Goal: Task Accomplishment & Management: Complete application form

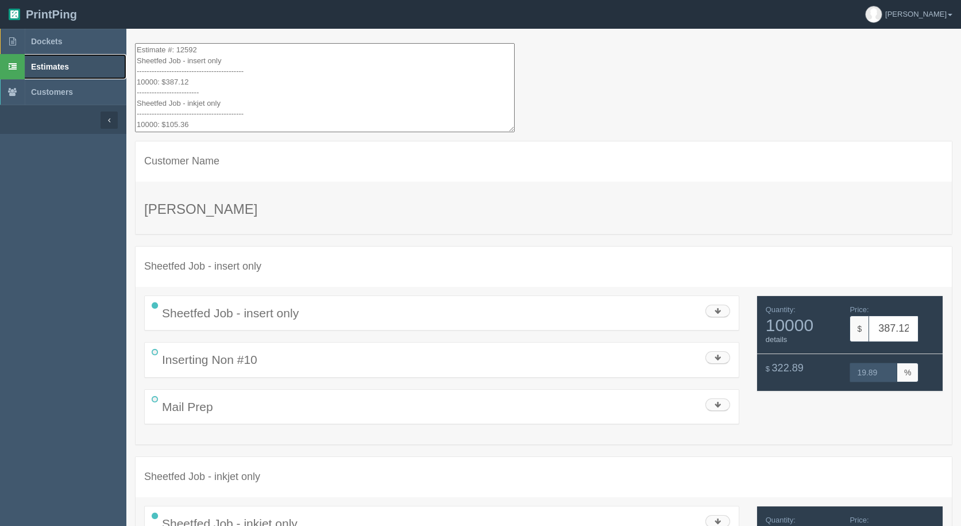
click at [62, 64] on span "Estimates" at bounding box center [50, 66] width 38 height 9
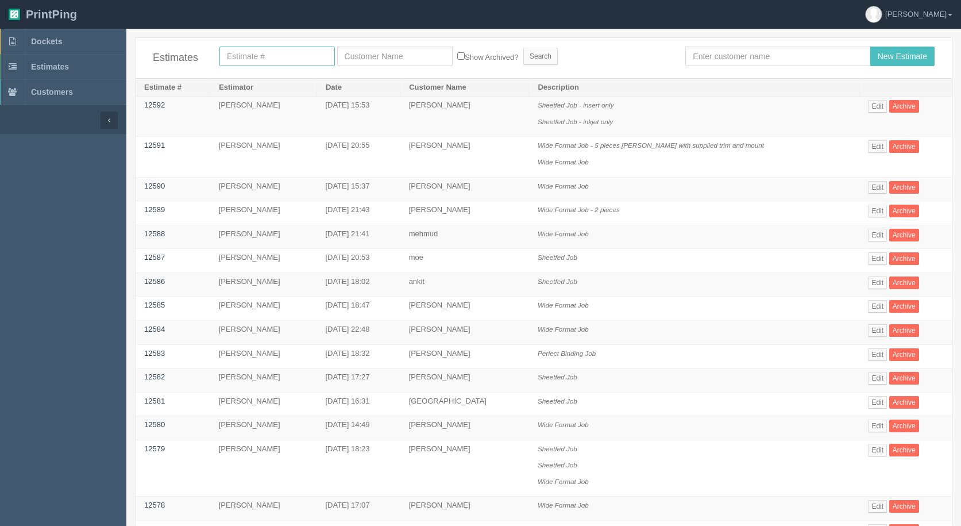
click at [264, 52] on input "text" at bounding box center [276, 57] width 115 height 20
type input "12177"
click at [523, 48] on input "Search" at bounding box center [540, 56] width 34 height 17
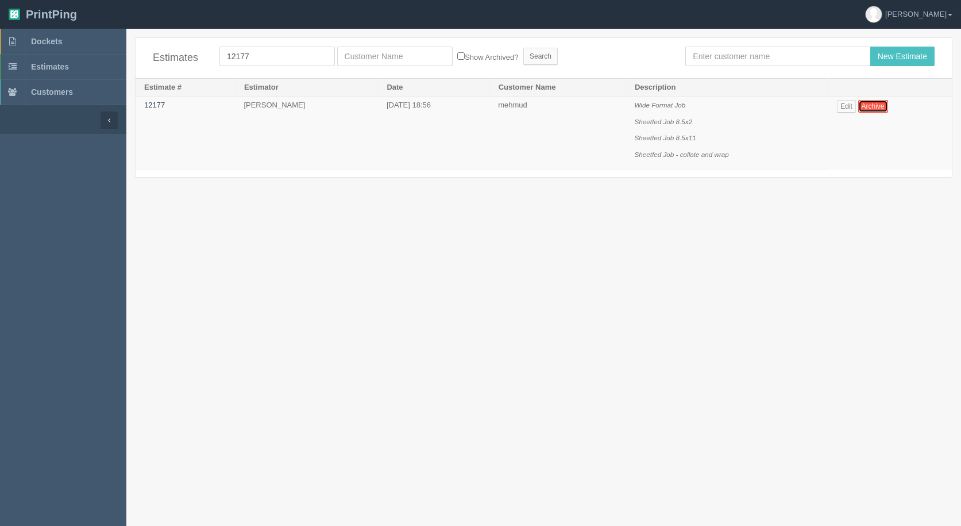
click at [862, 107] on link "Archive" at bounding box center [873, 106] width 30 height 13
click at [851, 106] on link "Edit" at bounding box center [846, 106] width 19 height 13
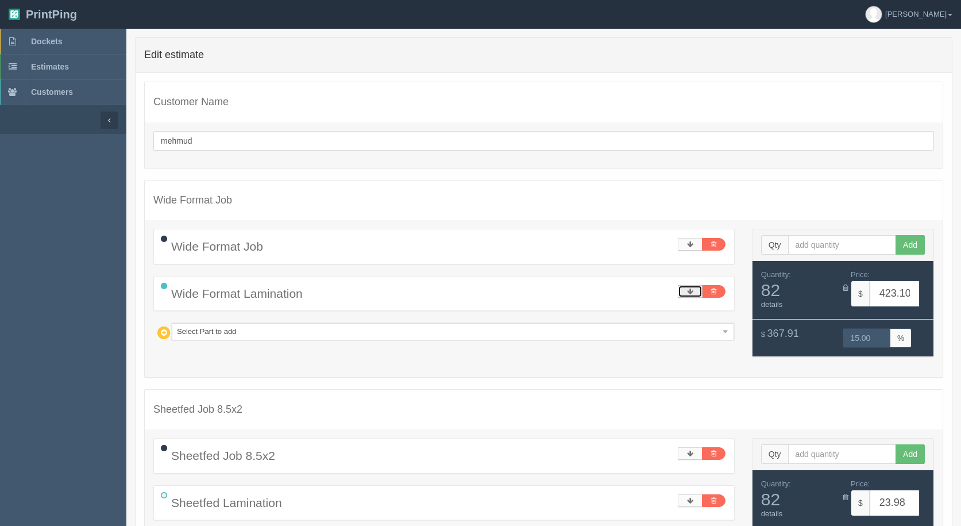
click at [684, 288] on link at bounding box center [690, 291] width 25 height 13
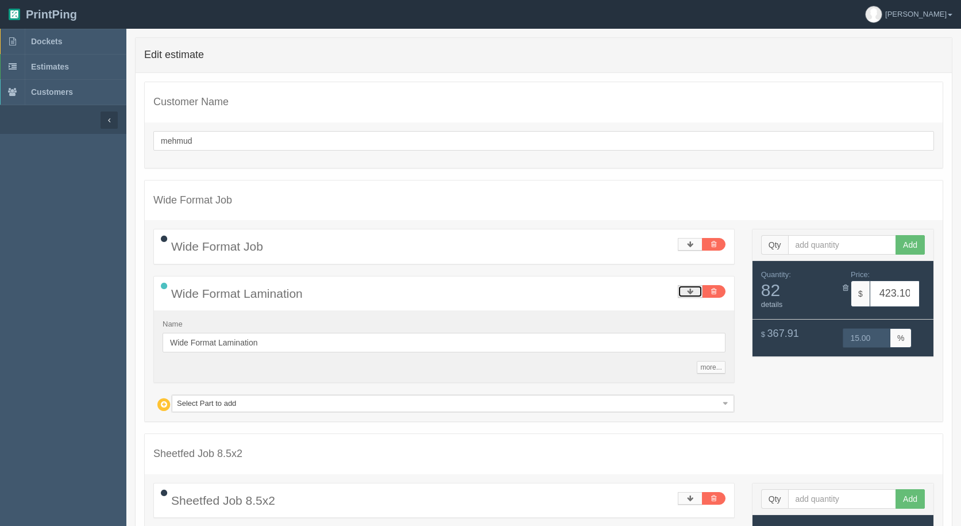
click at [684, 288] on link at bounding box center [690, 291] width 25 height 13
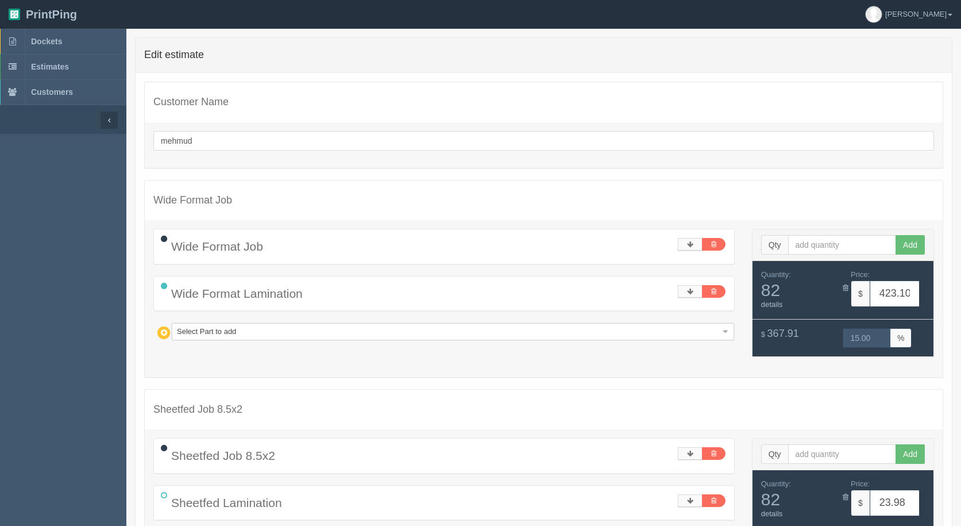
click at [165, 288] on icon at bounding box center [163, 286] width 15 height 15
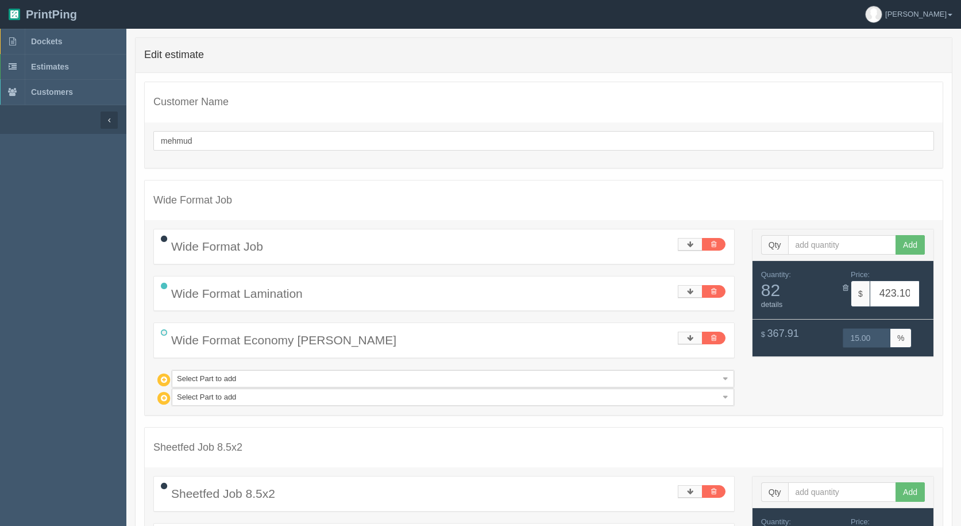
click at [164, 286] on icon at bounding box center [163, 286] width 15 height 15
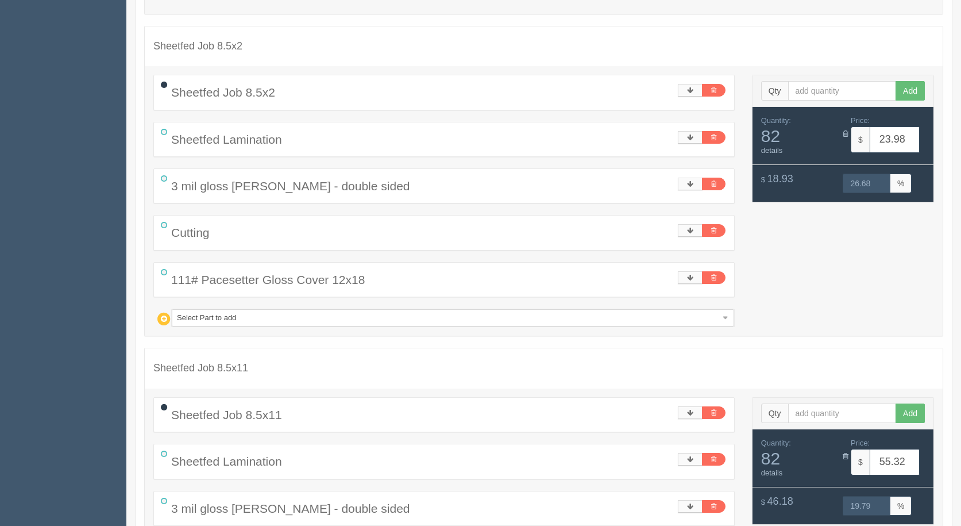
scroll to position [345, 0]
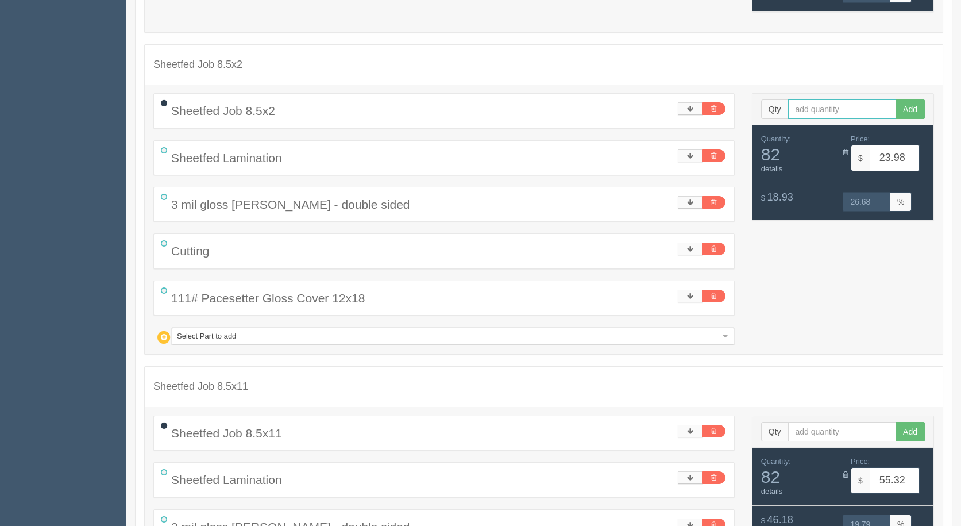
click at [823, 102] on input "text" at bounding box center [842, 109] width 109 height 20
type input "1"
click at [896, 99] on button "Add" at bounding box center [910, 109] width 29 height 20
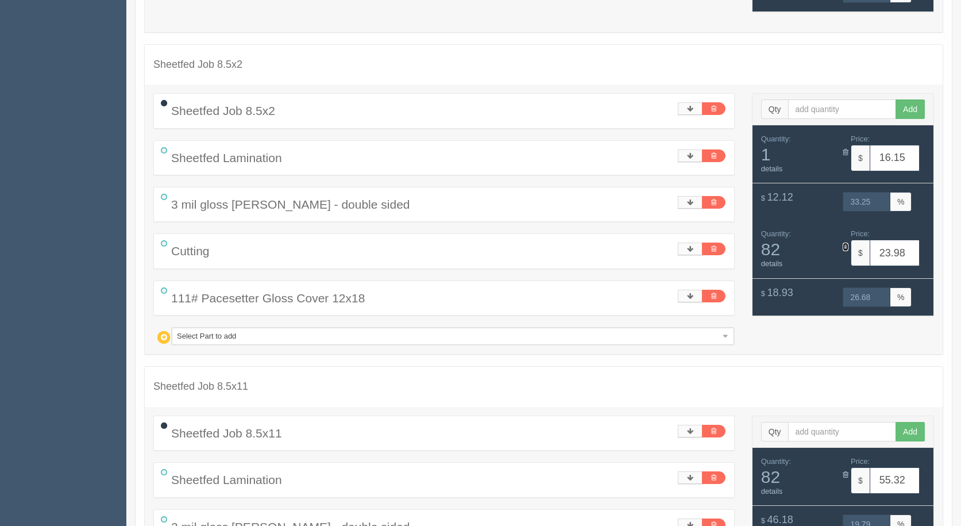
click at [847, 245] on icon at bounding box center [846, 246] width 6 height 7
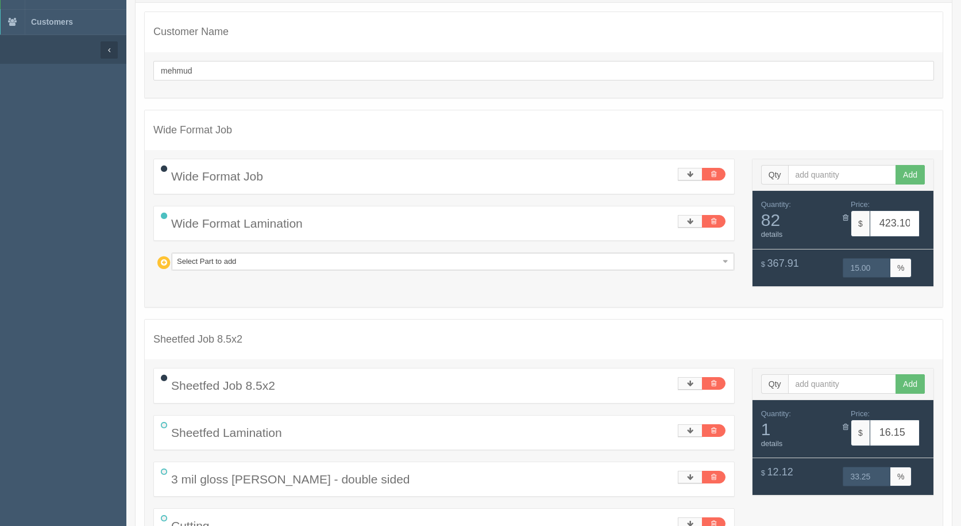
scroll to position [57, 0]
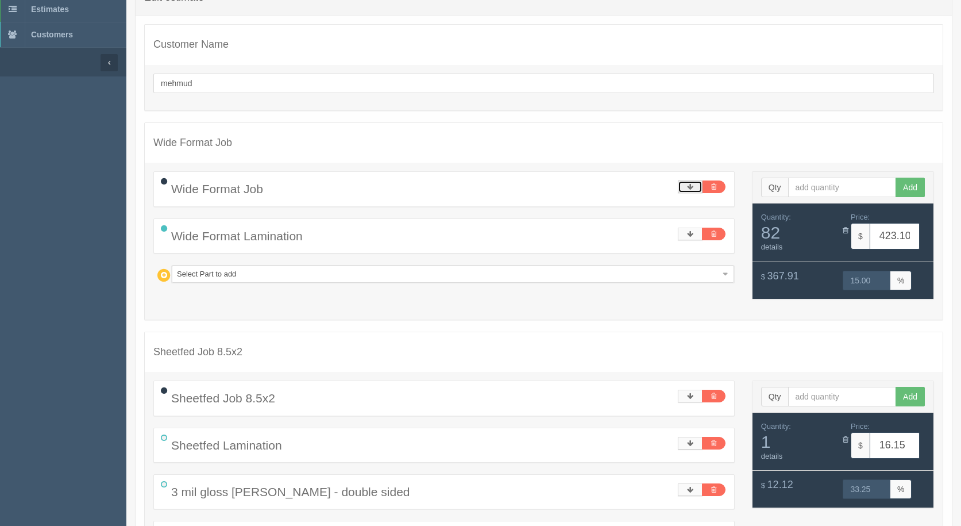
click at [685, 187] on link at bounding box center [690, 186] width 25 height 13
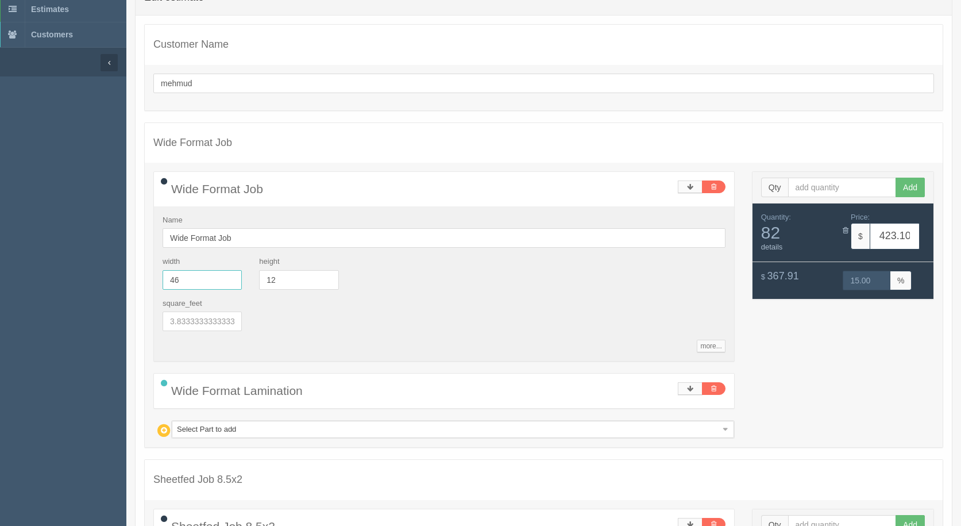
drag, startPoint x: 208, startPoint y: 278, endPoint x: 25, endPoint y: 242, distance: 186.3
type input "19"
type input "177.68"
type input "15.00"
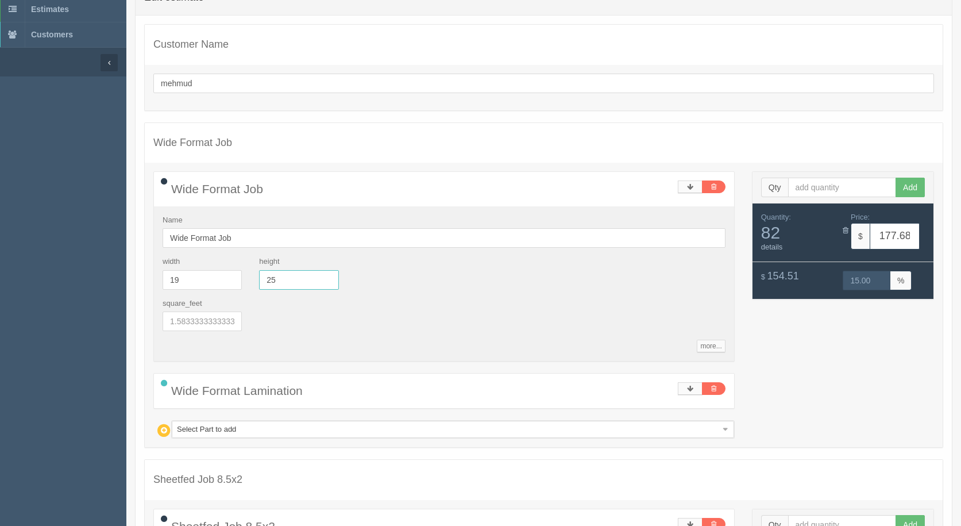
type input "25"
type input "364.77"
type input "15.00"
drag, startPoint x: 190, startPoint y: 282, endPoint x: 148, endPoint y: 276, distance: 42.8
click at [149, 278] on div "Wide Format Job Name Wide Format Job width 19 height 25 square_feet more... sta…" at bounding box center [444, 304] width 599 height 267
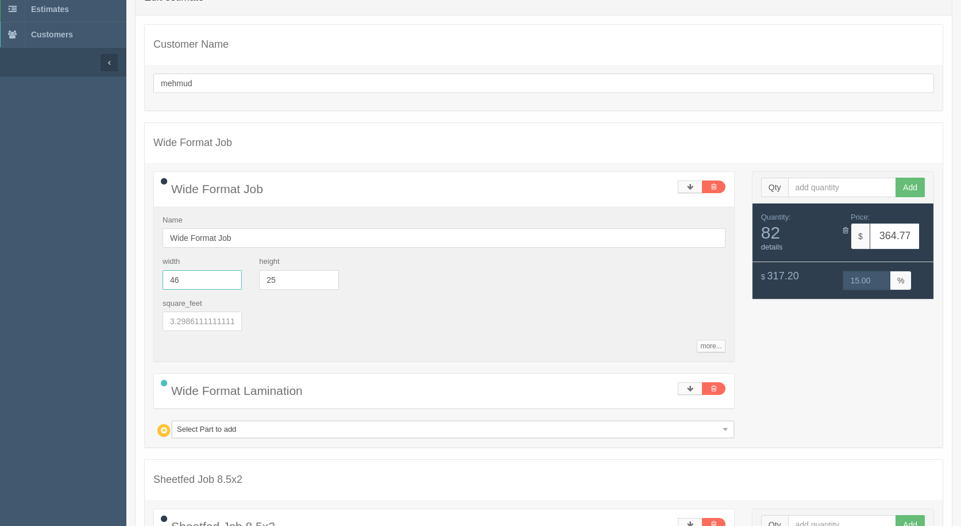
type input "46"
type input "876.06"
type input "15.00"
type input "12"
type input "423.10"
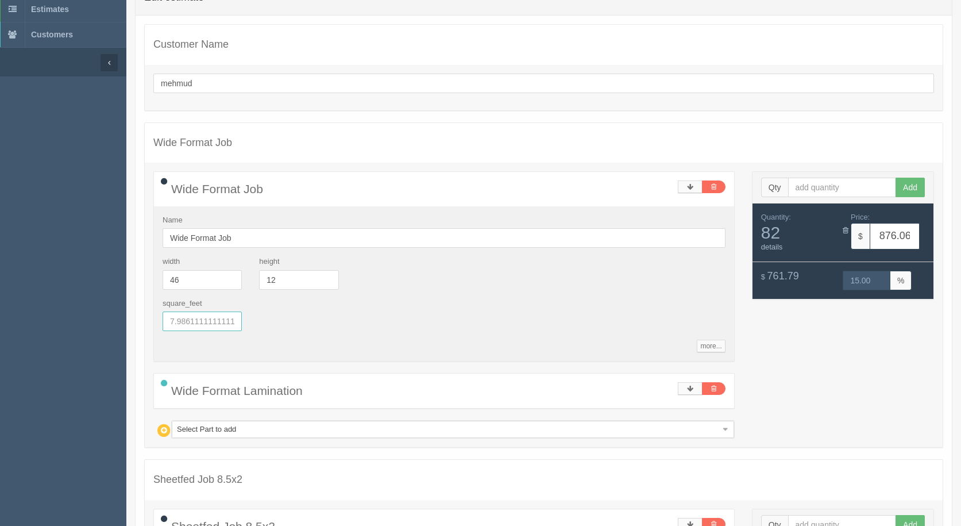
type input "15.00"
click at [803, 184] on input "text" at bounding box center [842, 188] width 109 height 20
type input "2"
click at [896, 178] on button "Add" at bounding box center [910, 188] width 29 height 20
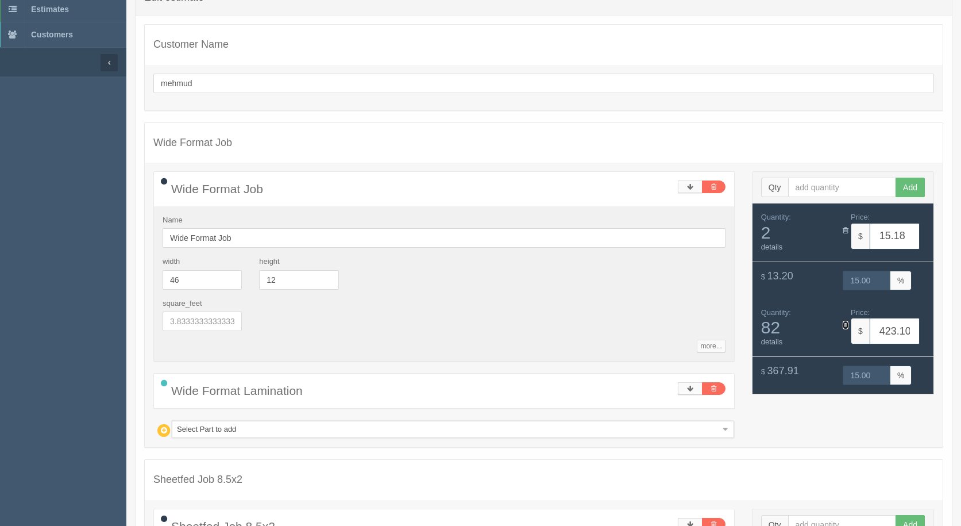
click at [846, 322] on icon at bounding box center [846, 324] width 6 height 7
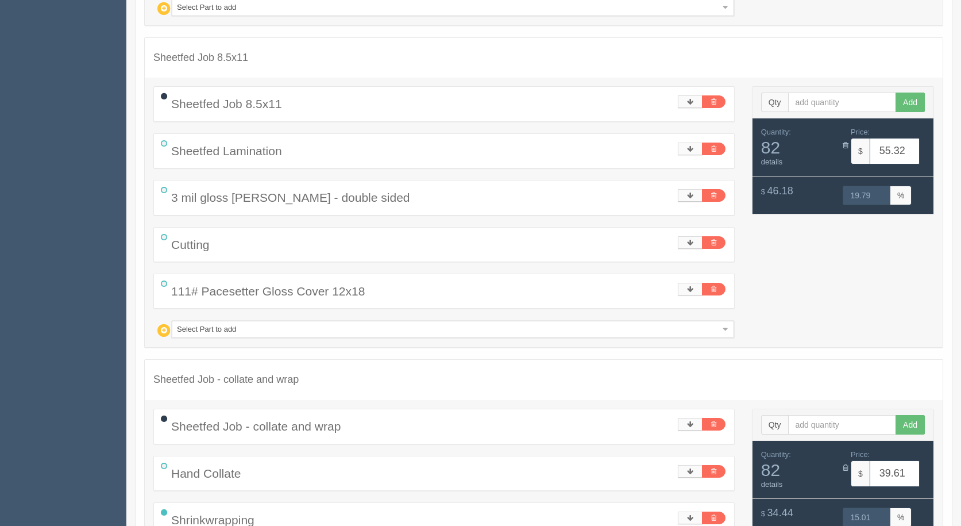
scroll to position [804, 0]
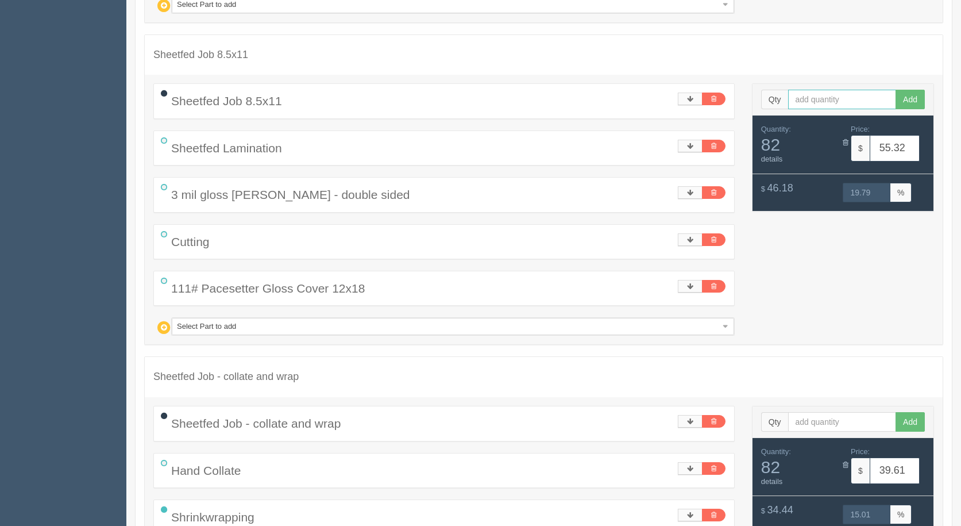
click at [809, 103] on input "text" at bounding box center [842, 100] width 109 height 20
type input "40"
click at [896, 90] on button "Add" at bounding box center [910, 100] width 29 height 20
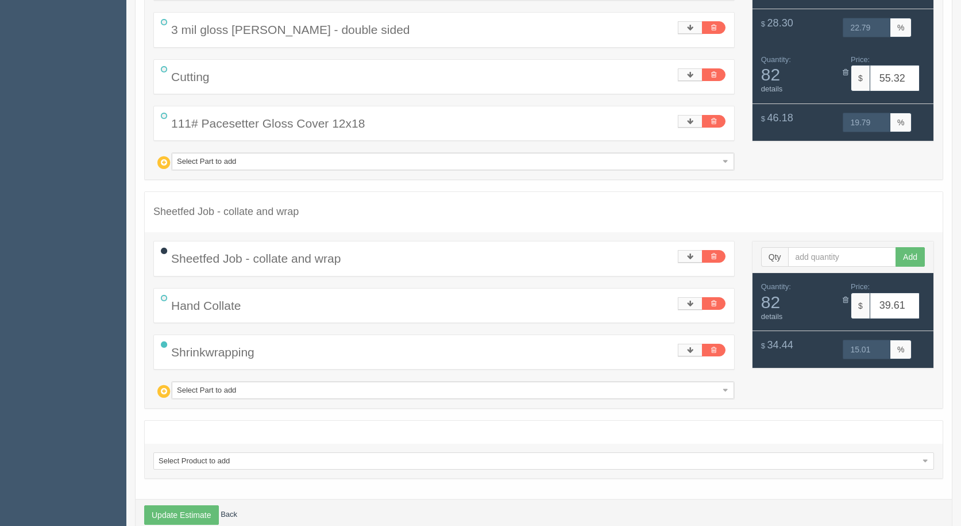
scroll to position [995, 0]
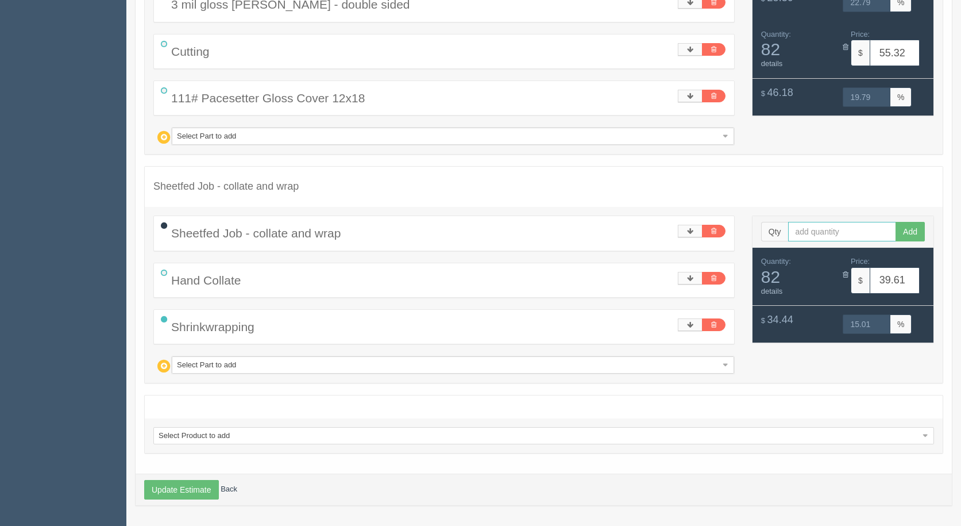
click at [820, 232] on input "text" at bounding box center [842, 232] width 109 height 20
type input "1"
click at [896, 222] on button "Add" at bounding box center [910, 232] width 29 height 20
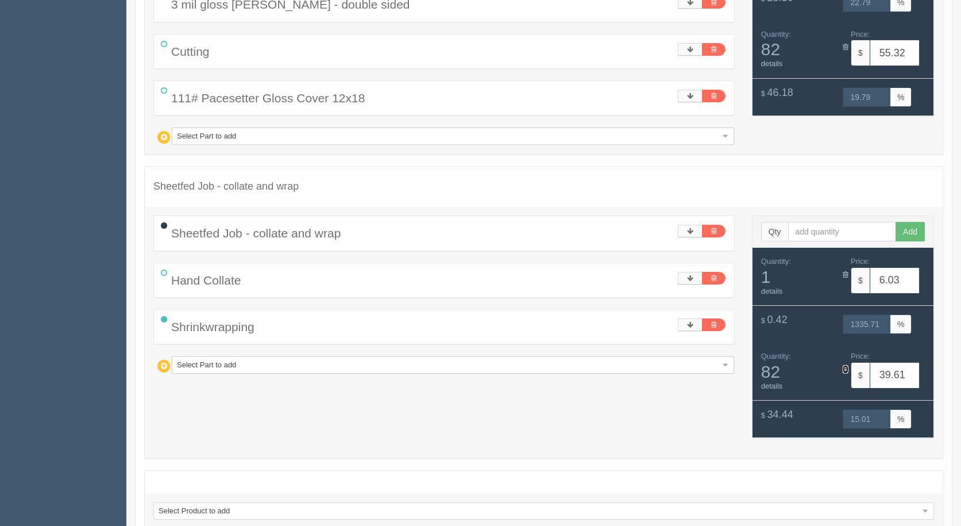
click at [847, 369] on icon at bounding box center [846, 368] width 6 height 7
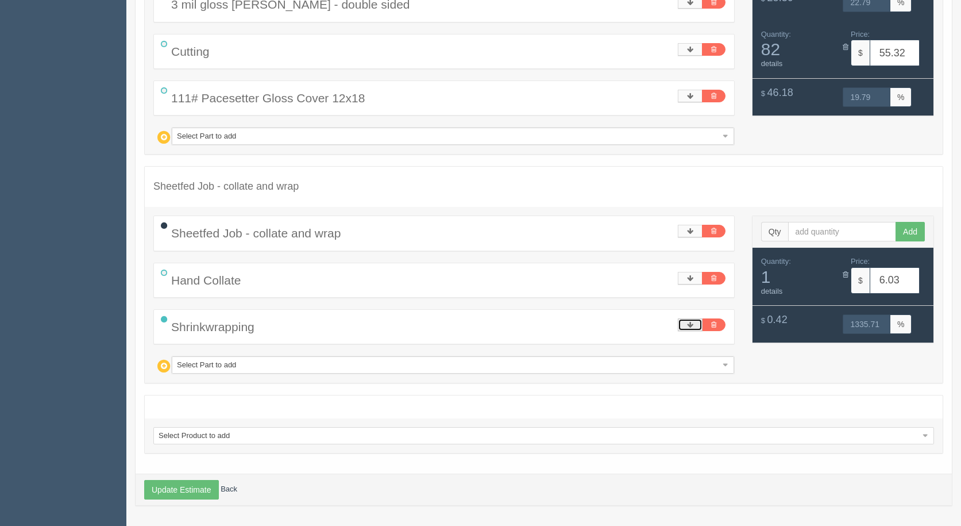
click at [691, 325] on icon at bounding box center [690, 324] width 6 height 7
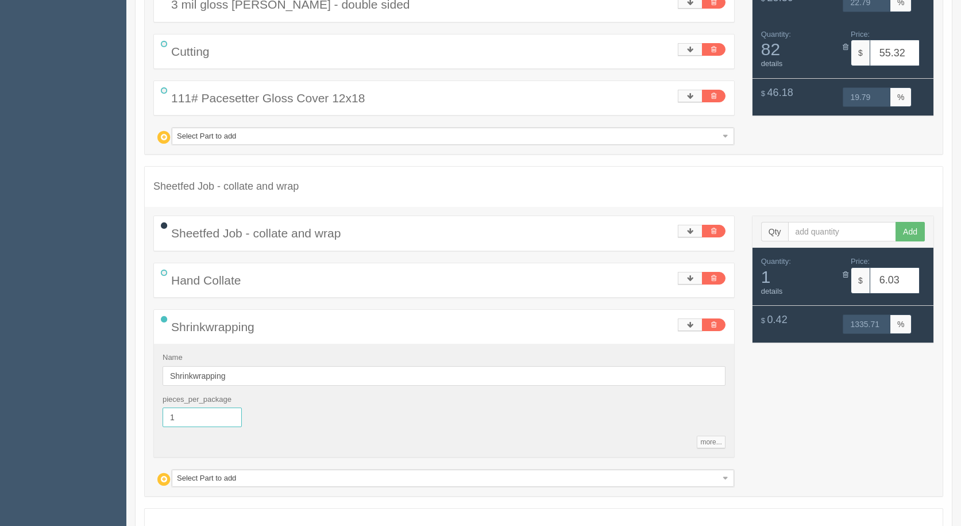
drag, startPoint x: 207, startPoint y: 423, endPoint x: 105, endPoint y: 394, distance: 105.7
type input "78"
click at [689, 228] on icon at bounding box center [690, 231] width 6 height 7
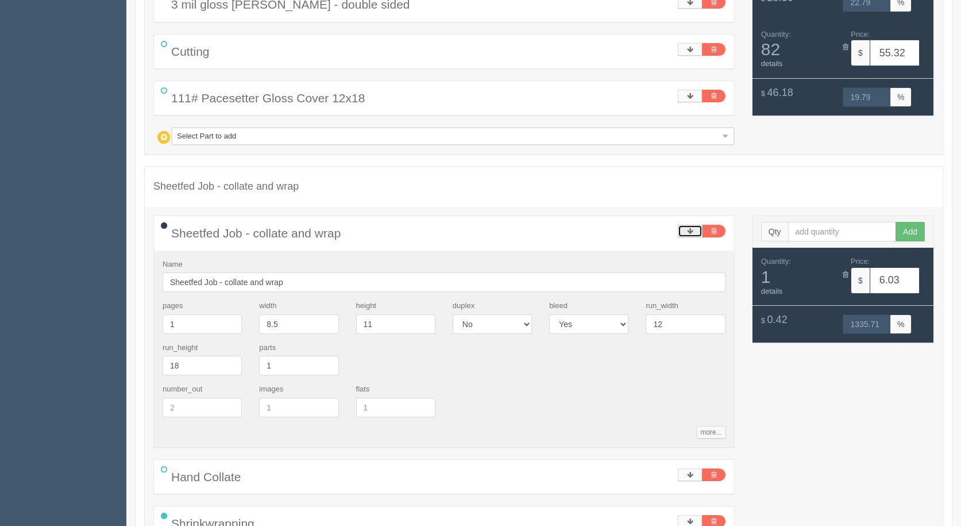
click at [689, 228] on icon at bounding box center [690, 231] width 6 height 7
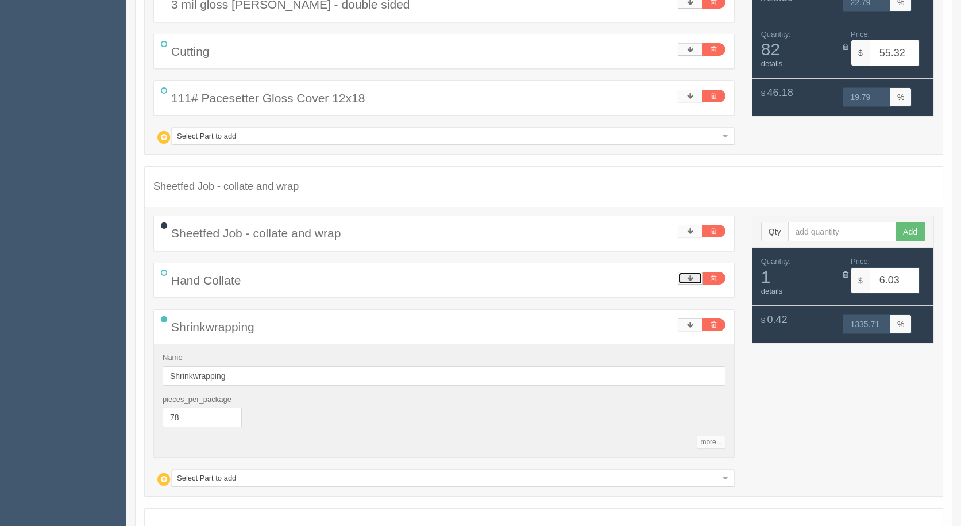
click at [688, 279] on icon at bounding box center [690, 278] width 6 height 7
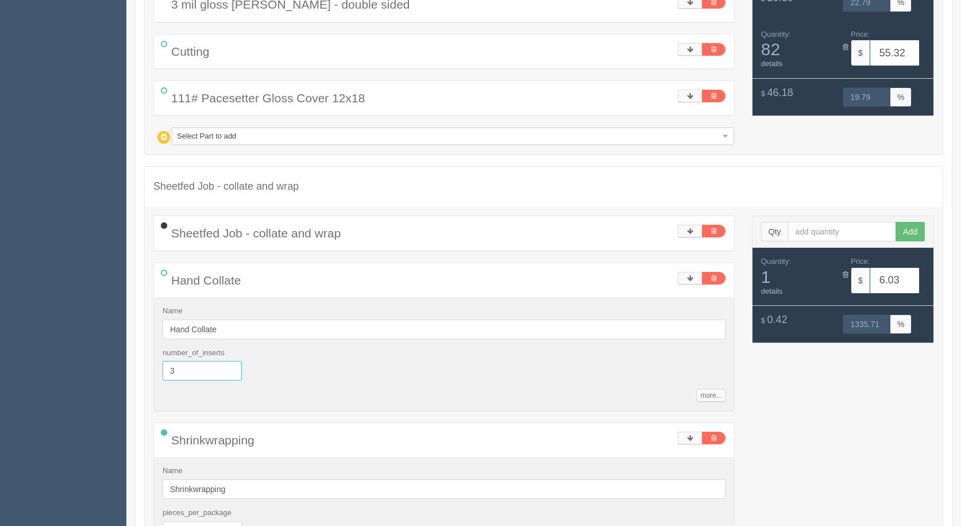
drag, startPoint x: 208, startPoint y: 371, endPoint x: 44, endPoint y: 341, distance: 166.4
type input "78"
type input "12.26"
type input "109.93"
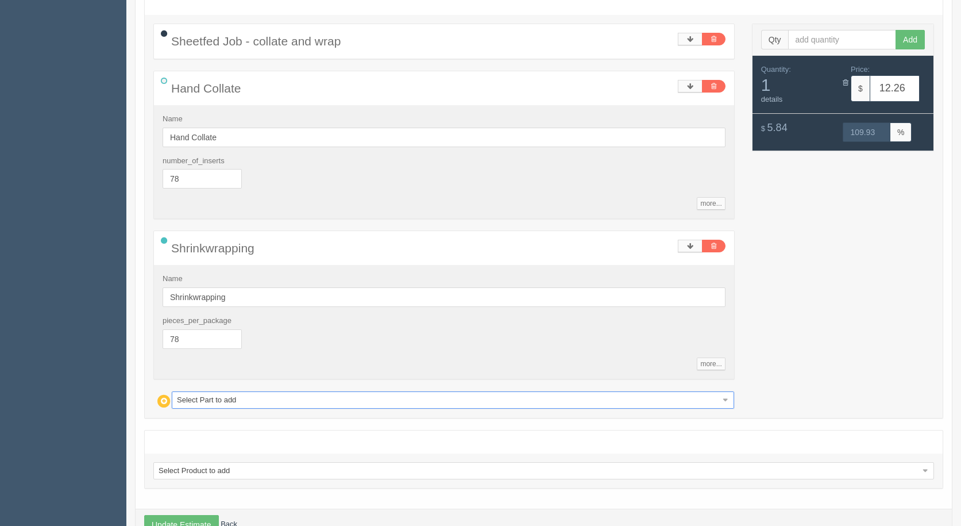
scroll to position [1221, 0]
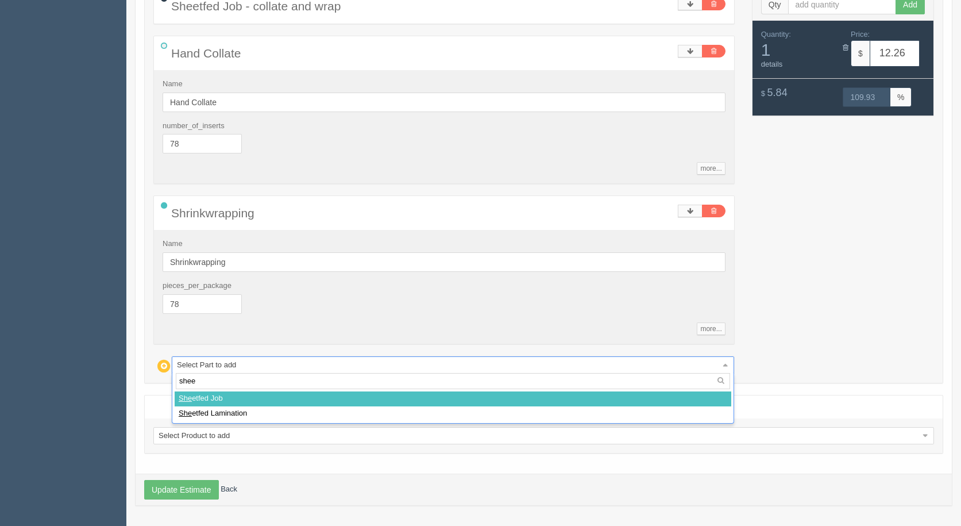
type input "sheet"
select select
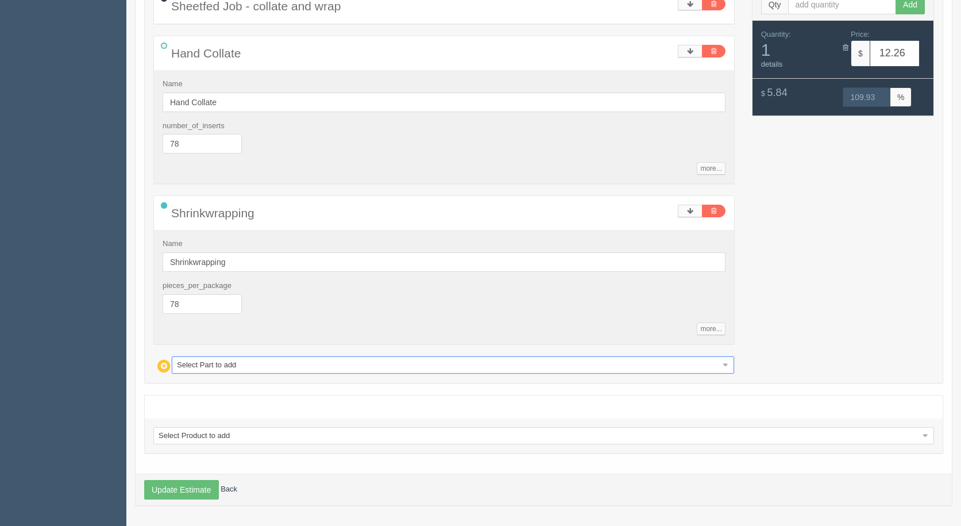
select select "0"
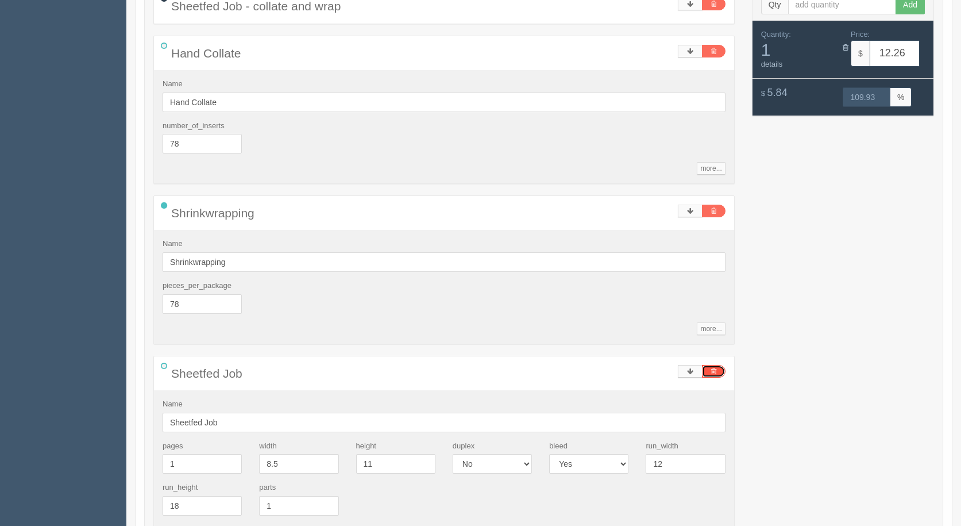
click at [712, 371] on icon at bounding box center [713, 371] width 5 height 7
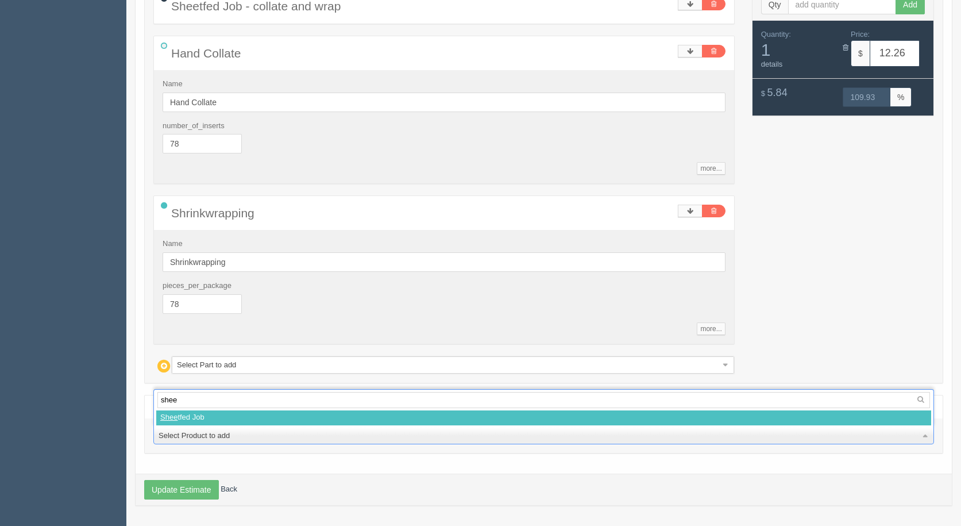
type input "sheet"
select select
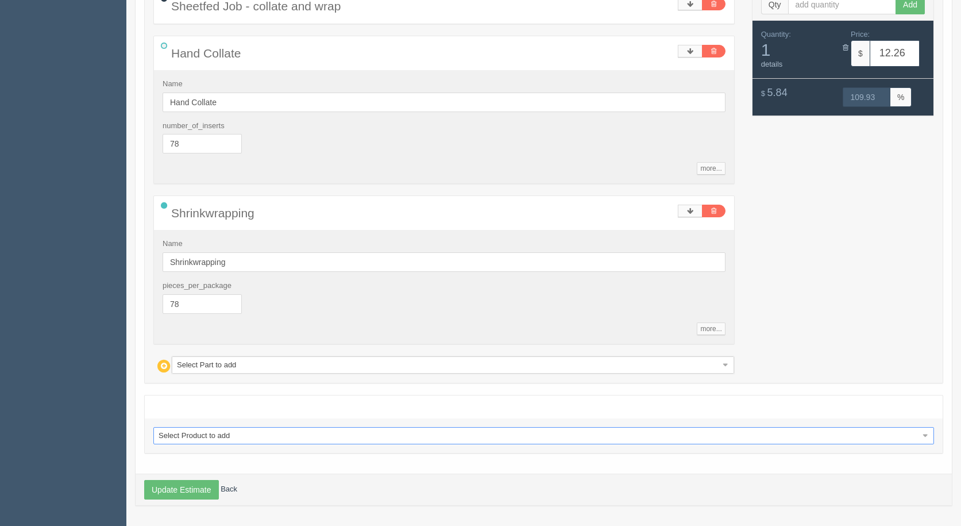
select select "0"
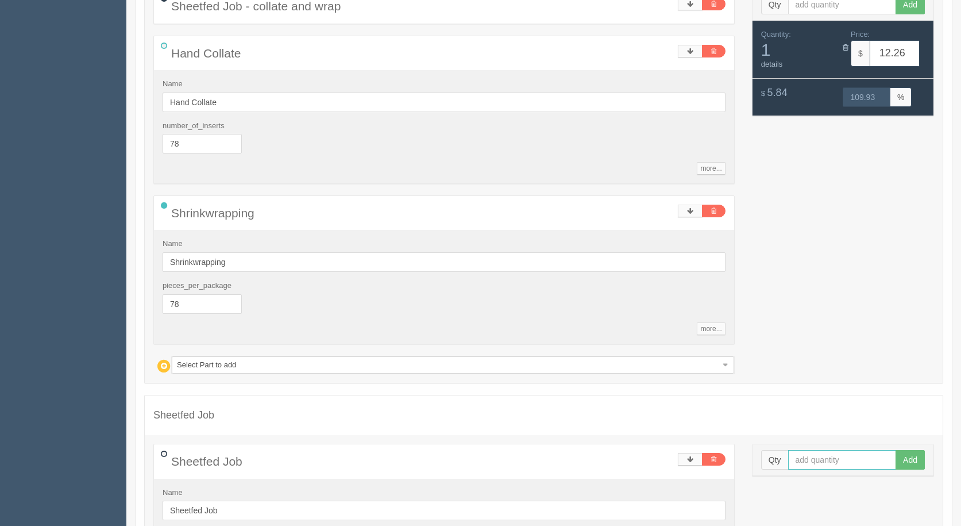
click at [851, 458] on input "text" at bounding box center [842, 460] width 109 height 20
type input "15"
click at [896, 450] on button "Add" at bounding box center [910, 460] width 29 height 20
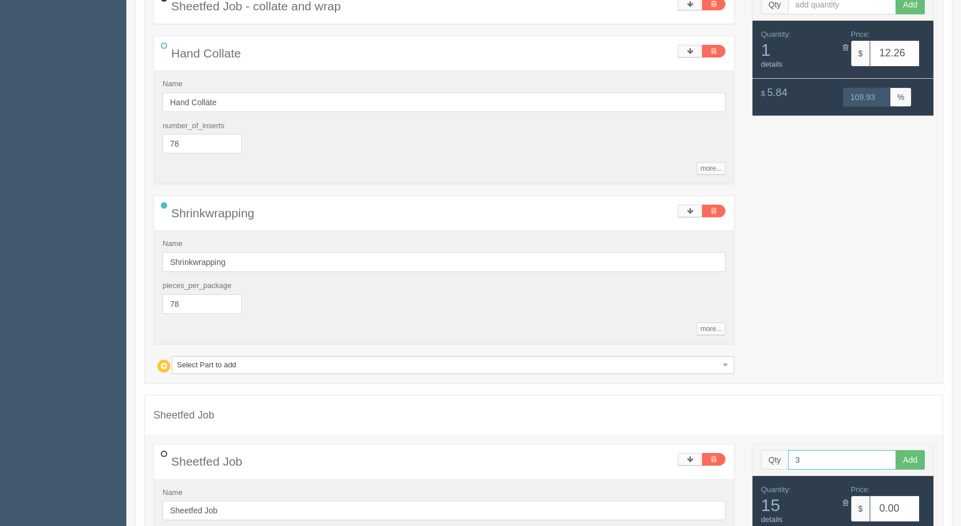
type input "3"
click at [235, 508] on input "Sheetfed Job" at bounding box center [444, 510] width 563 height 20
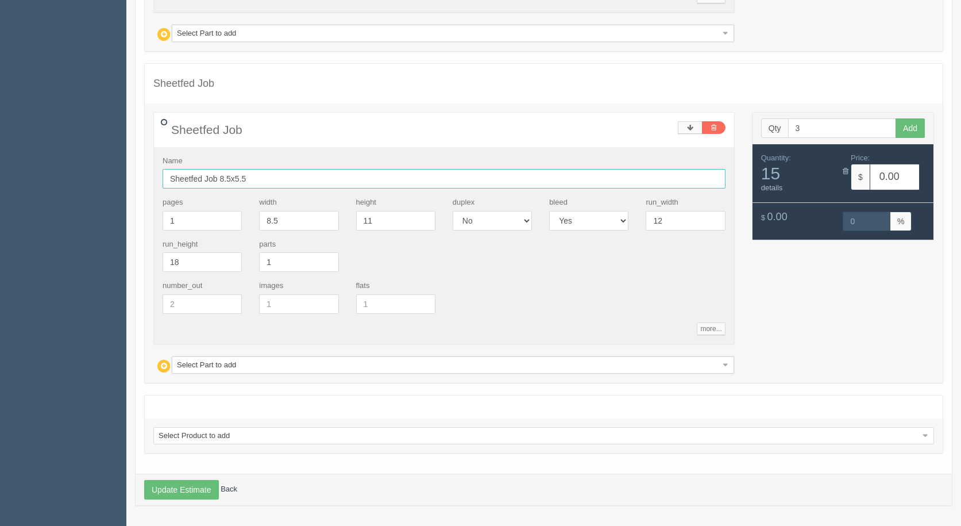
type input "Sheetfed Job 8.5x5.5"
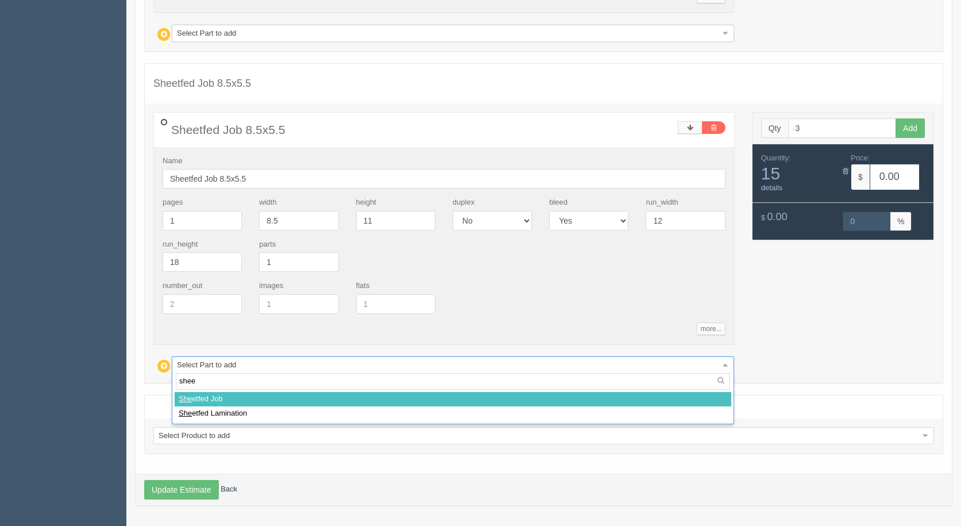
type input "sheet"
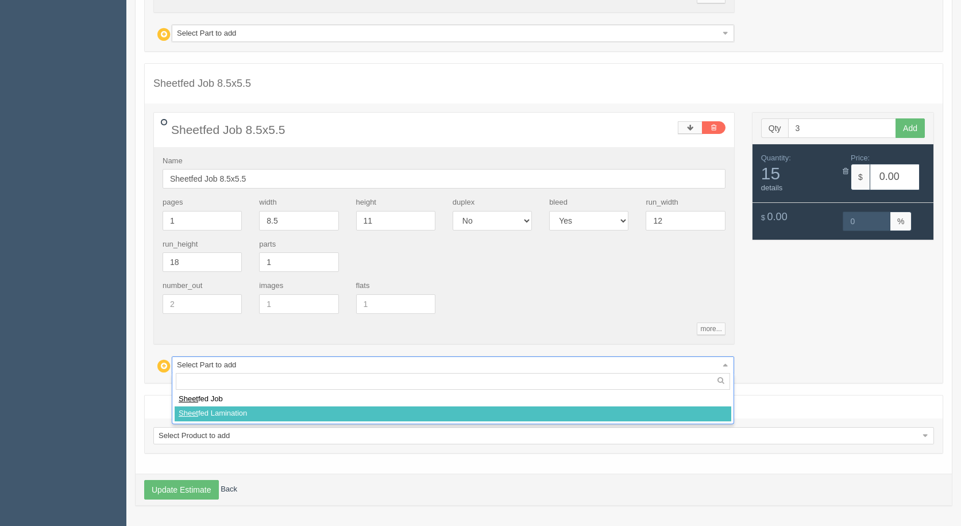
select select
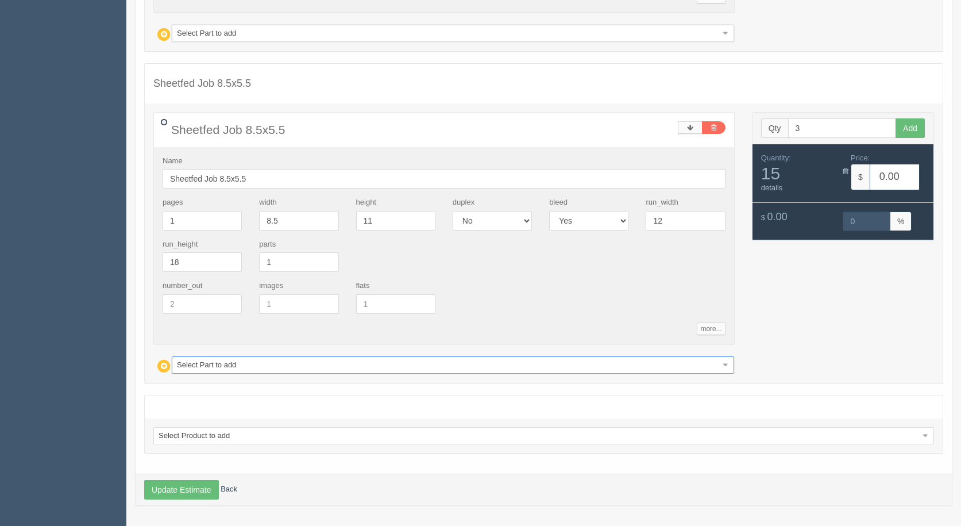
type input "14.62"
type input "15.03"
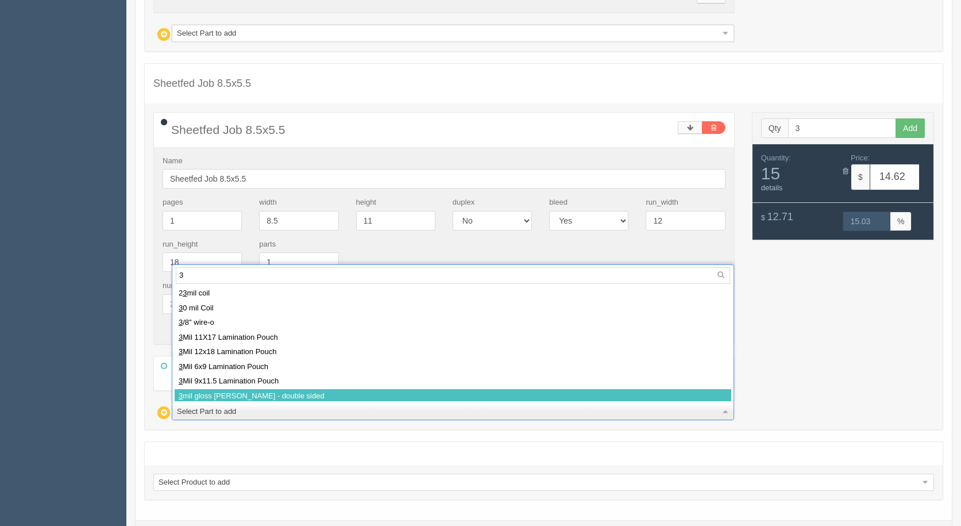
type input "3"
select select
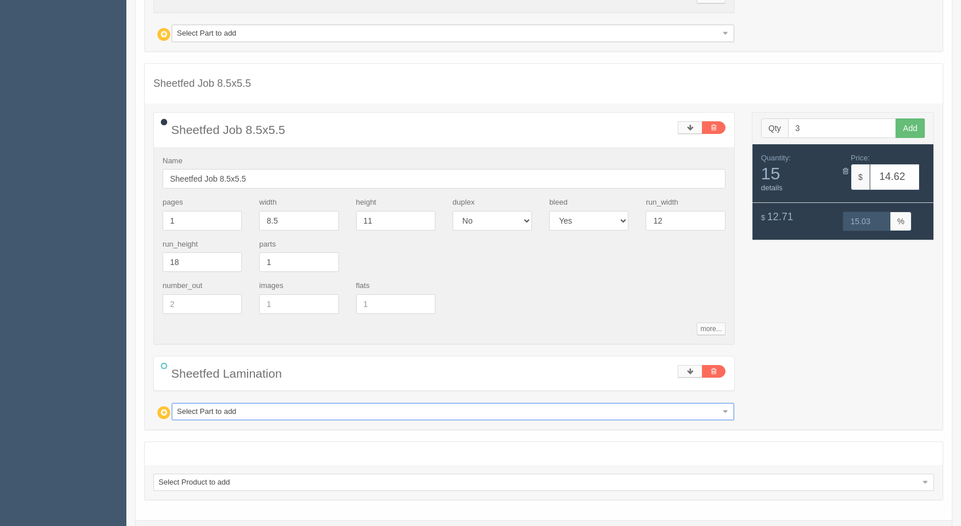
type input "17.99"
type input "14.95"
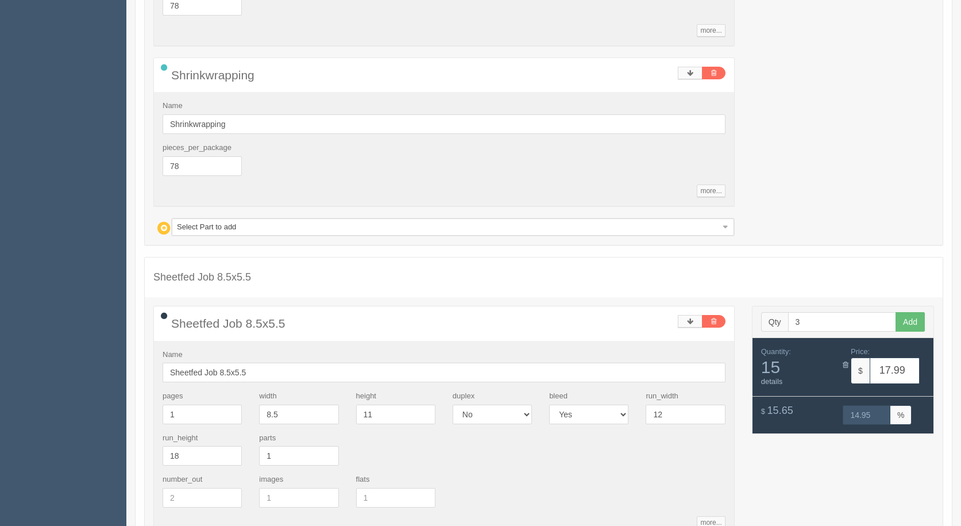
scroll to position [1647, 0]
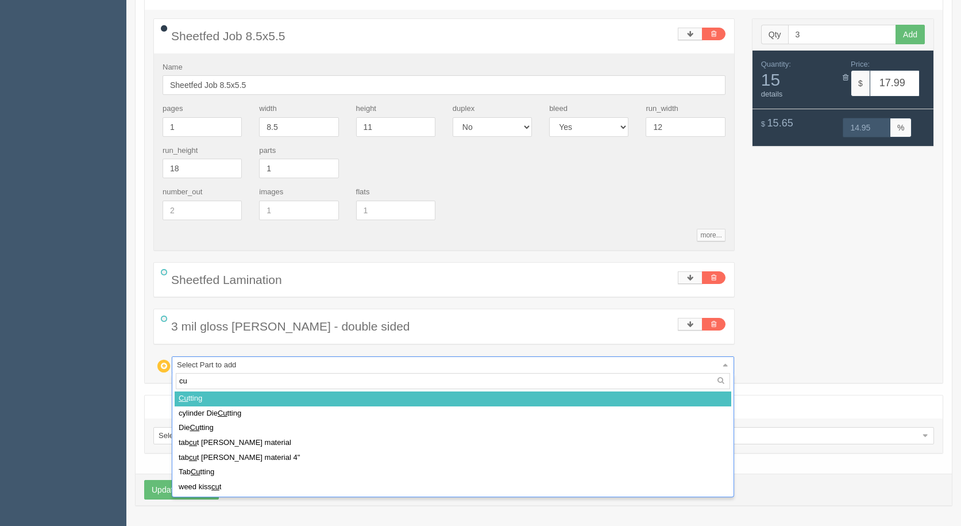
type input "cut"
select select
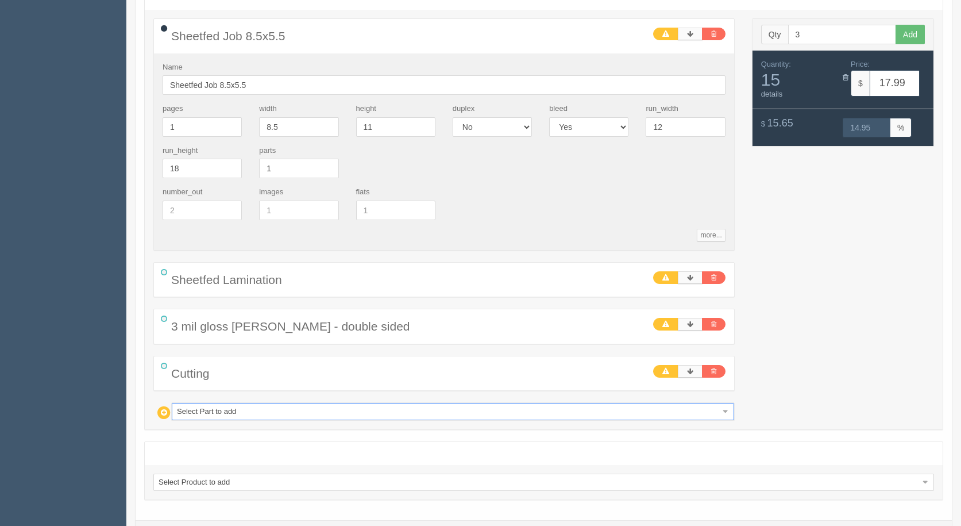
type input "1"
type input "11"
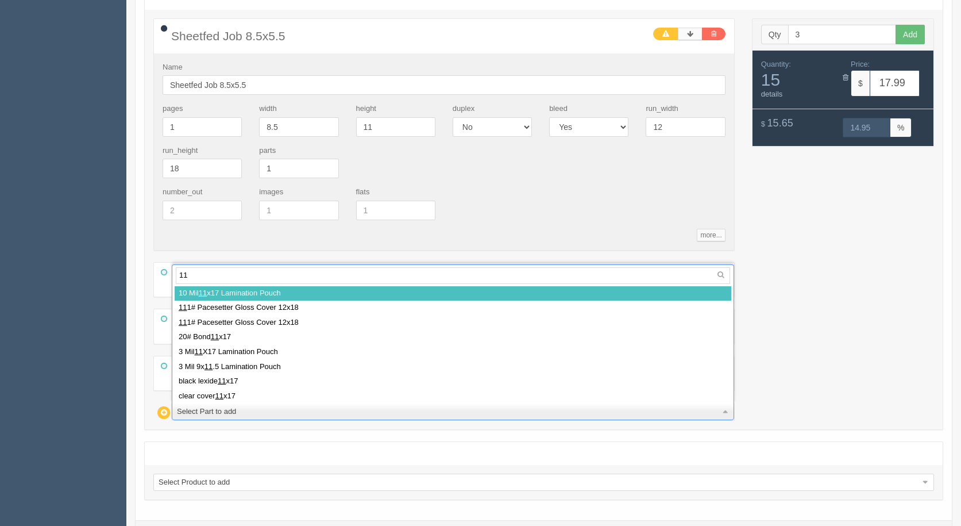
type input "111"
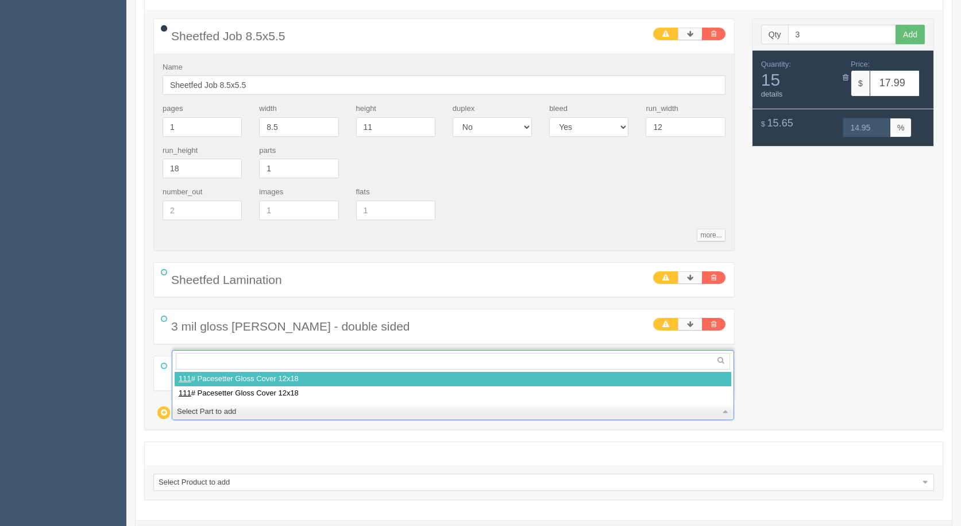
select select
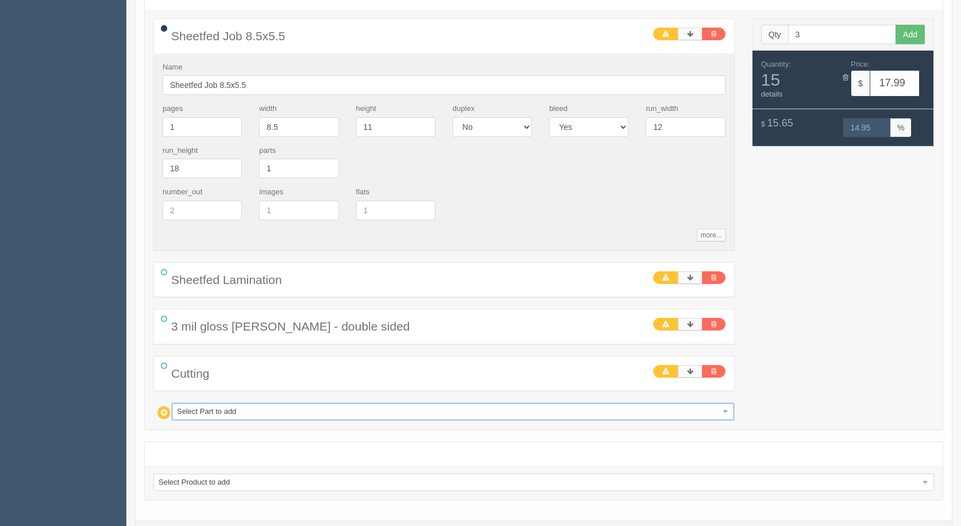
type input "23.19"
type input "27.07"
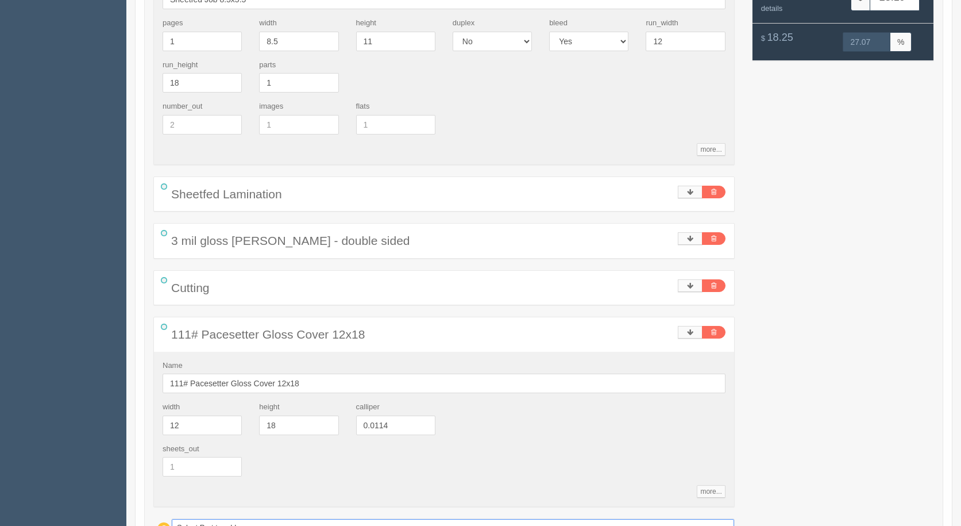
scroll to position [1876, 0]
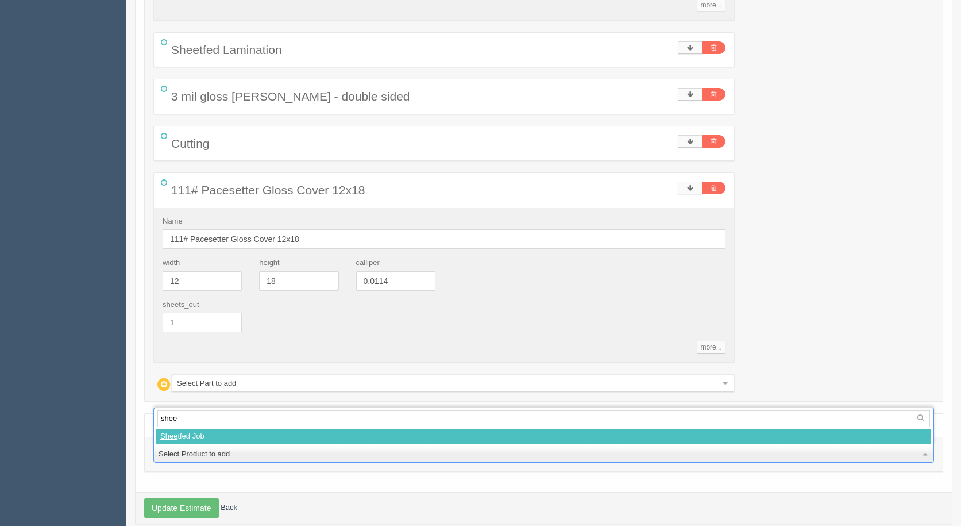
type input "sheet"
select select
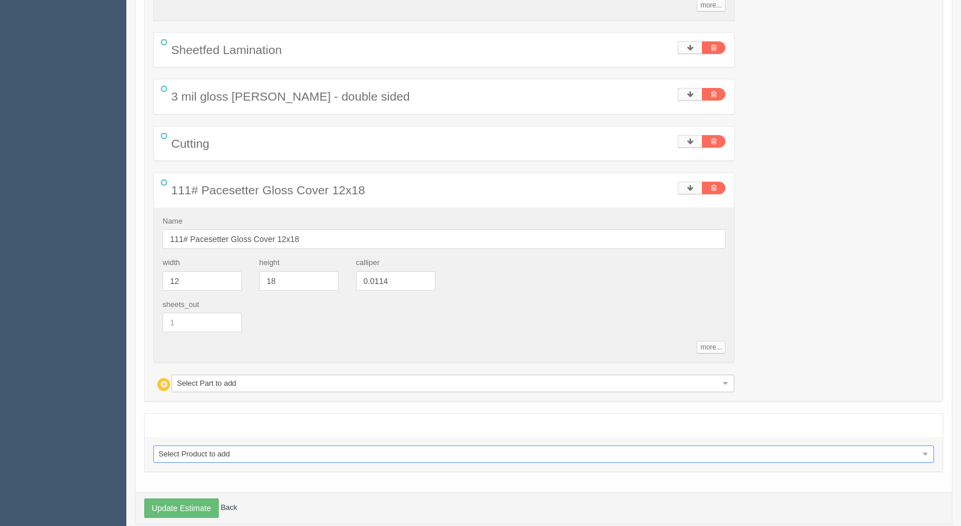
select select "0"
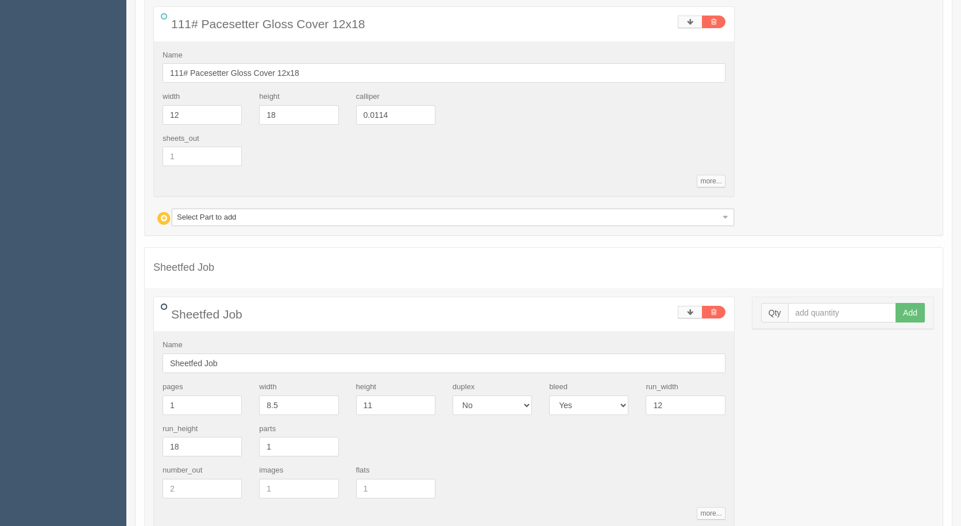
scroll to position [2164, 0]
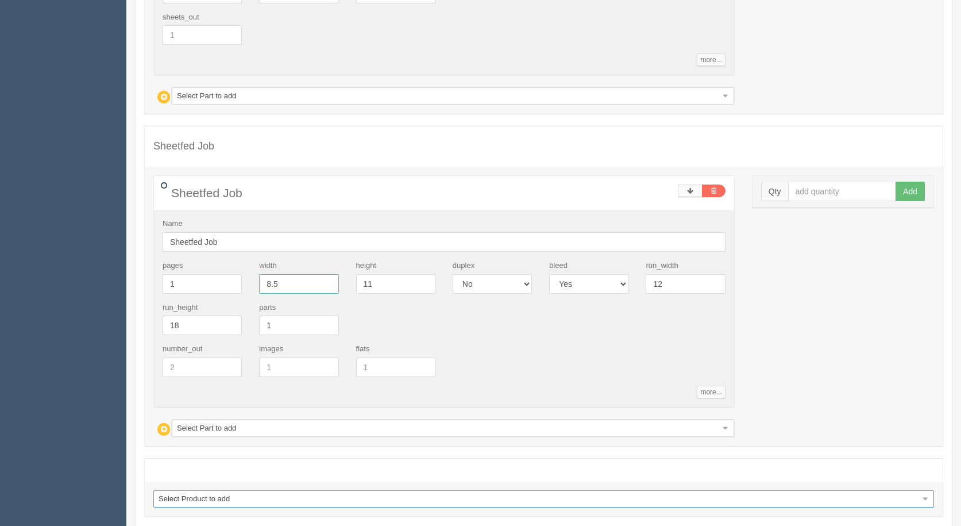
drag, startPoint x: 232, startPoint y: 272, endPoint x: 147, endPoint y: 264, distance: 86.0
click at [152, 264] on div "Sheetfed Job Name Sheetfed Job pages 1 width 8.5 height 11 duplex Yes No bleed …" at bounding box center [444, 306] width 599 height 262
type input "5.92"
type input "5.14"
click at [247, 236] on input "Sheetfed Job" at bounding box center [444, 242] width 563 height 20
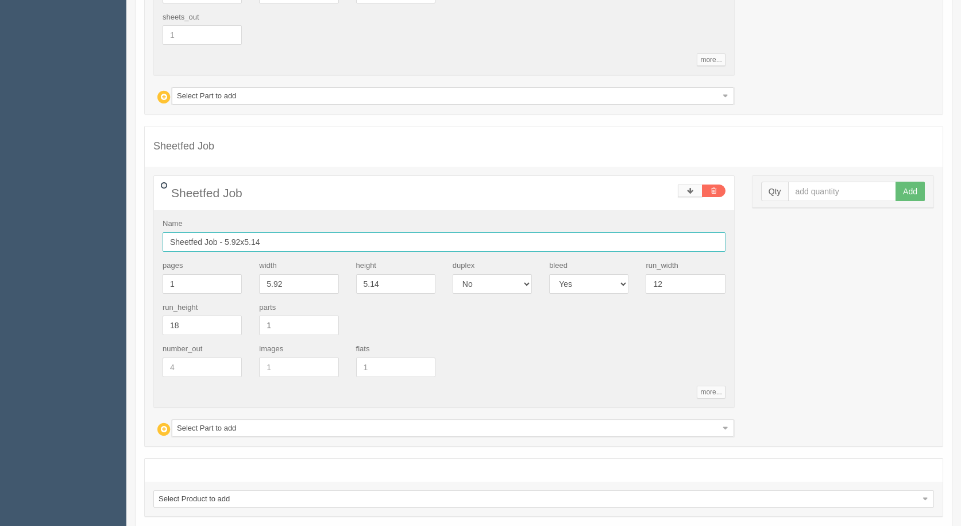
type input "Sheetfed Job - 5.92x5.14"
click at [830, 183] on input "text" at bounding box center [842, 192] width 109 height 20
type input "1"
click at [896, 182] on button "Add" at bounding box center [910, 192] width 29 height 20
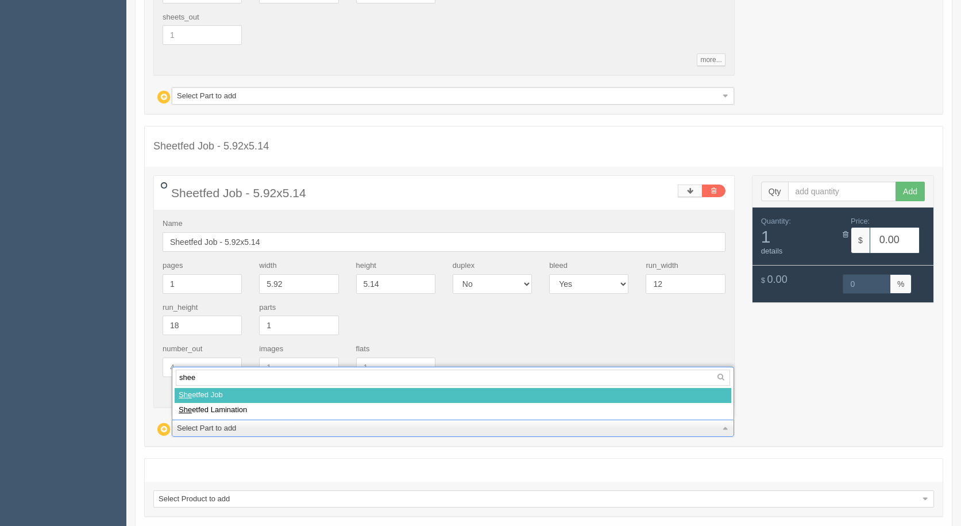
type input "sheet"
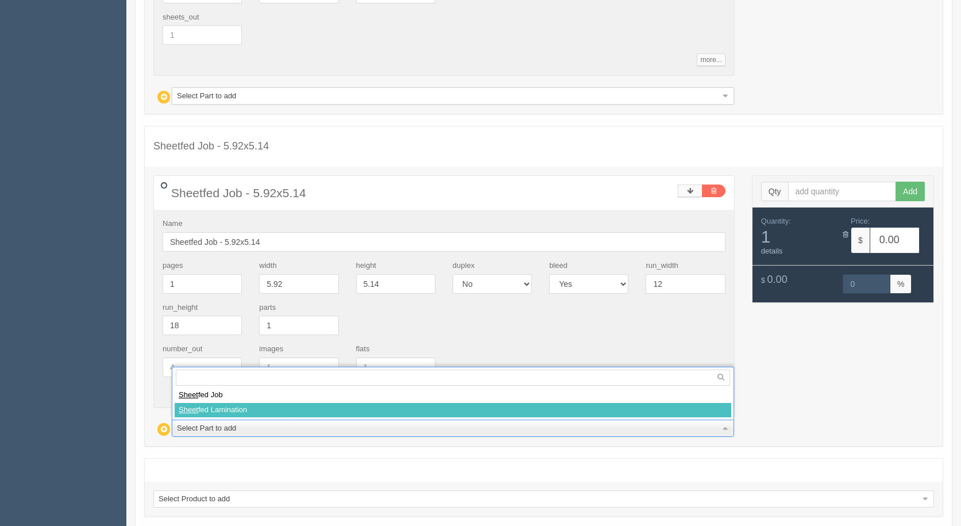
select select
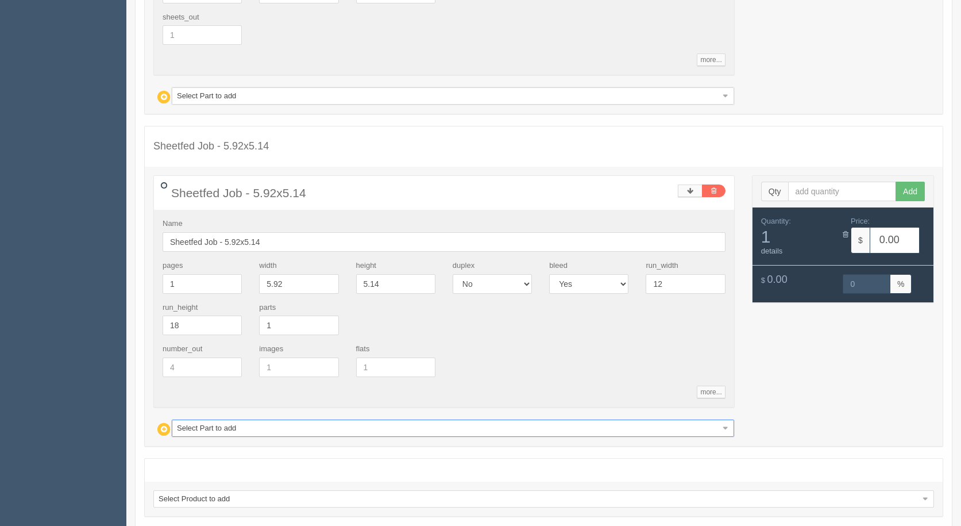
type input "10.55"
type input "15.05"
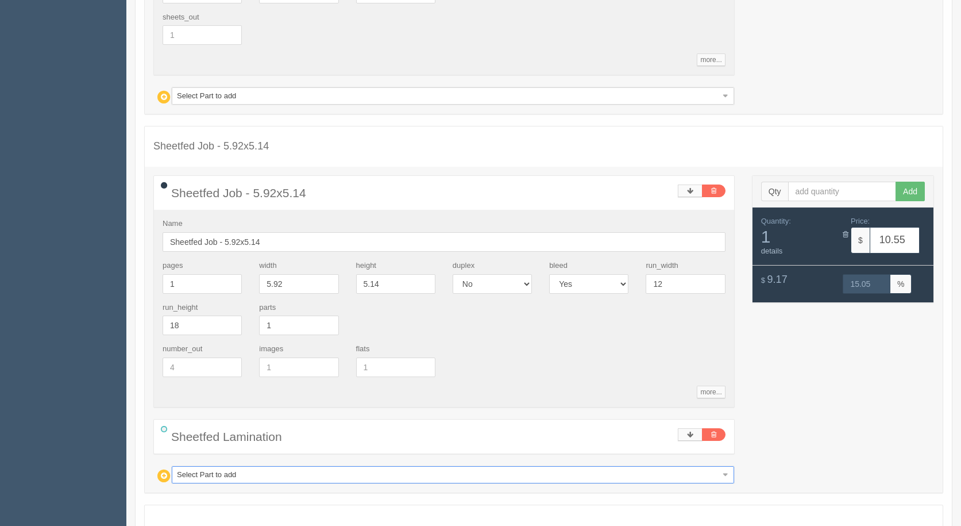
type input "3"
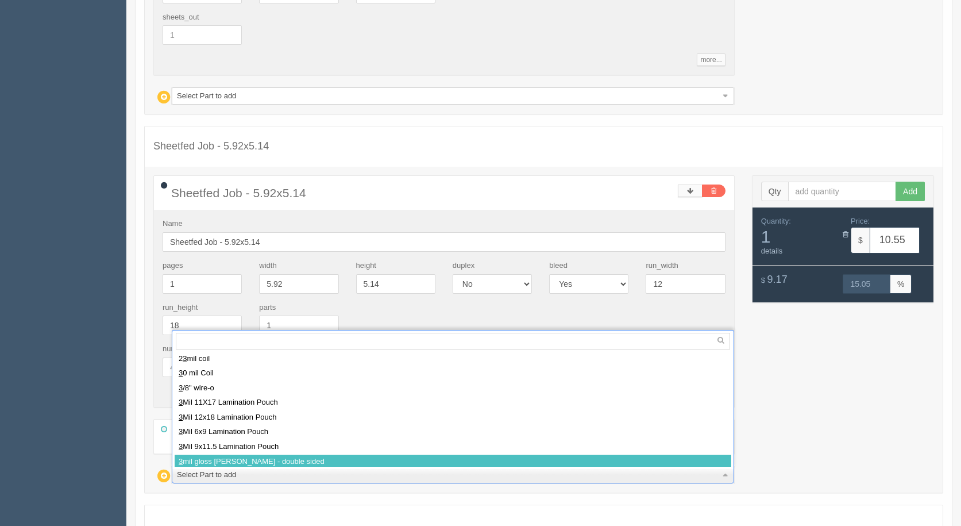
select select
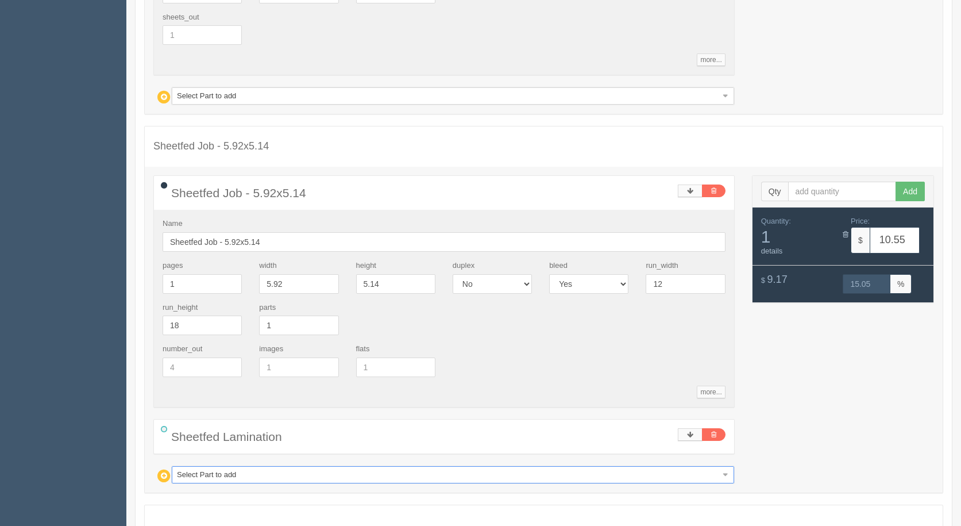
type input "10.97"
type input "14.99"
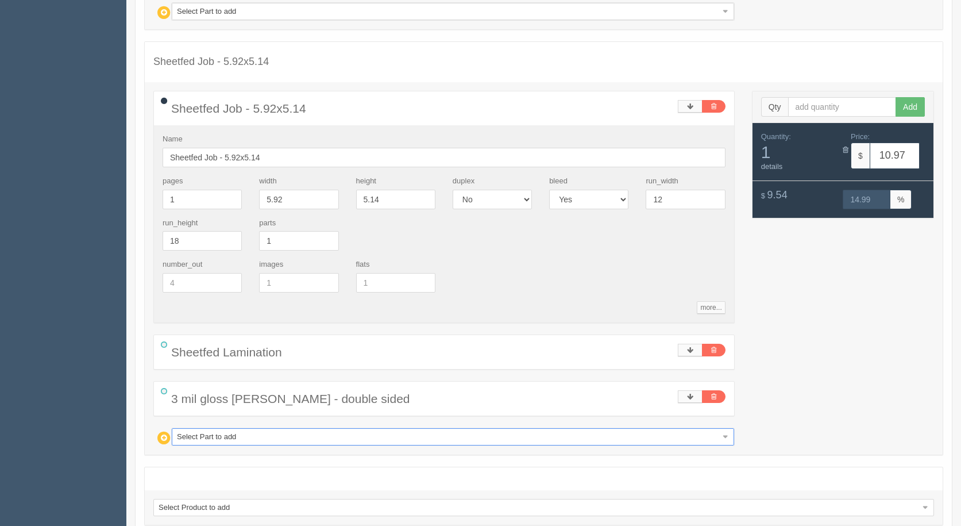
scroll to position [2279, 0]
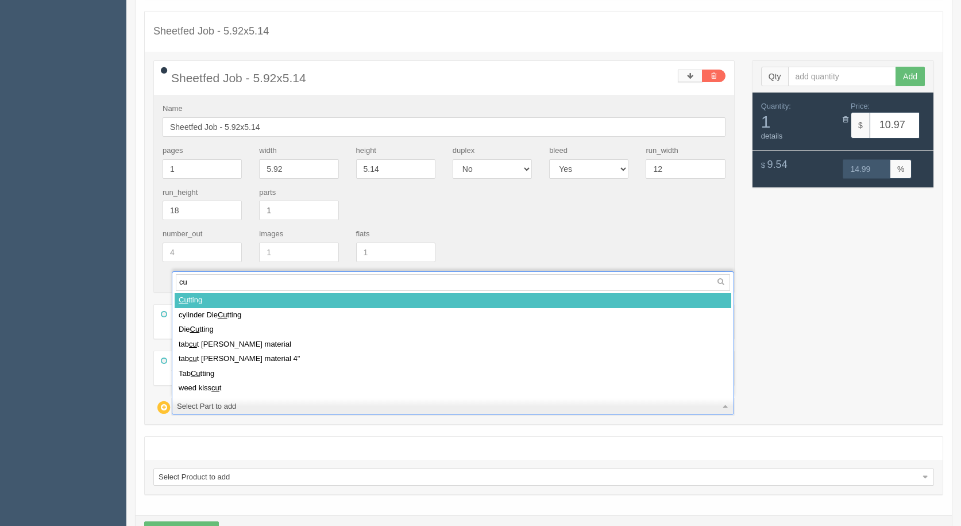
type input "cut"
select select
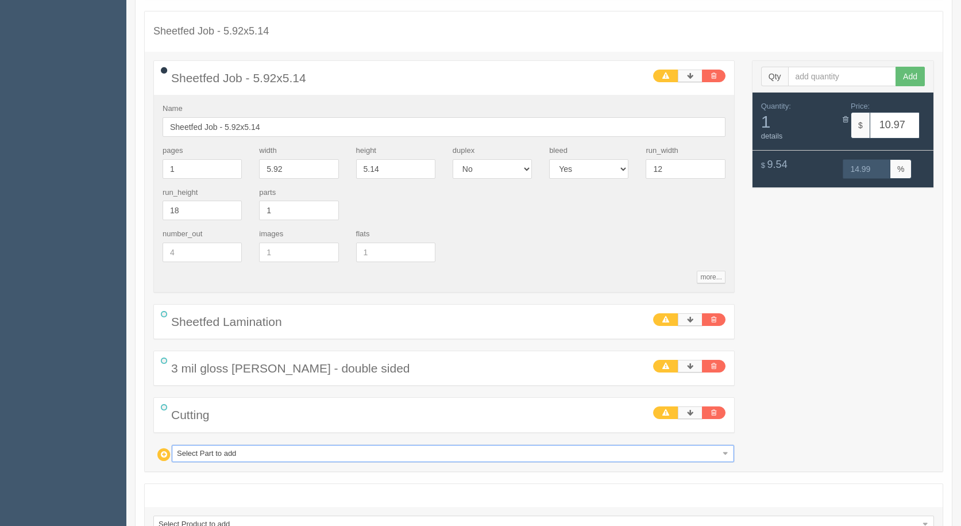
type input "1"
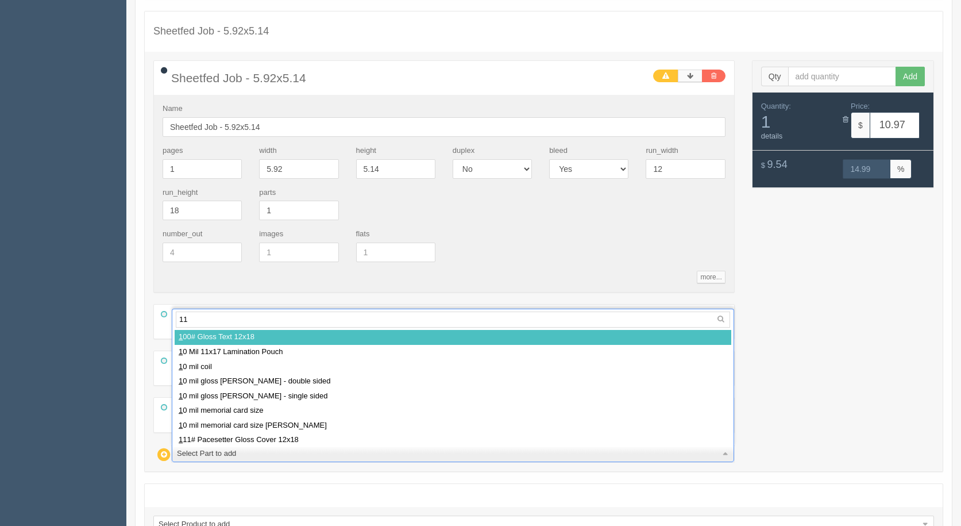
type input "111"
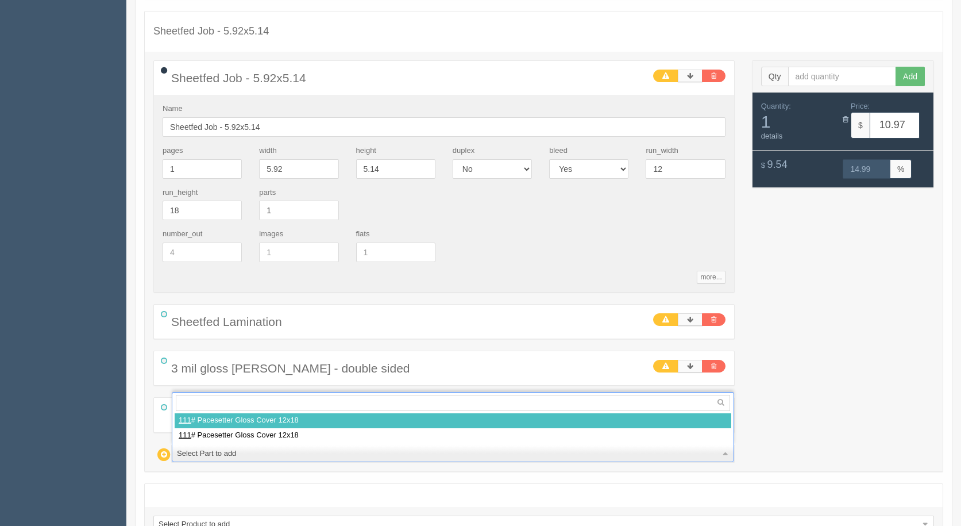
select select
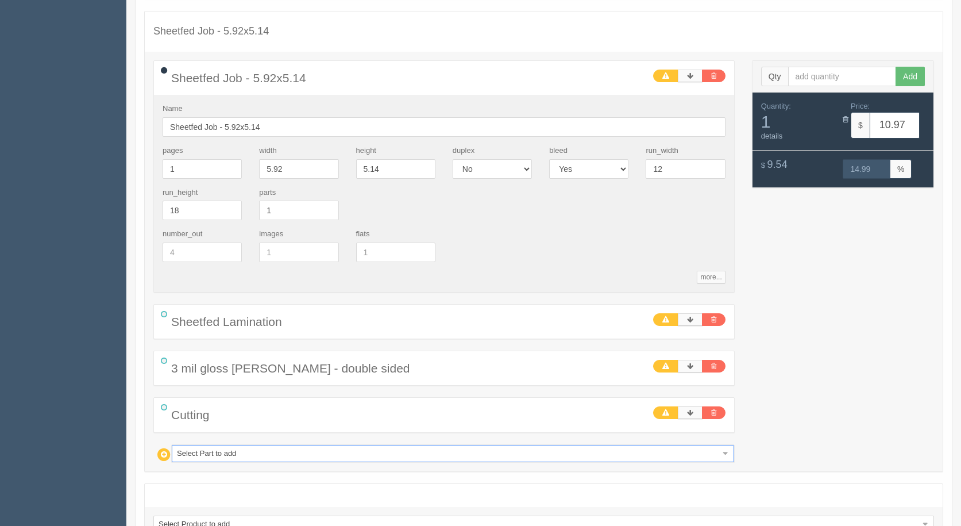
type input "16.17"
type input "33.20"
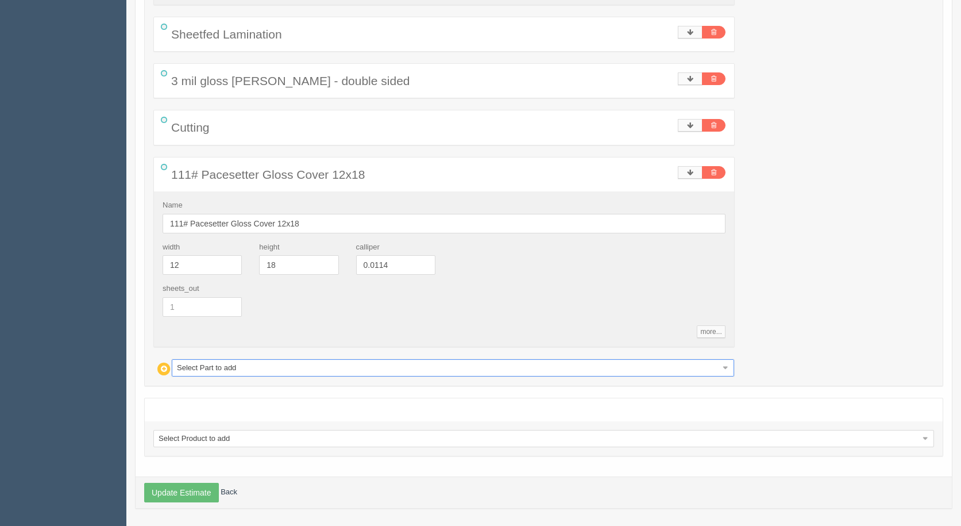
scroll to position [2569, 0]
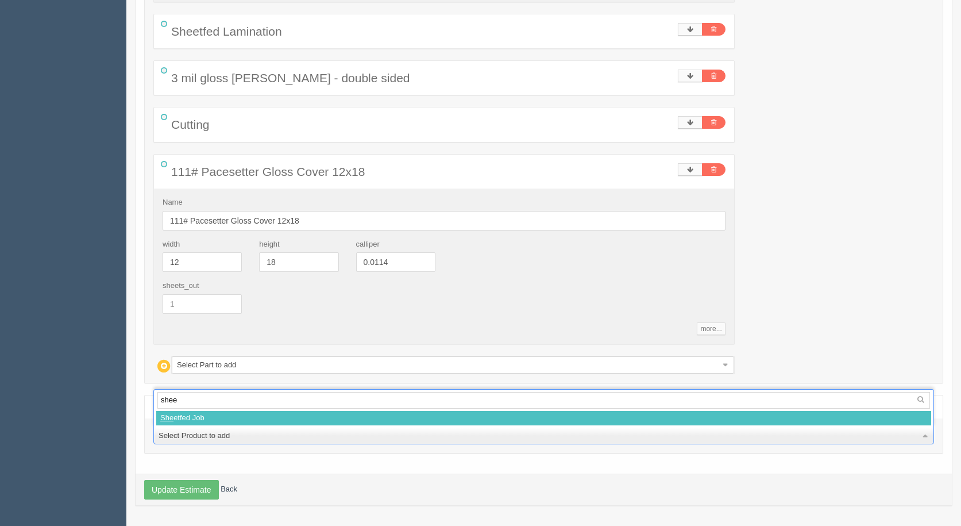
type input "sheet"
select select
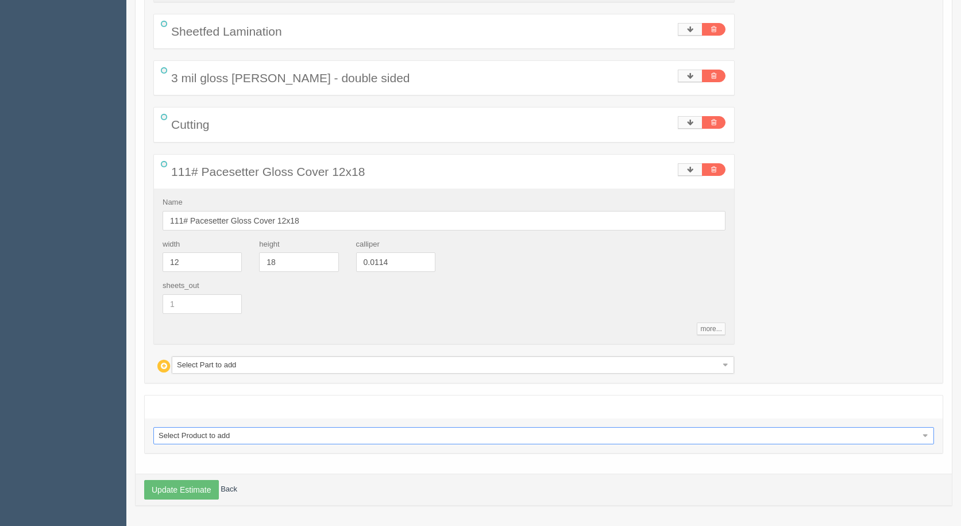
select select "0"
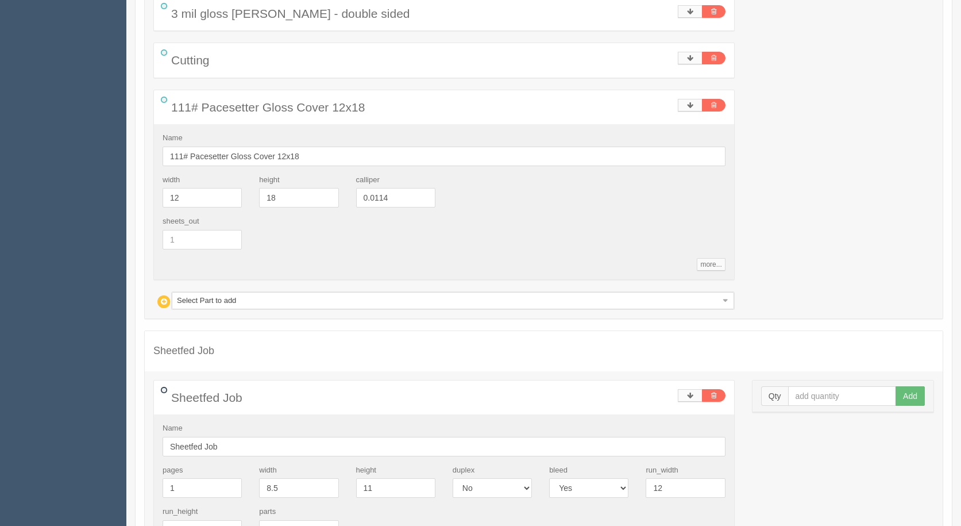
scroll to position [2741, 0]
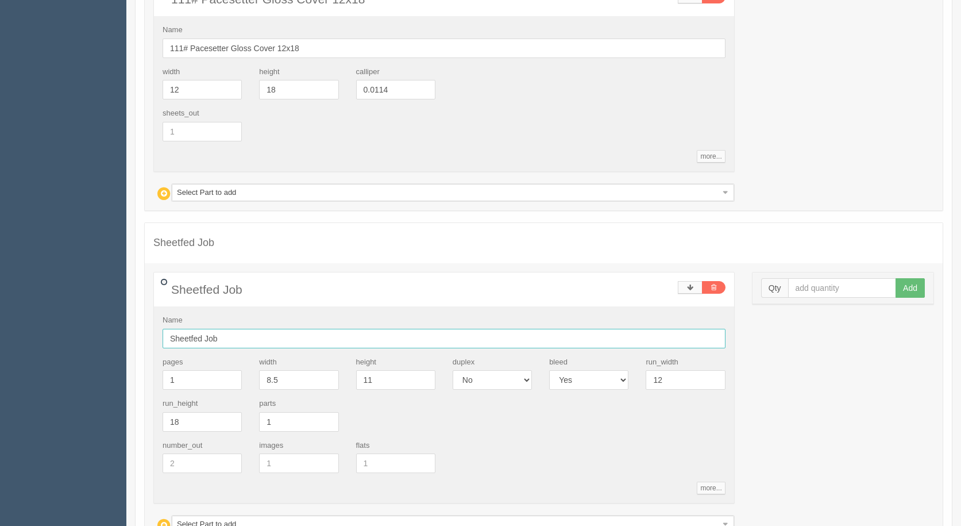
click at [251, 336] on input "Sheetfed Job" at bounding box center [444, 339] width 563 height 20
type input "Sheetfed Job 5.32x4.63"
click at [835, 289] on input "text" at bounding box center [842, 288] width 109 height 20
type input "4"
click at [896, 278] on button "Add" at bounding box center [910, 288] width 29 height 20
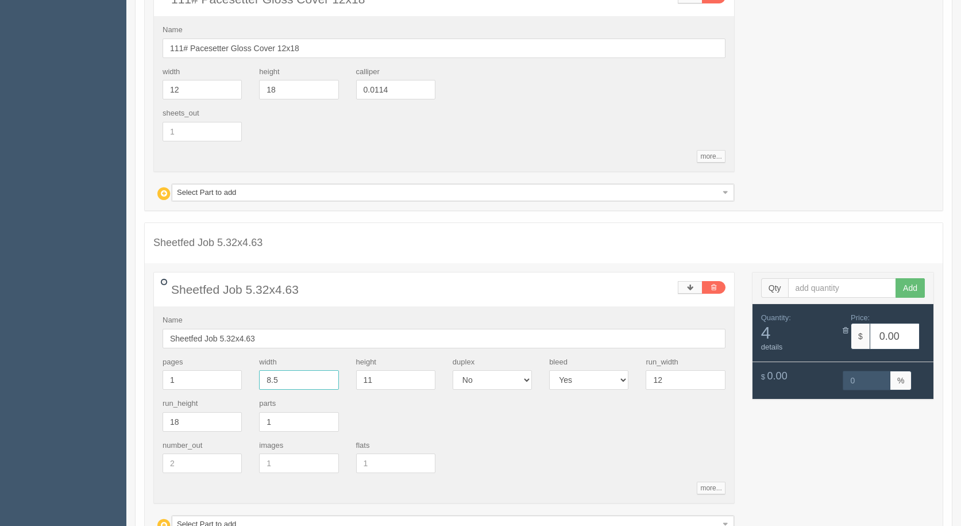
drag, startPoint x: 166, startPoint y: 384, endPoint x: 98, endPoint y: 383, distance: 68.4
type input "5.23"
type input "3"
type input "4.63"
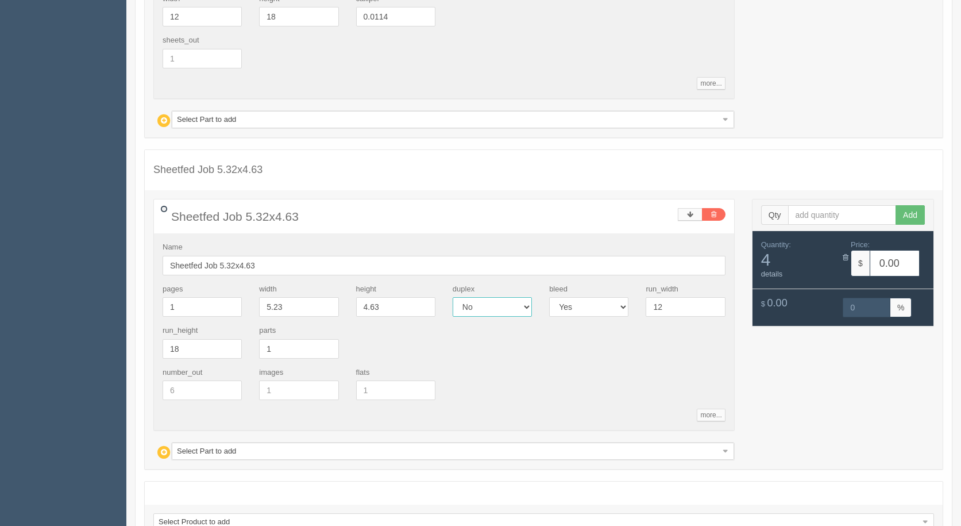
scroll to position [2900, 0]
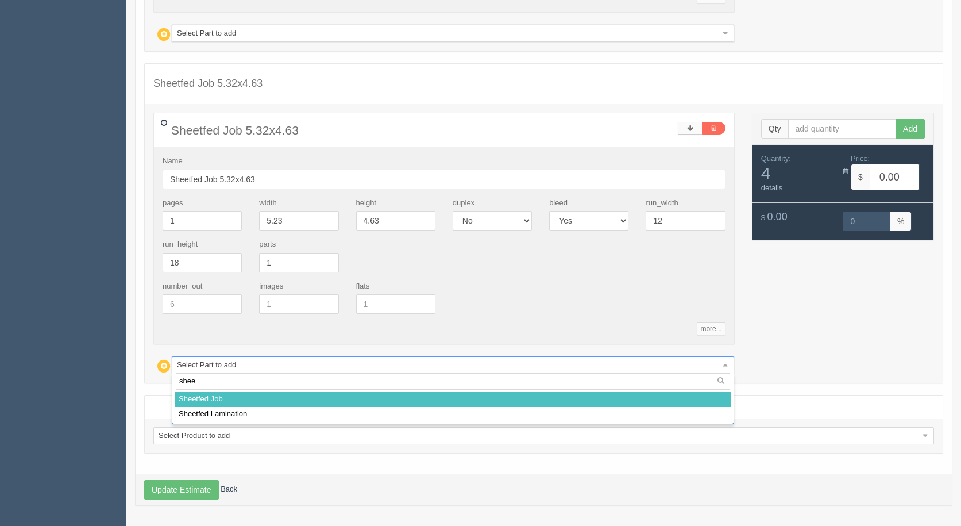
type input "sheet"
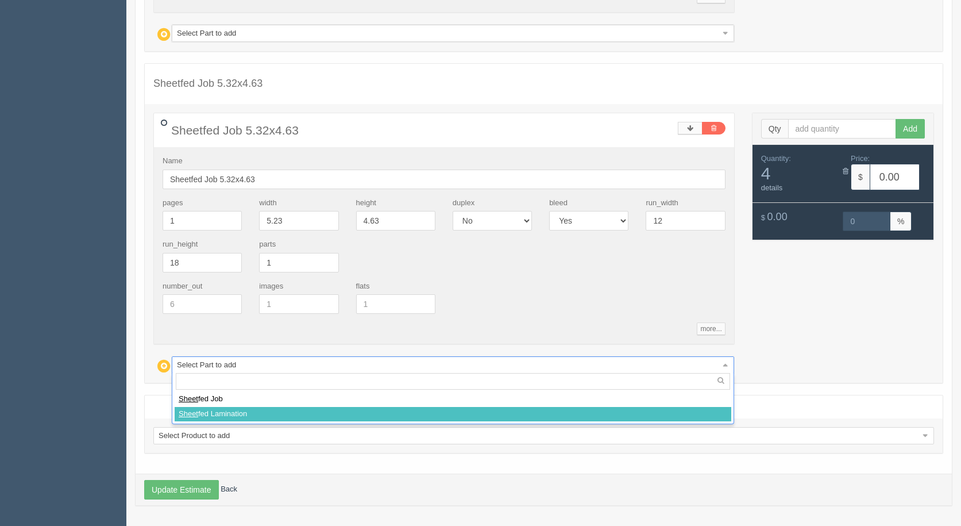
select select
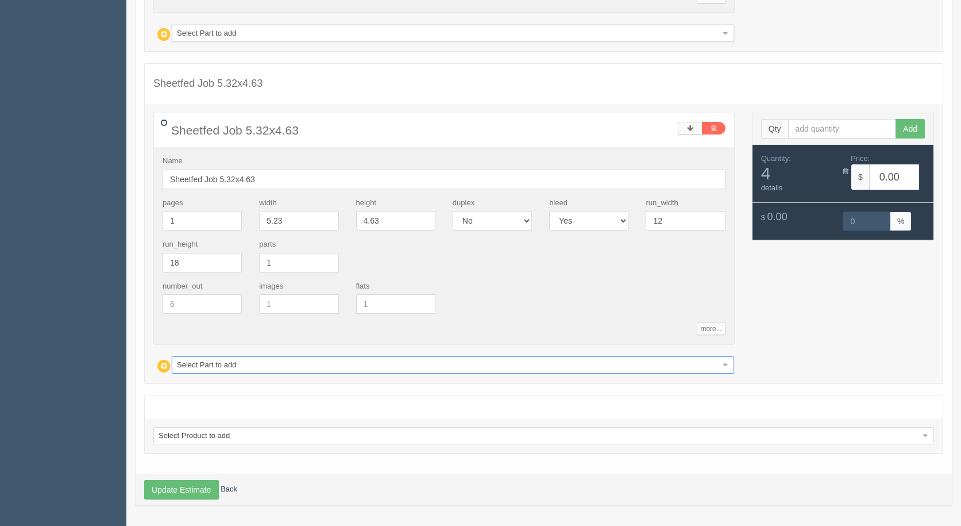
type input "10.55"
type input "15.05"
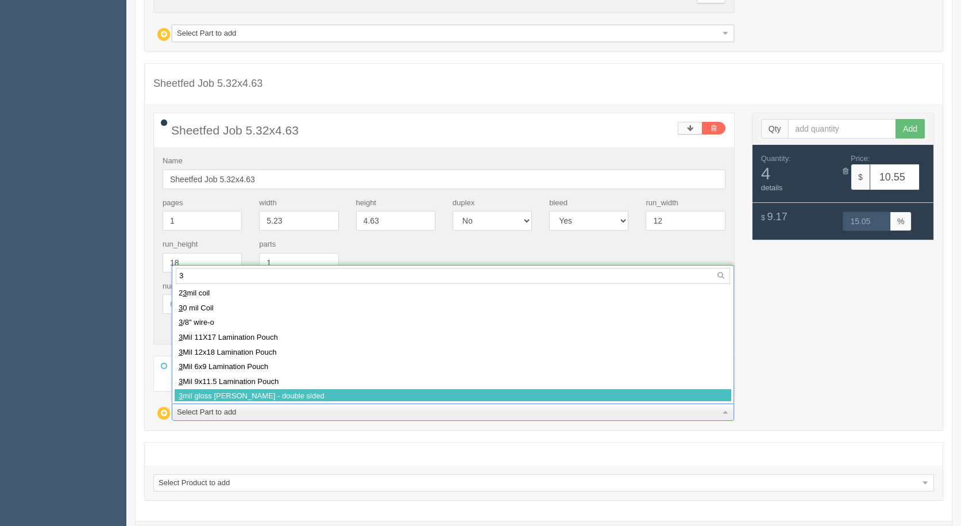
type input "3"
select select
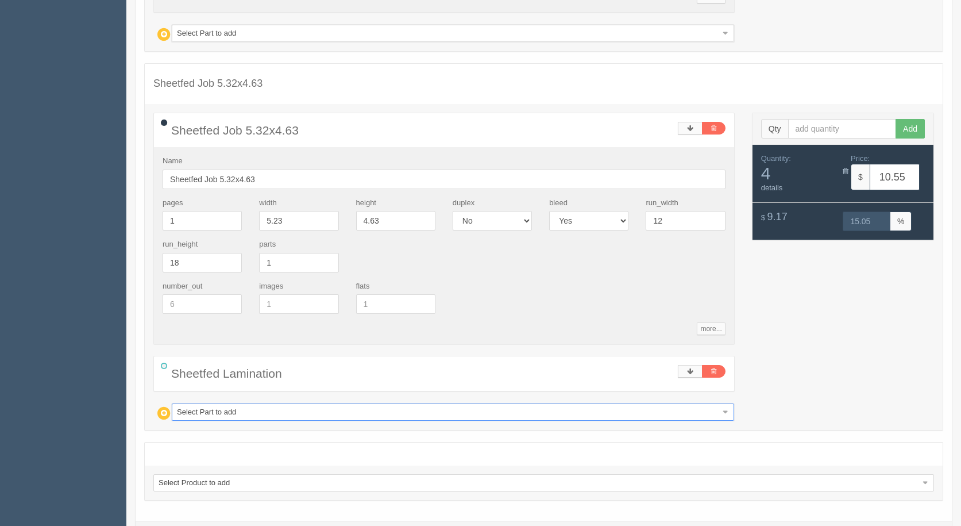
type input "10.97"
type input "14.99"
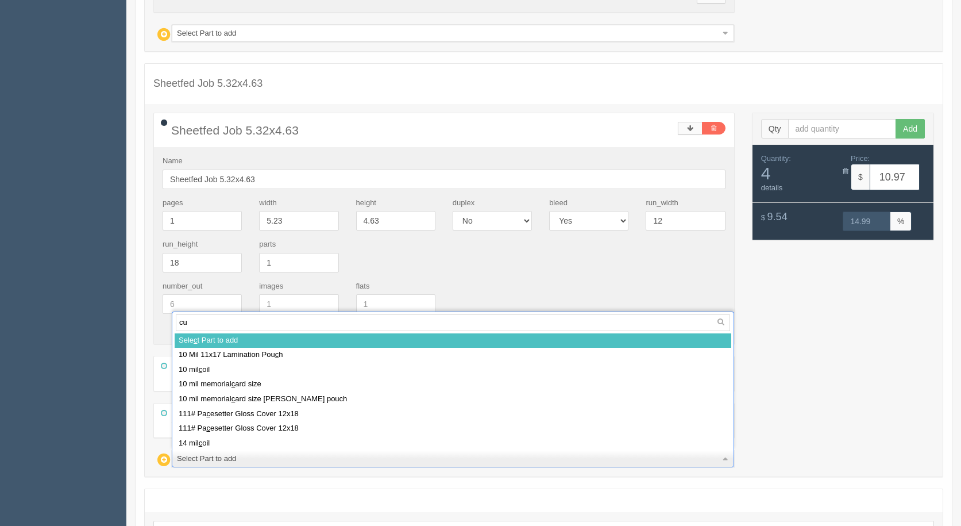
type input "cut"
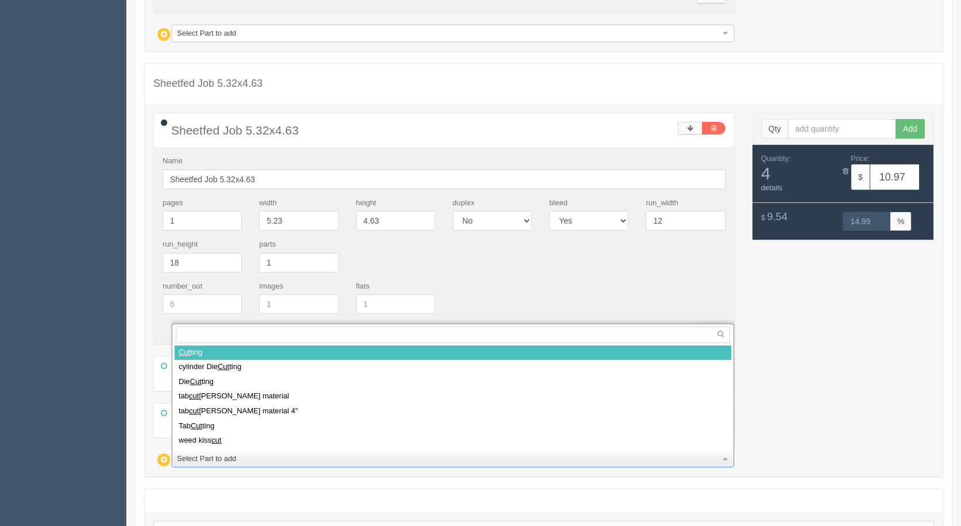
select select
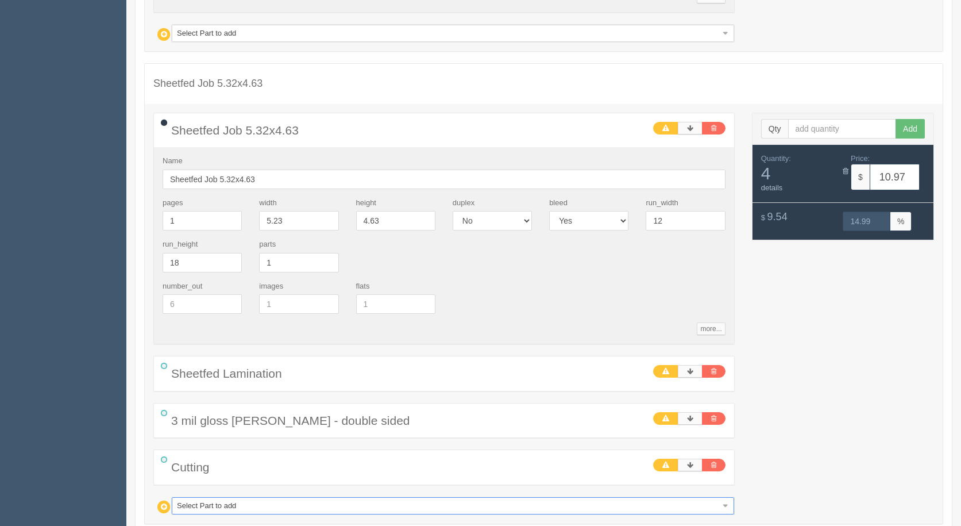
type input "1"
type input "11"
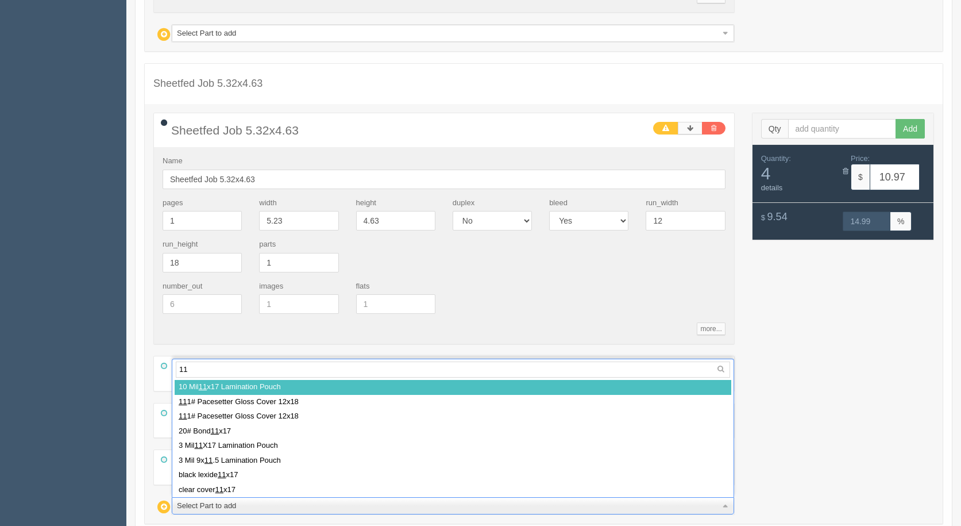
type input "111"
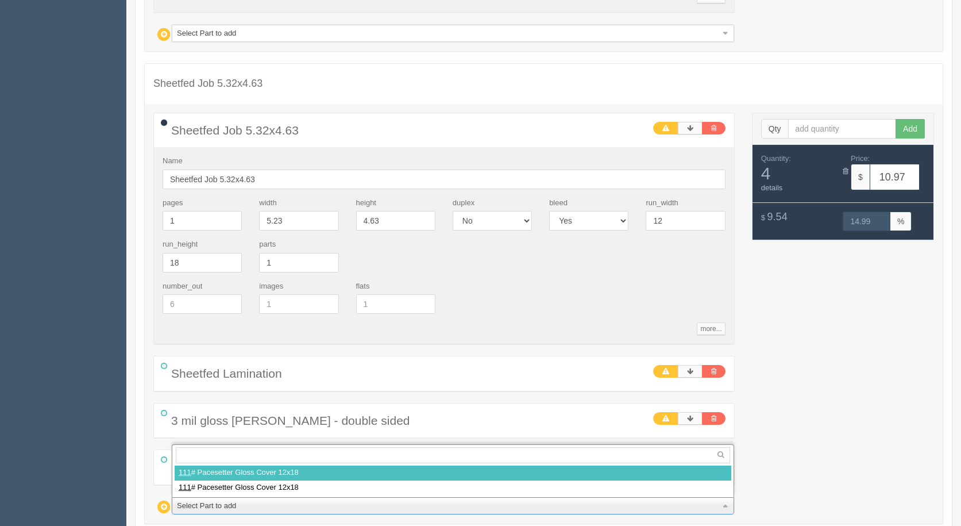
select select
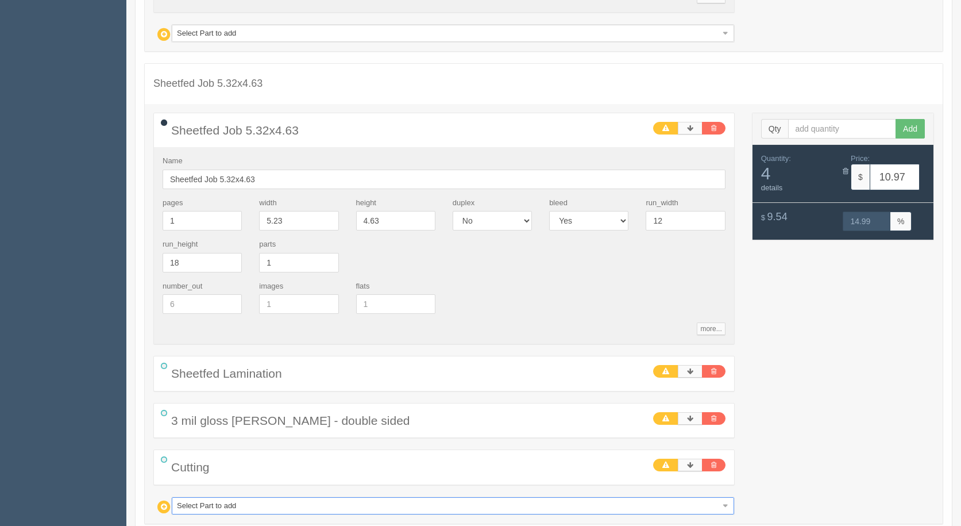
type input "16.17"
type input "33.20"
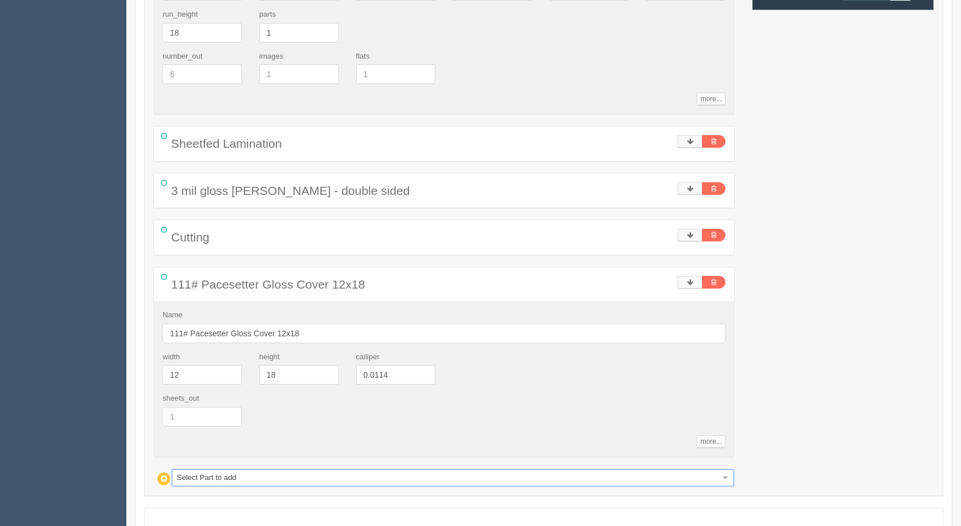
scroll to position [3243, 0]
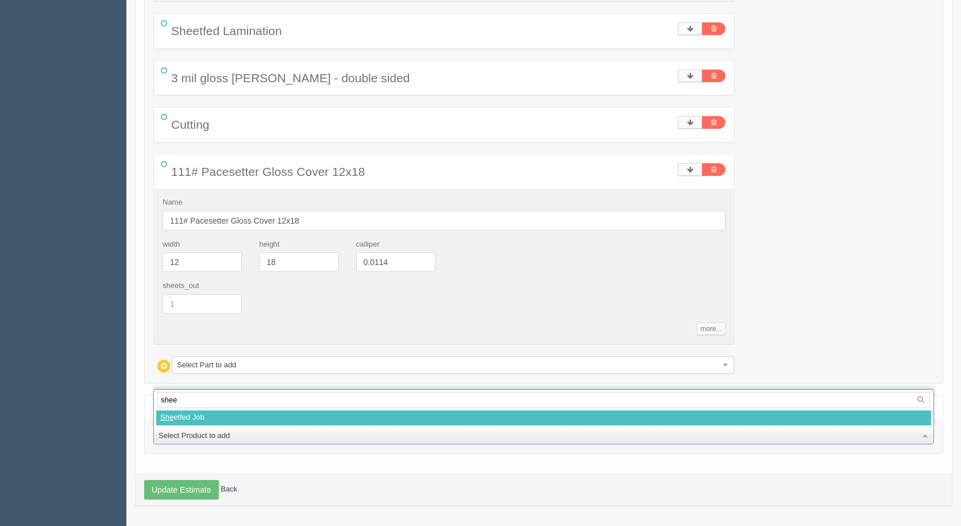
type input "sheet"
select select
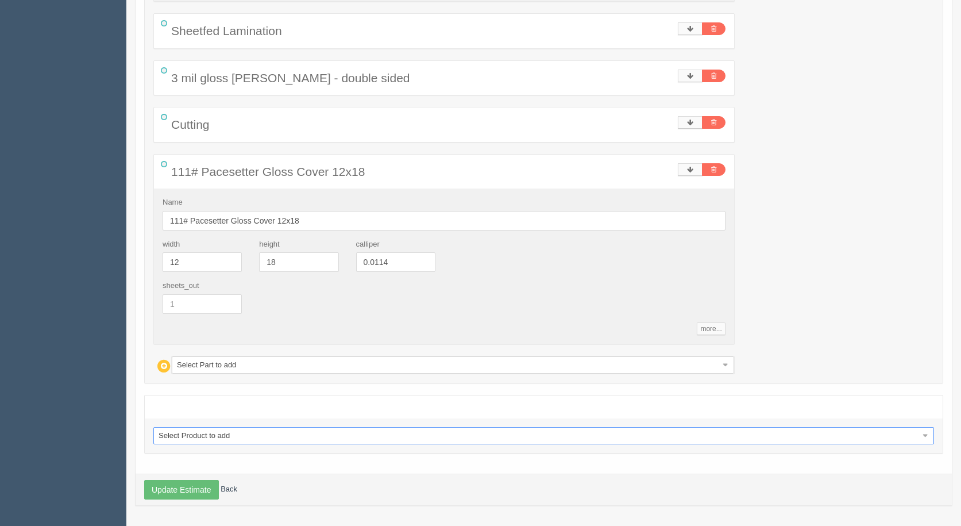
select select "0"
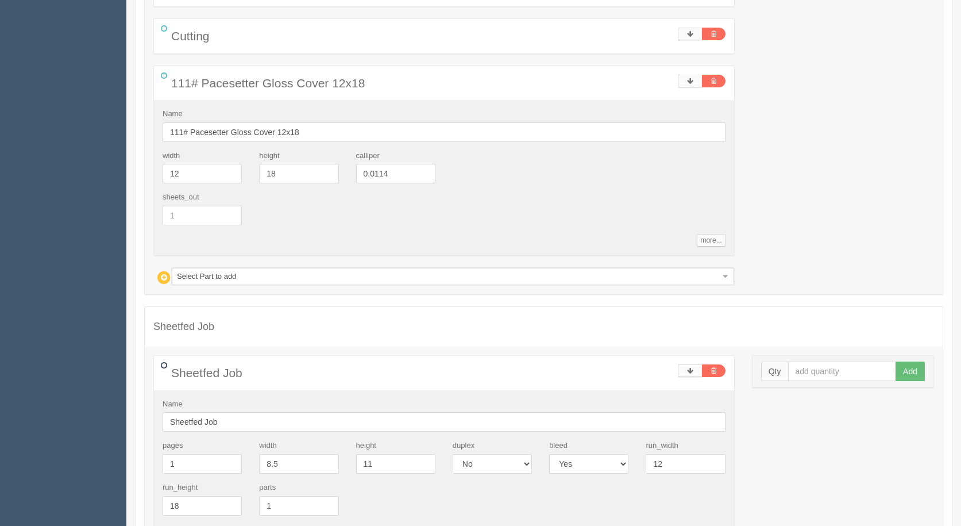
scroll to position [3473, 0]
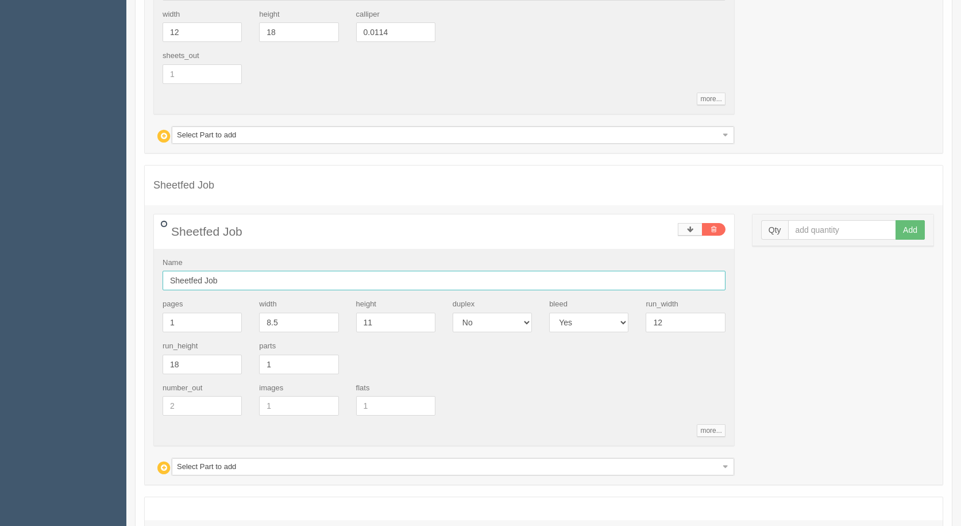
click at [230, 280] on input "Sheetfed Job" at bounding box center [444, 281] width 563 height 20
type input "Sheetfed Job 4.25x5.5"
drag, startPoint x: 295, startPoint y: 330, endPoint x: 45, endPoint y: 286, distance: 253.8
type input "4.25"
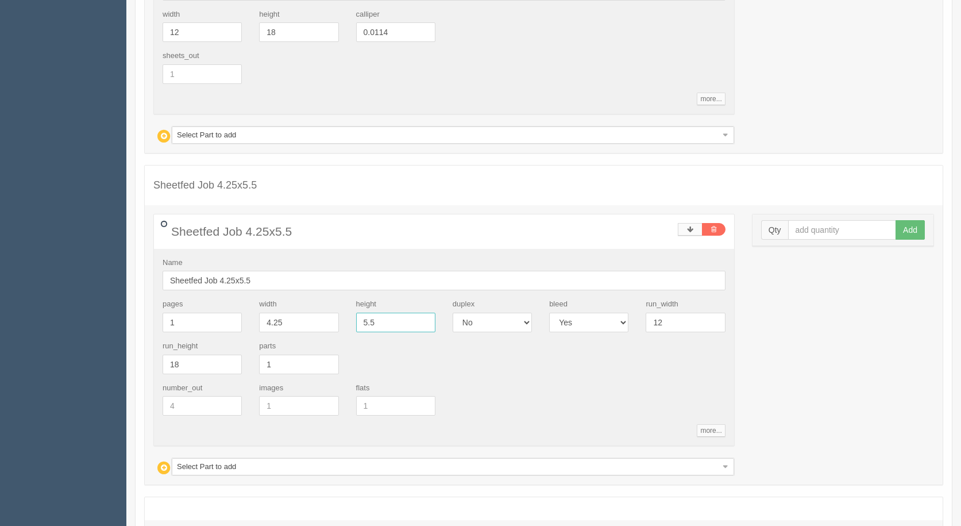
type input "5.5"
drag, startPoint x: 377, startPoint y: 391, endPoint x: 579, endPoint y: 413, distance: 203.4
click at [459, 418] on div "number_out images flats" at bounding box center [444, 404] width 580 height 42
click at [824, 223] on div "Qty Add" at bounding box center [843, 230] width 181 height 32
click at [824, 221] on input "text" at bounding box center [842, 230] width 109 height 20
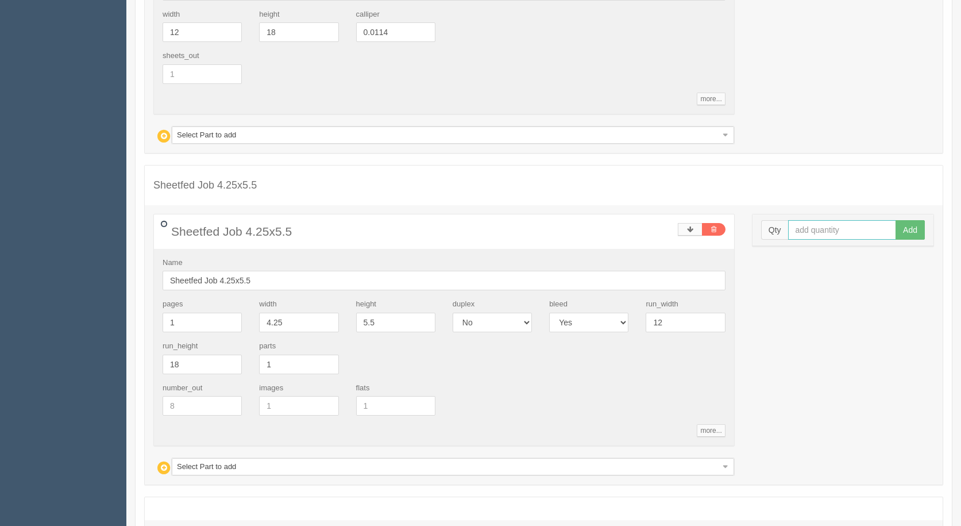
click at [805, 234] on input "text" at bounding box center [842, 230] width 109 height 20
type input "3"
click at [896, 220] on button "Add" at bounding box center [910, 230] width 29 height 20
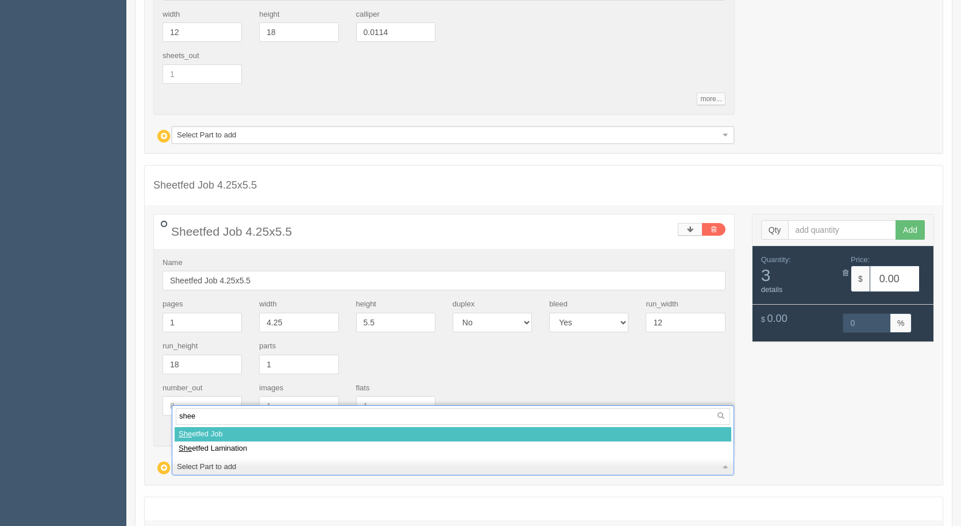
type input "sheet"
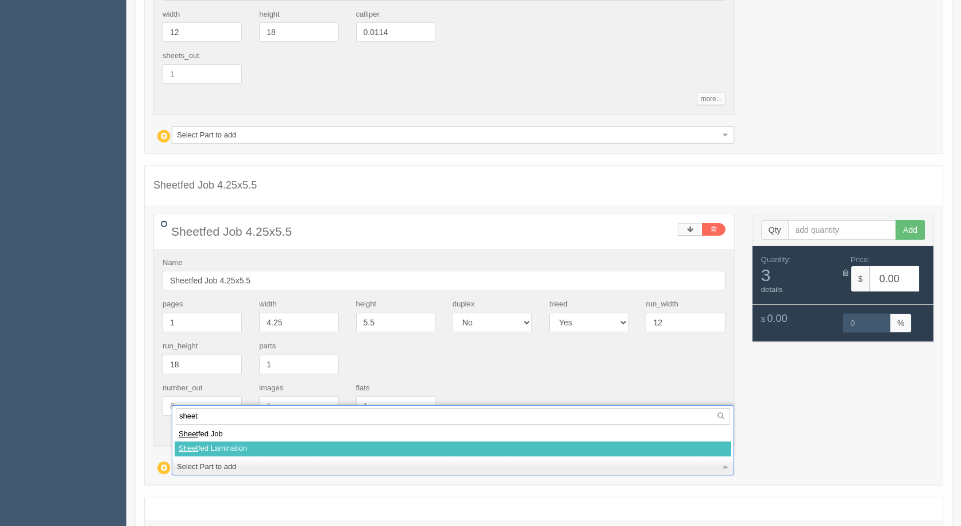
select select
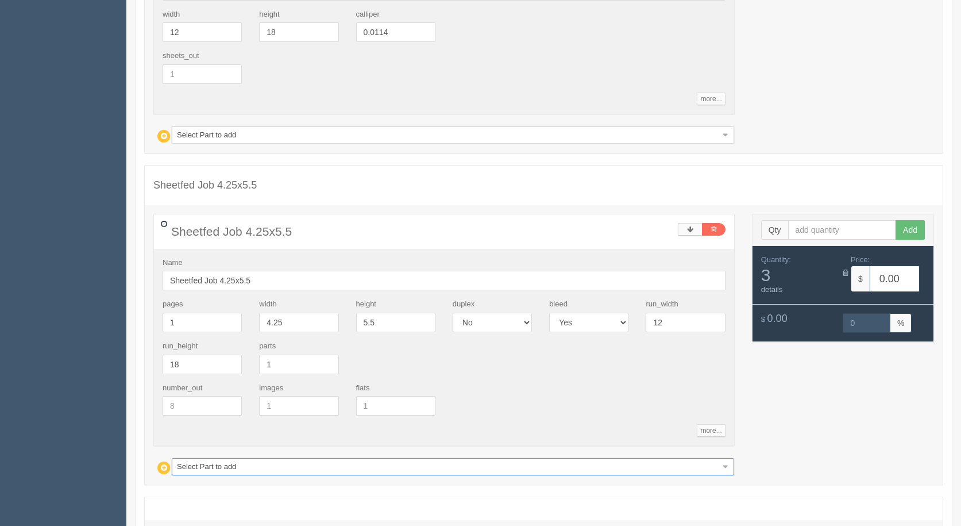
type input "10.55"
type input "15.05"
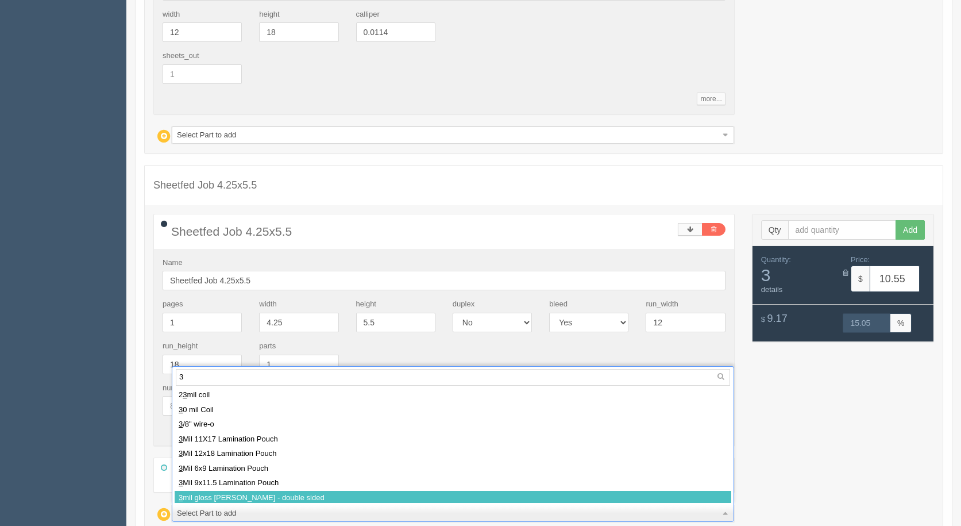
type input "3"
select select
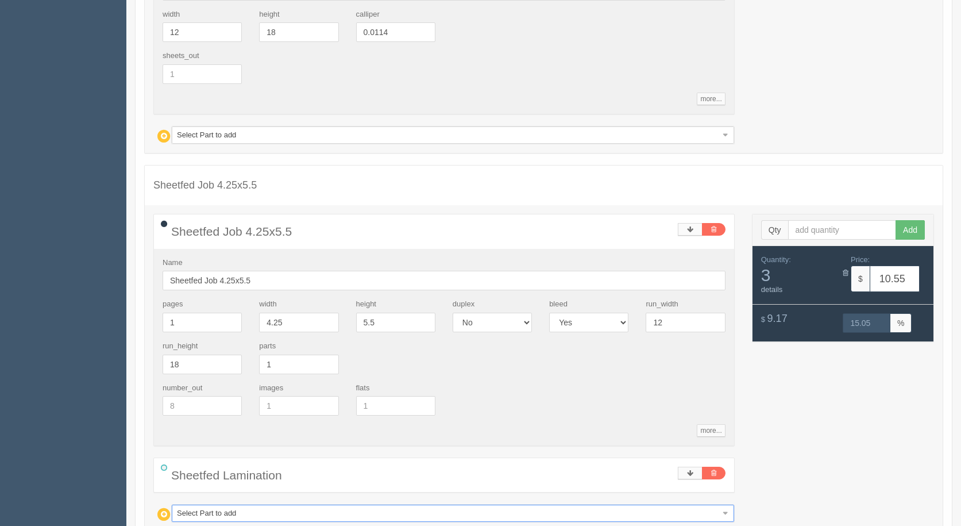
type input "10.97"
type input "14.99"
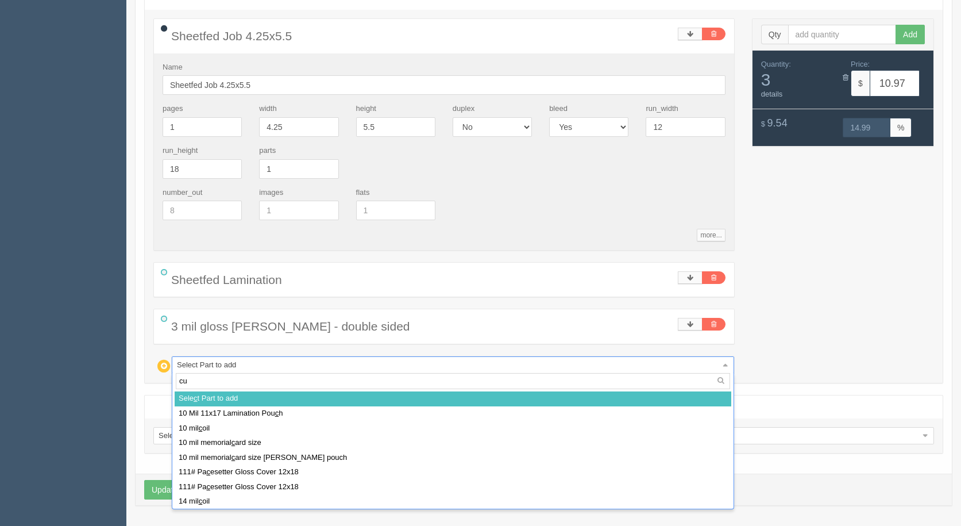
type input "cut"
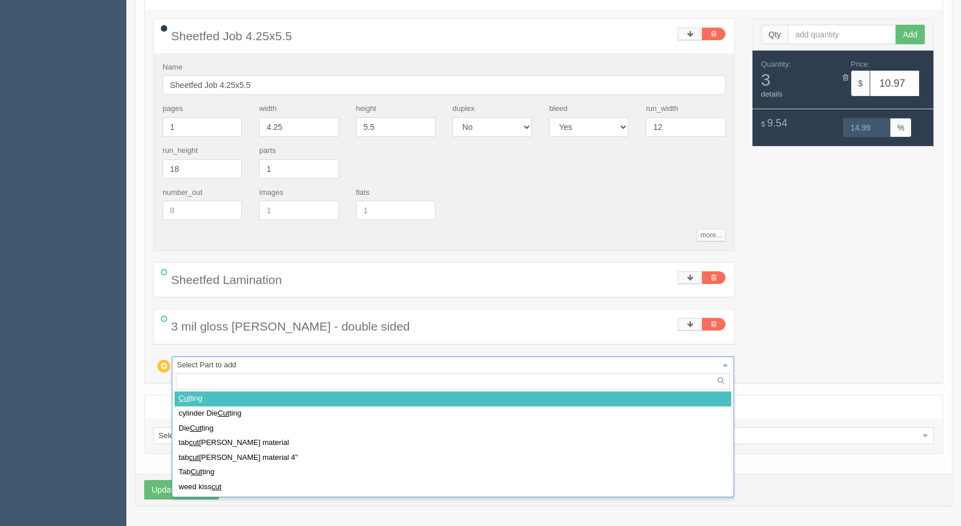
select select
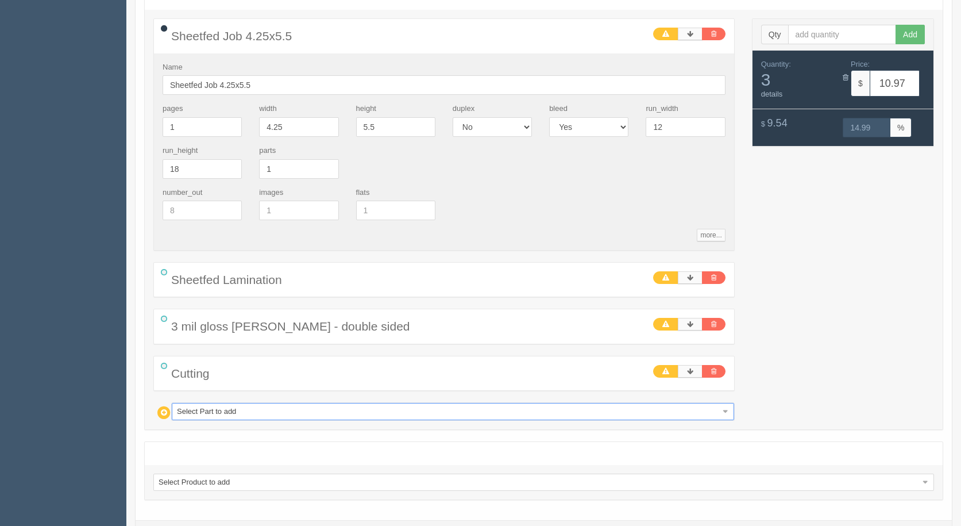
type input "1"
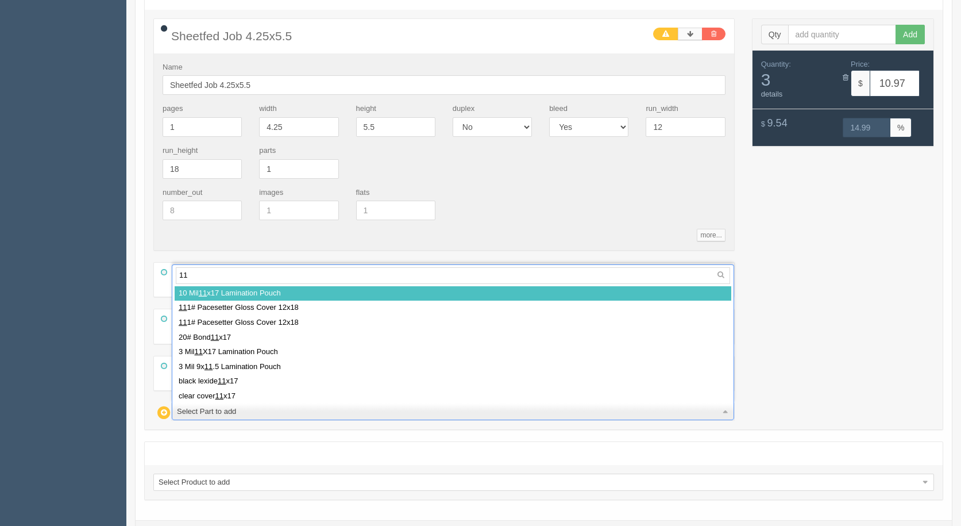
type input "111"
select select
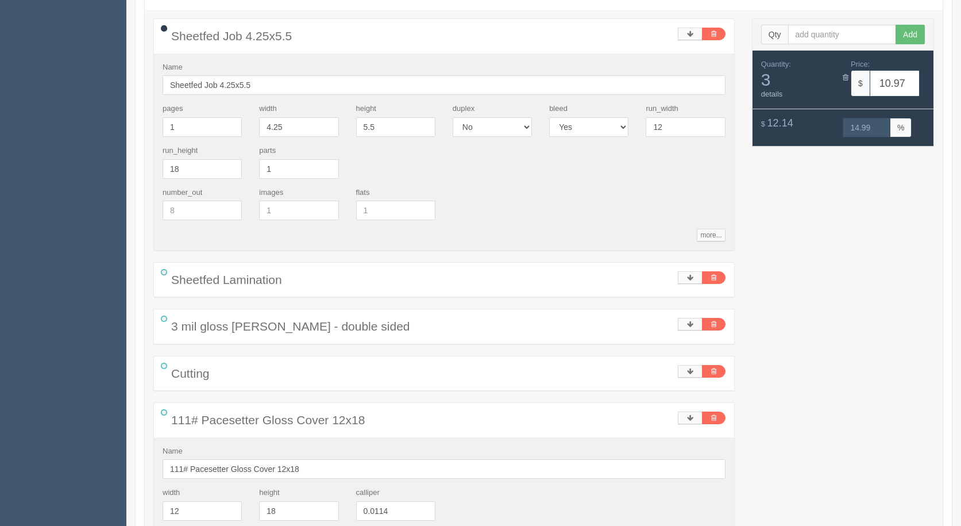
type input "16.17"
type input "33.20"
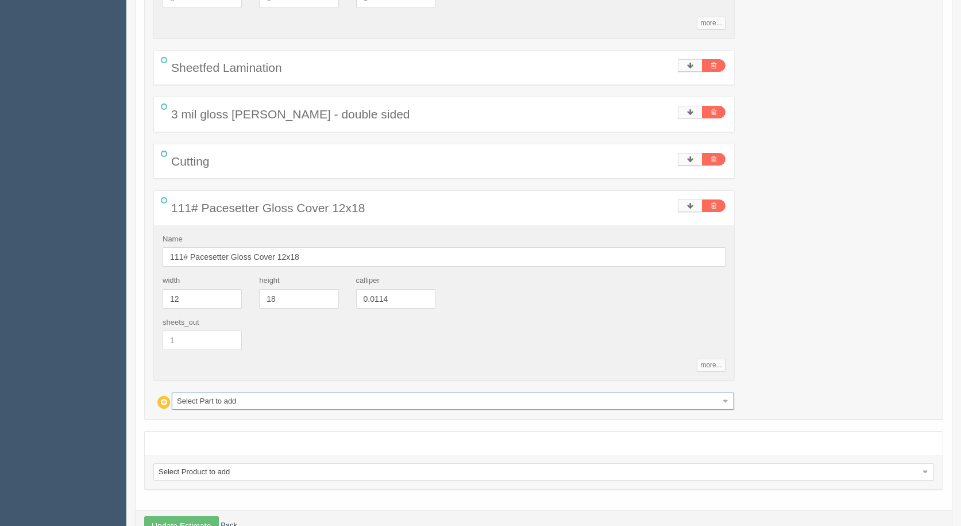
scroll to position [3916, 0]
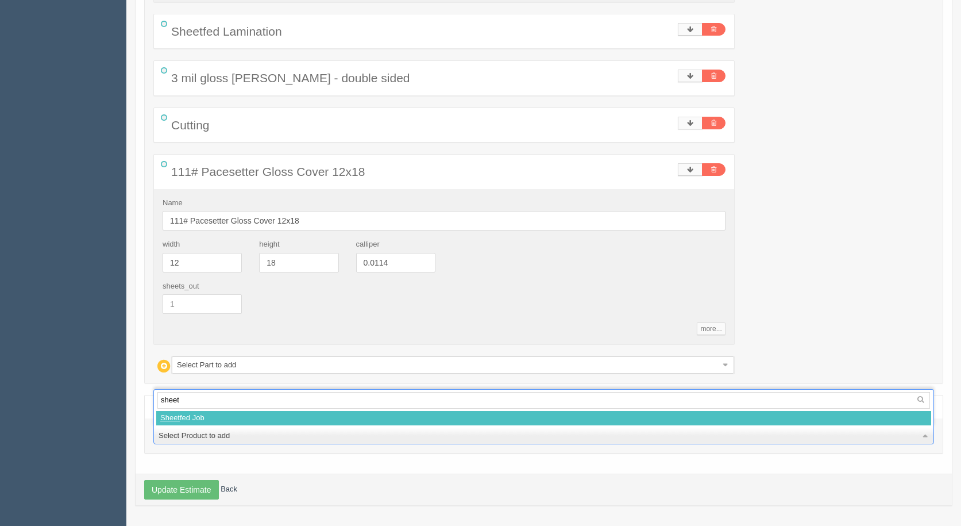
type input "sheet"
select select
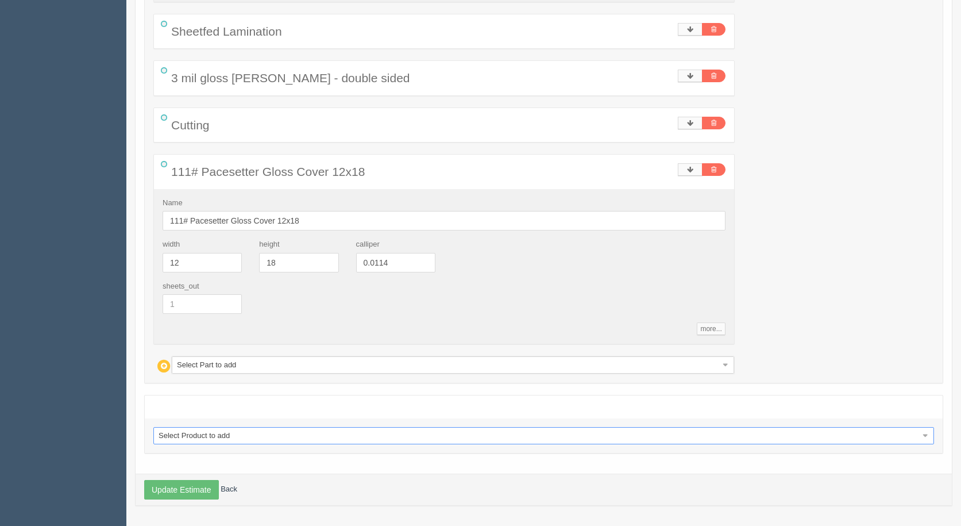
select select "0"
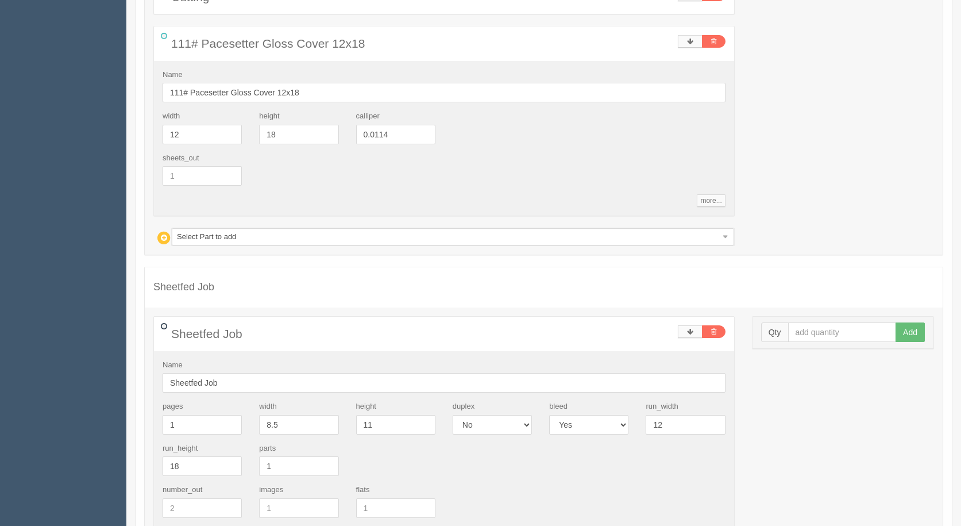
scroll to position [4146, 0]
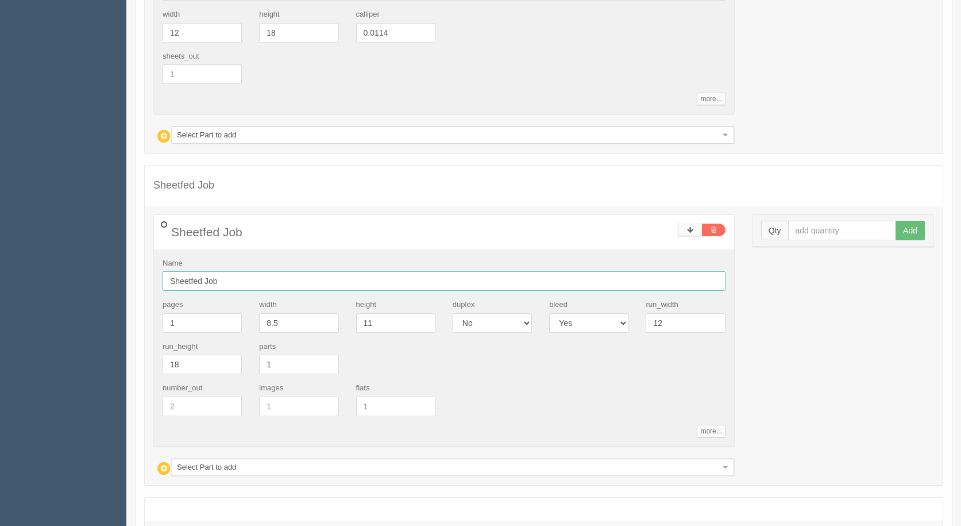
click at [240, 279] on input "Sheetfed Job" at bounding box center [444, 281] width 563 height 20
type input "Sheetfed Job 3.25x6"
click at [818, 232] on input "text" at bounding box center [842, 231] width 109 height 20
type input "1"
click at [896, 221] on button "Add" at bounding box center [910, 231] width 29 height 20
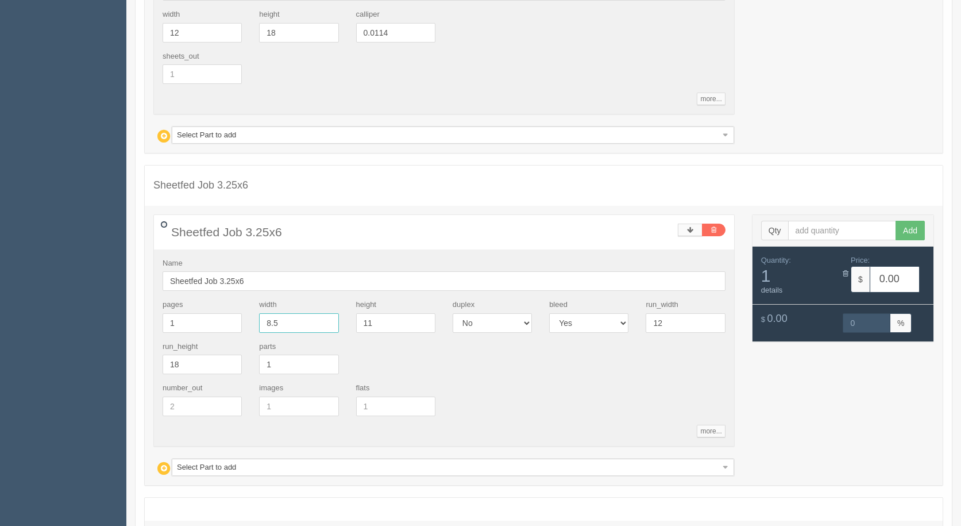
drag, startPoint x: 305, startPoint y: 321, endPoint x: 132, endPoint y: 321, distance: 172.4
type input "3.25"
type input "6"
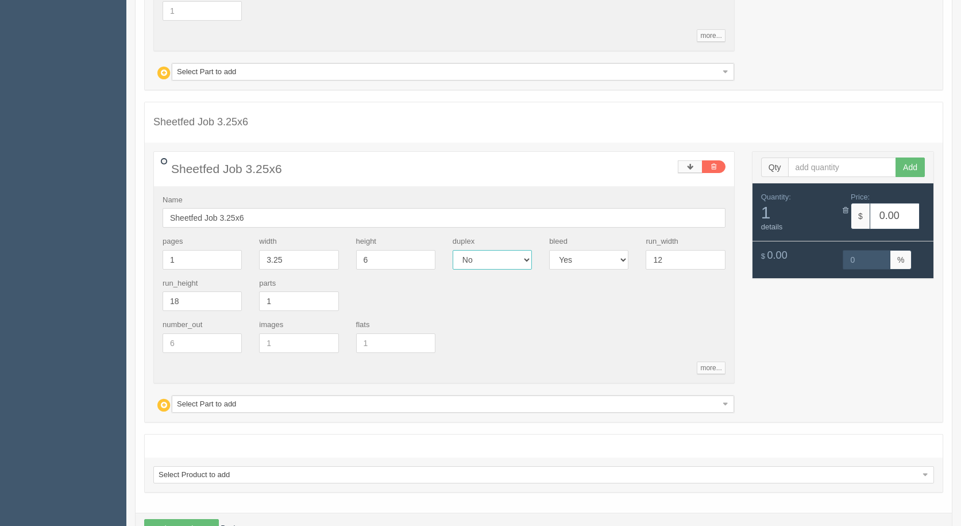
scroll to position [4248, 0]
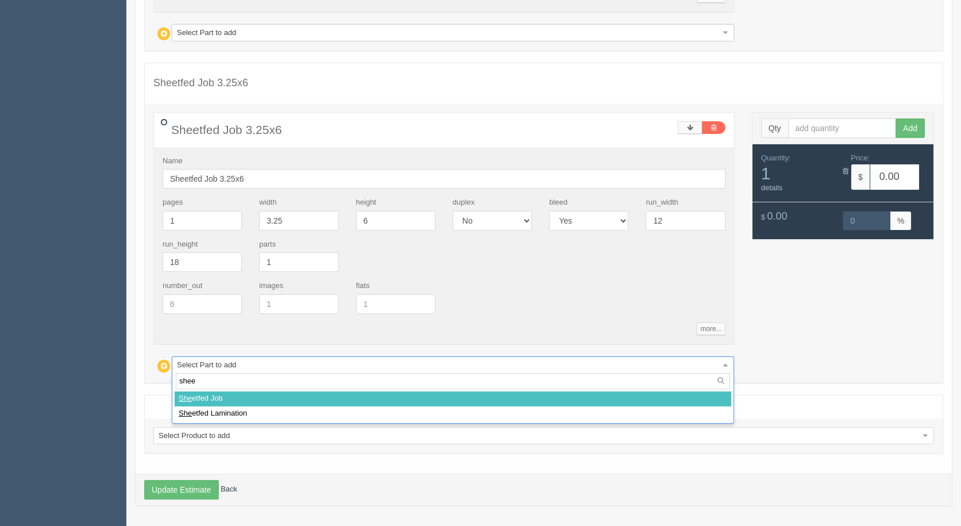
type input "sheet"
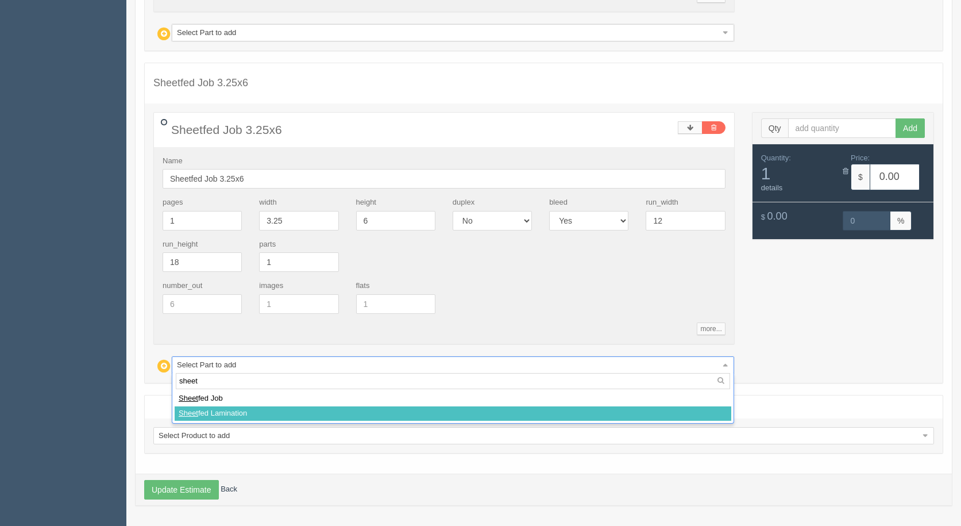
select select
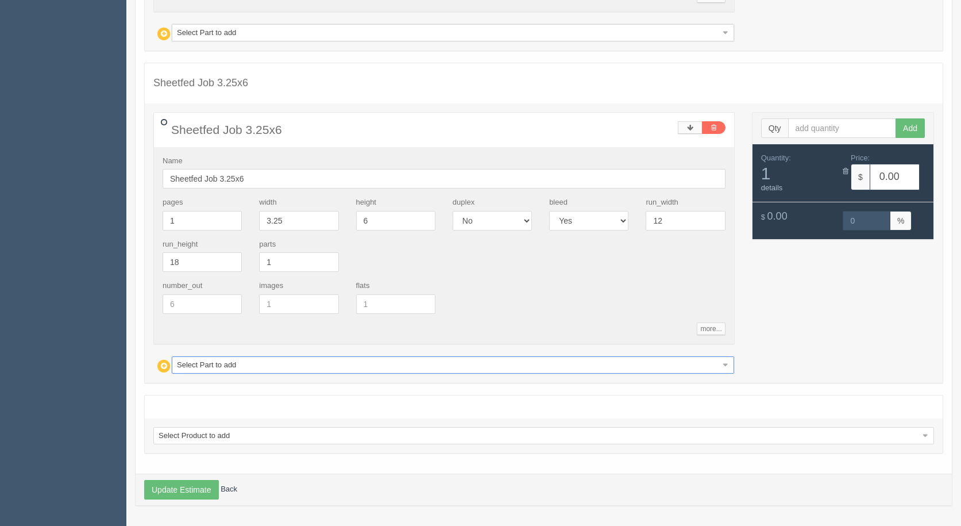
type input "10.55"
type input "15.05"
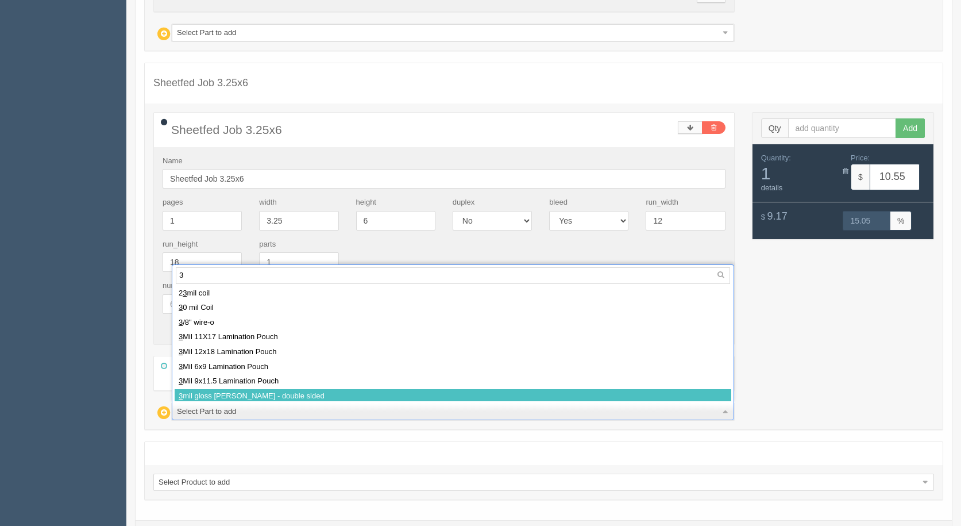
type input "3"
select select
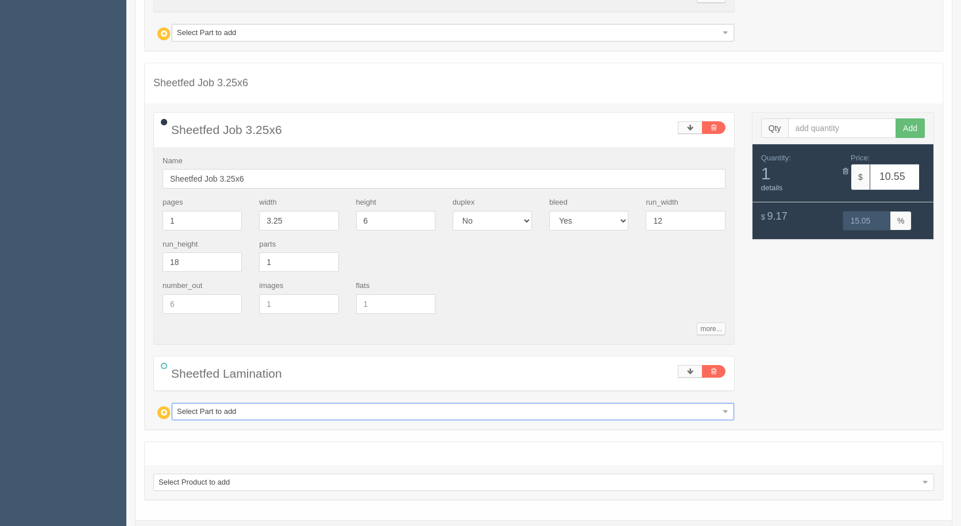
type input "10.97"
type input "14.99"
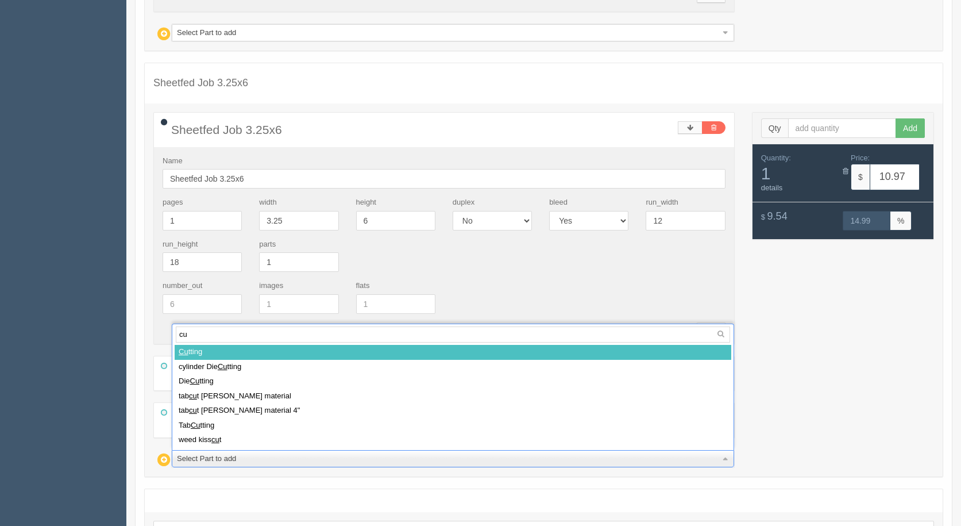
type input "cut"
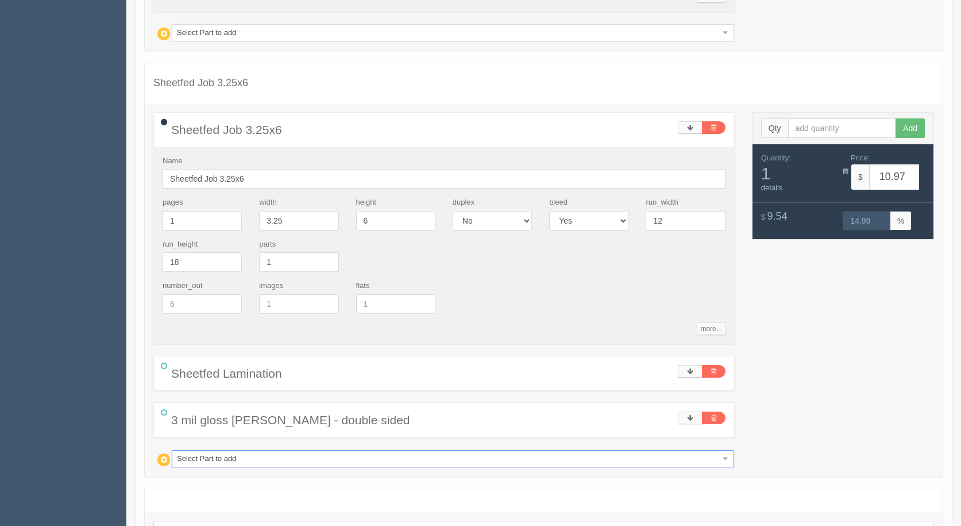
select select
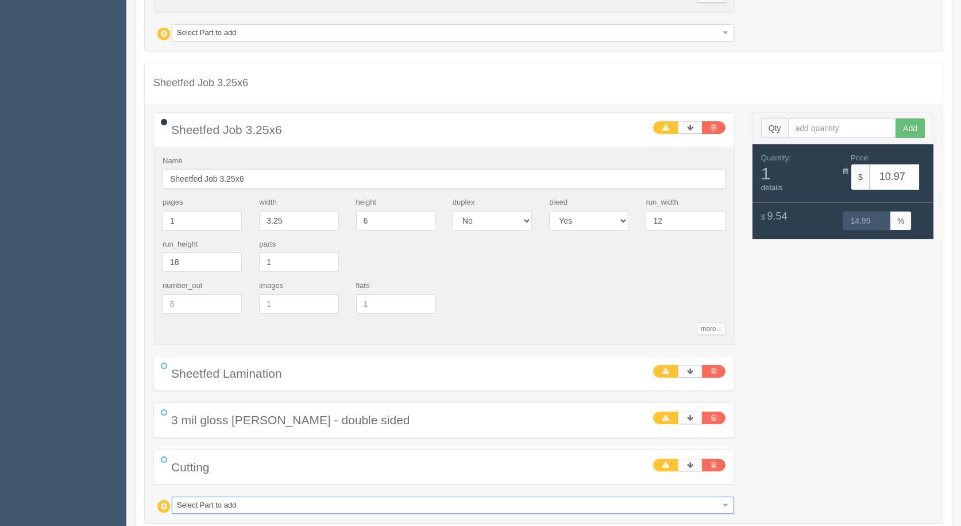
type input "1"
type input "11"
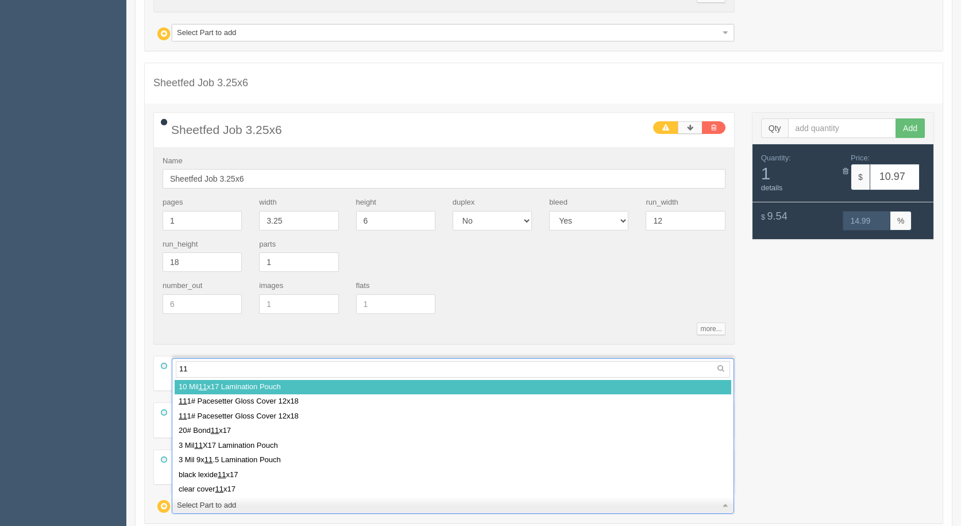
type input "111"
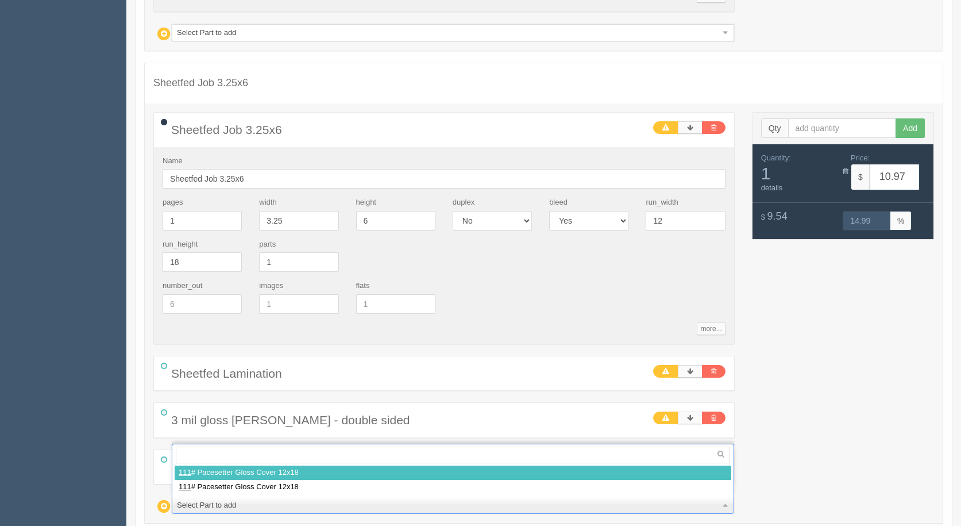
select select
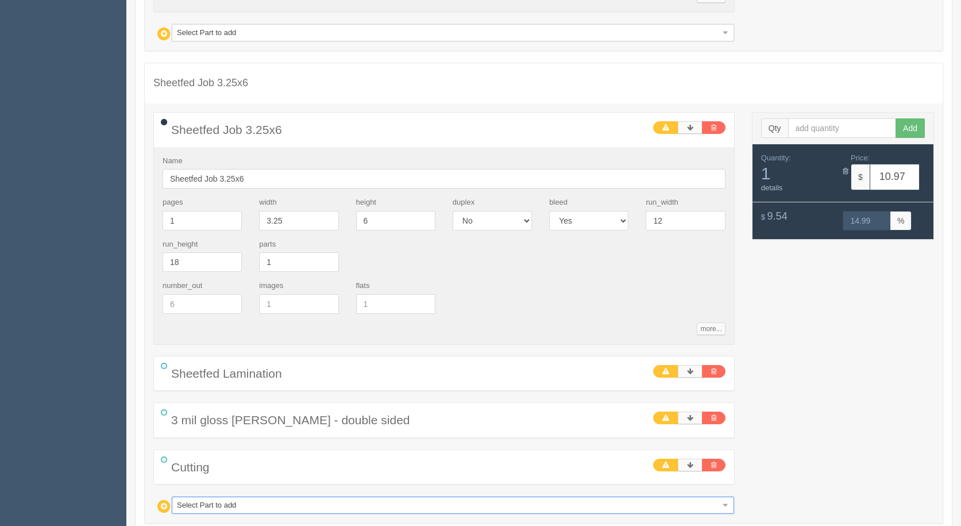
type input "16.17"
type input "33.20"
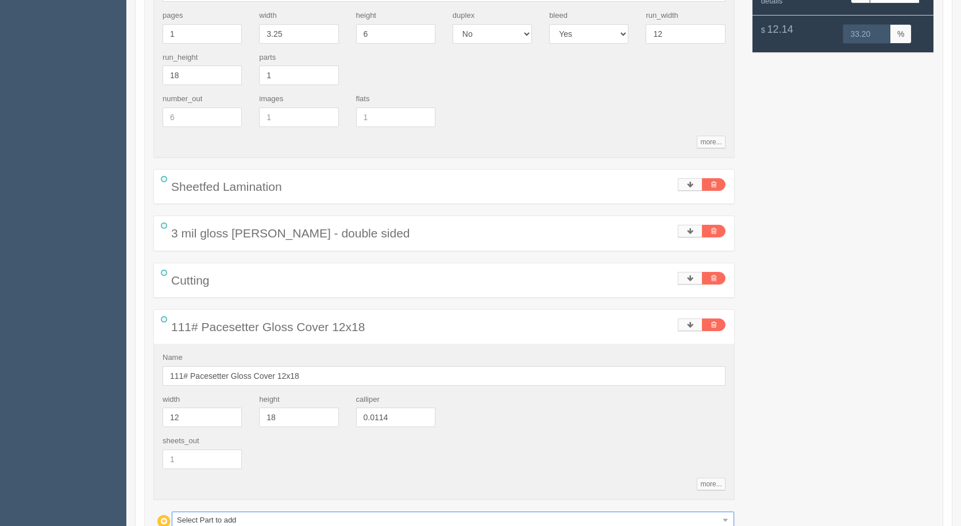
scroll to position [4590, 0]
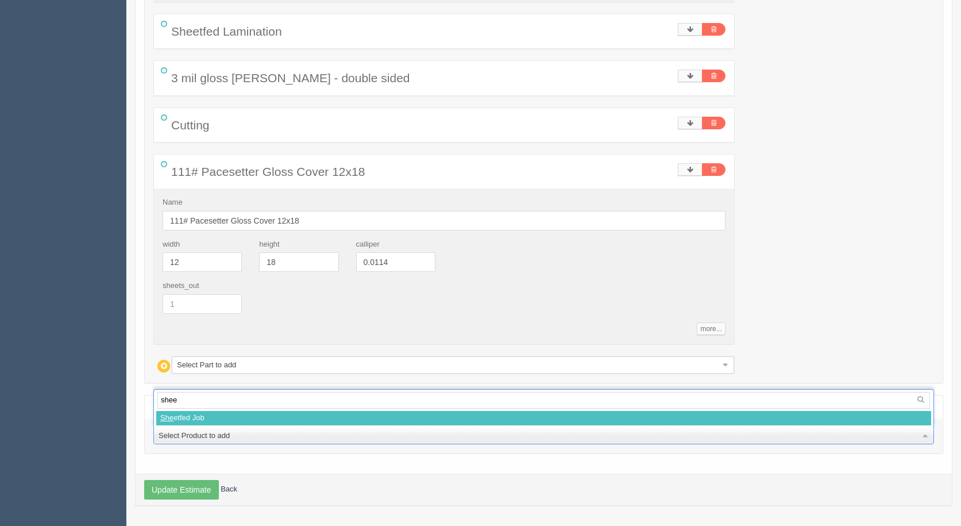
type input "sheet"
select select
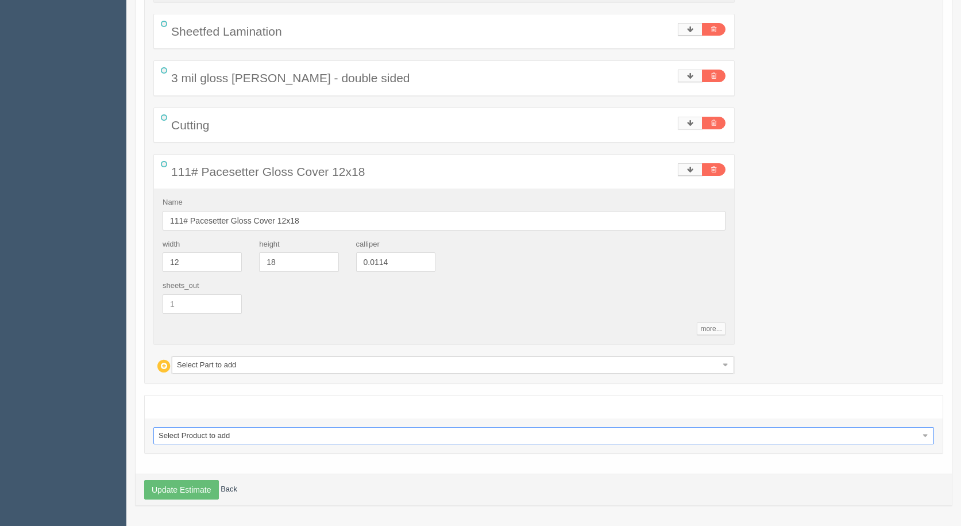
select select "0"
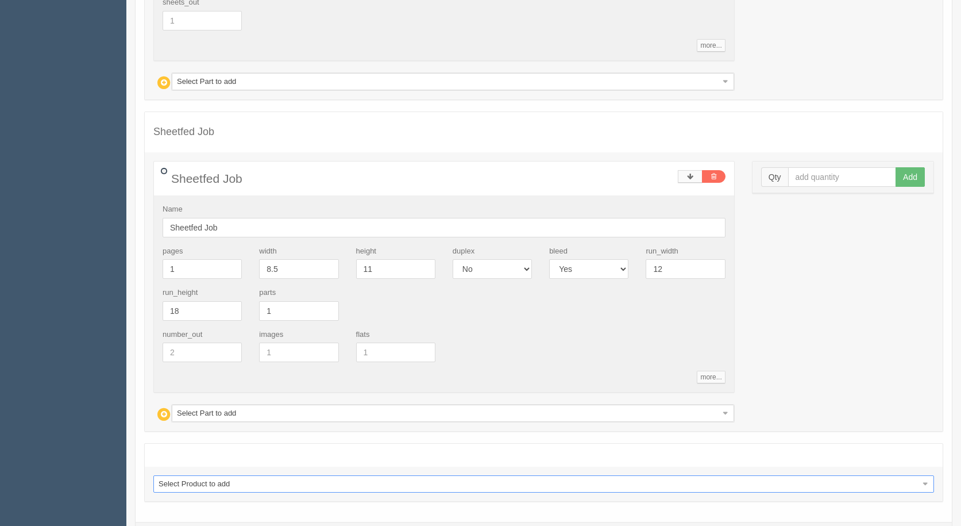
scroll to position [4877, 0]
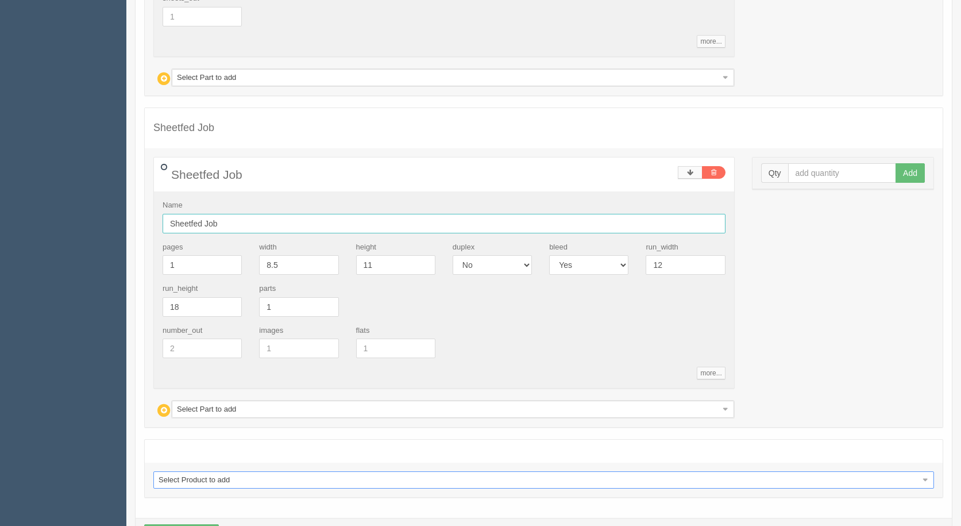
click at [261, 219] on input "Sheetfed Job" at bounding box center [444, 224] width 563 height 20
type input "Sheetfed Job 14"
type input "11"
type input "14"
click at [246, 218] on input "Sheetfed Job 14" at bounding box center [444, 224] width 563 height 20
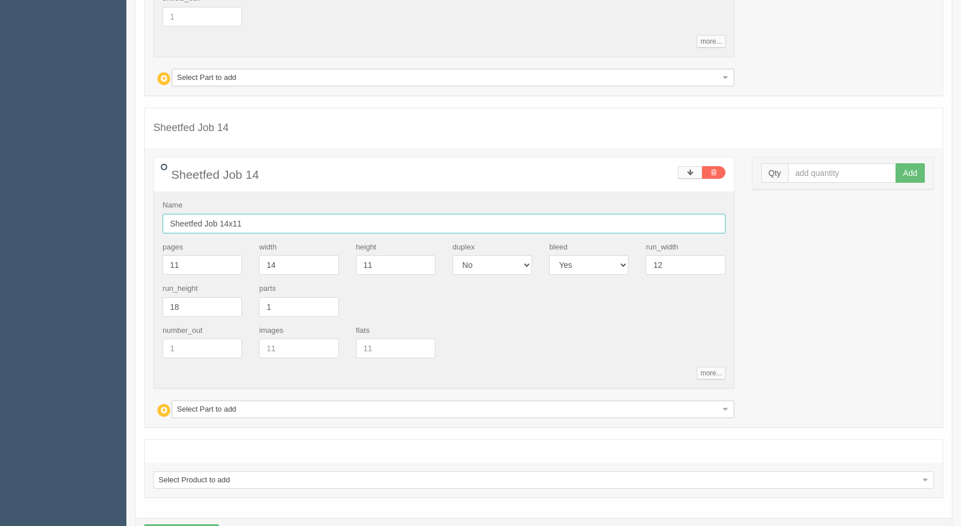
type input "Sheetfed Job 14x11"
click at [809, 171] on input "text" at bounding box center [842, 173] width 109 height 20
type input "1"
click at [896, 163] on button "Add" at bounding box center [910, 173] width 29 height 20
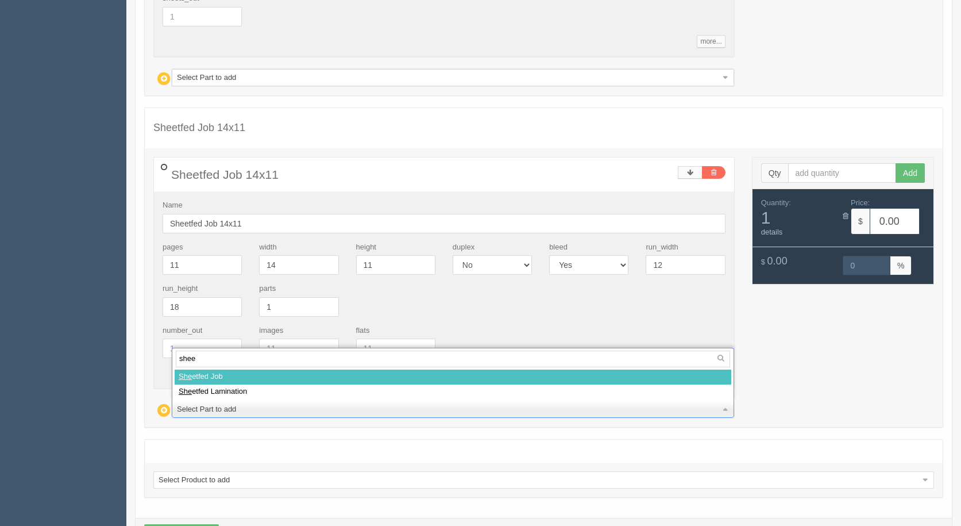
type input "sheet"
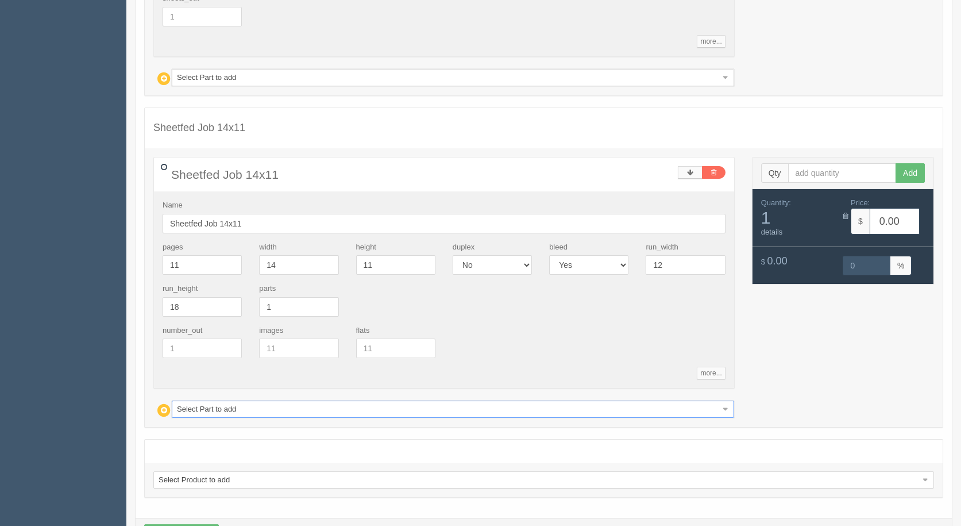
select select
type input "16.36"
type input "14.97"
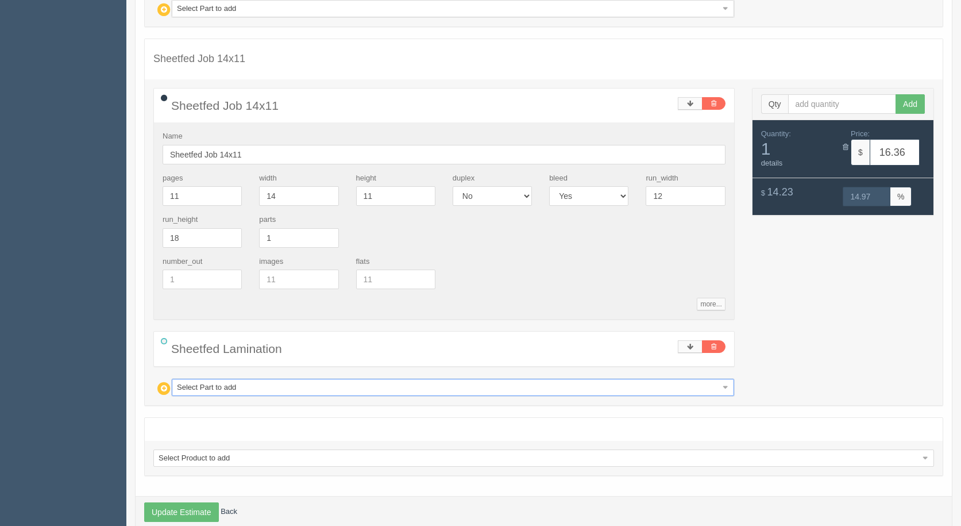
scroll to position [4969, 0]
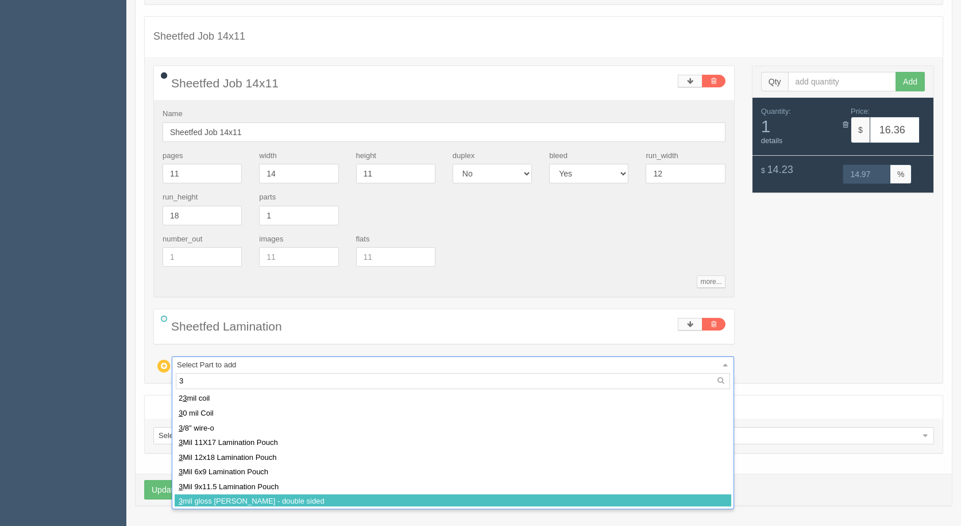
type input "3"
select select
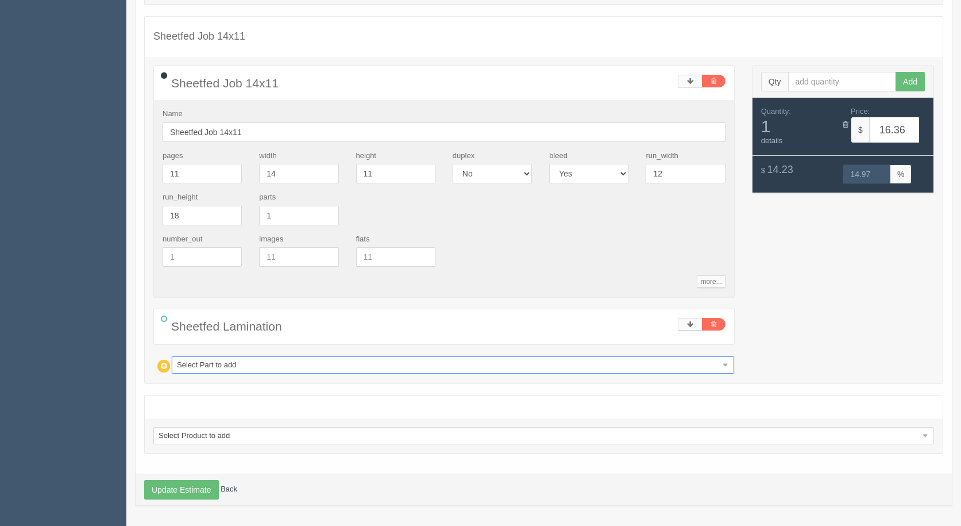
type input "21.00"
type input "15.01"
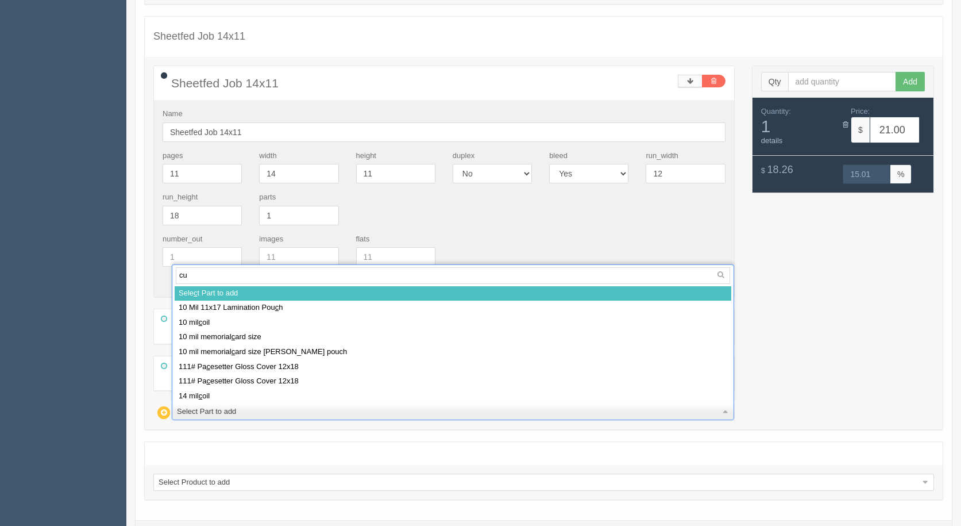
type input "cut"
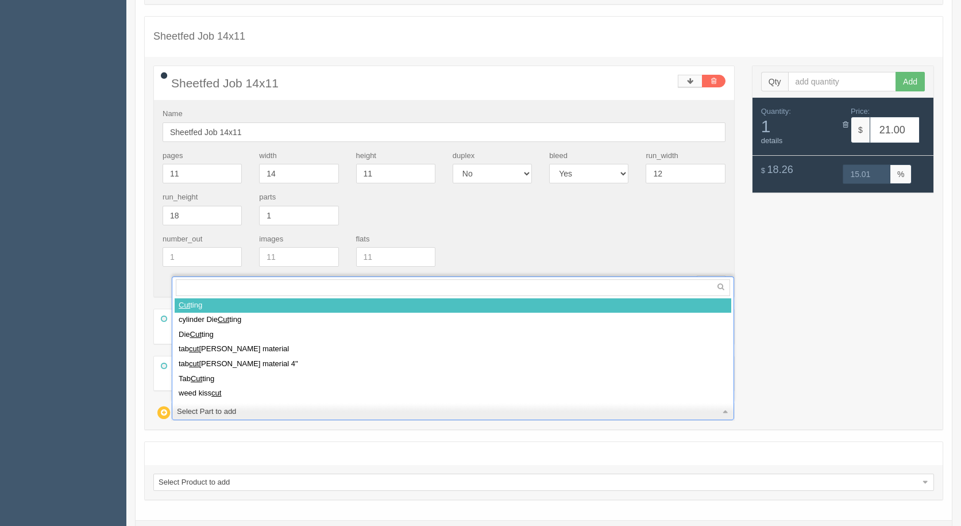
select select
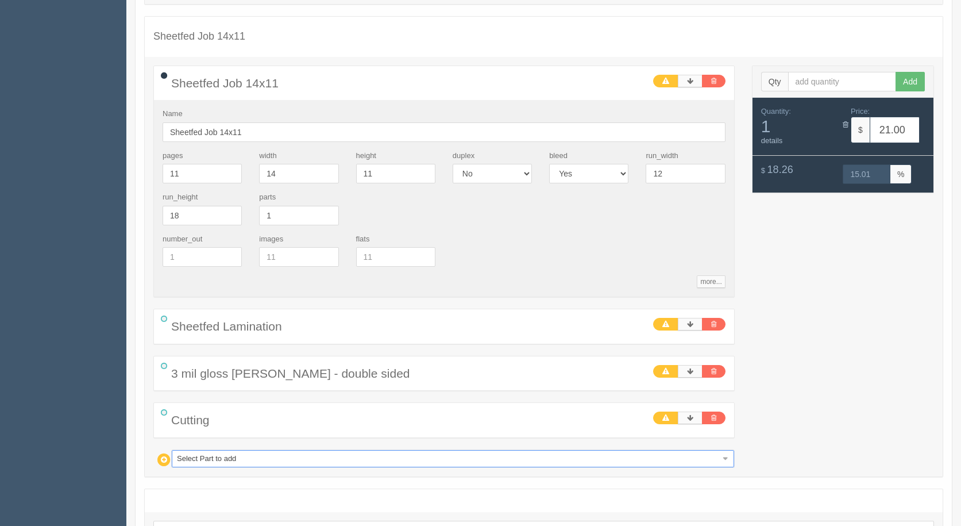
type input "1"
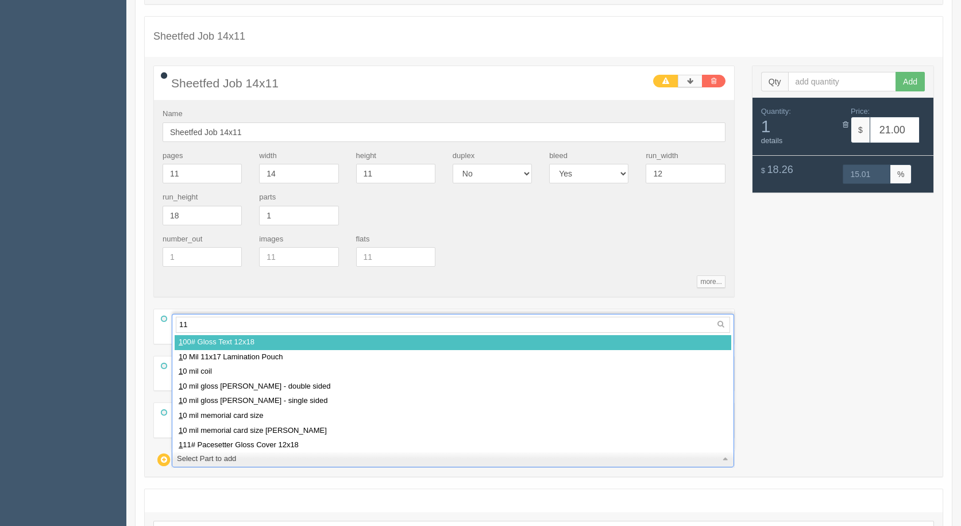
type input "111"
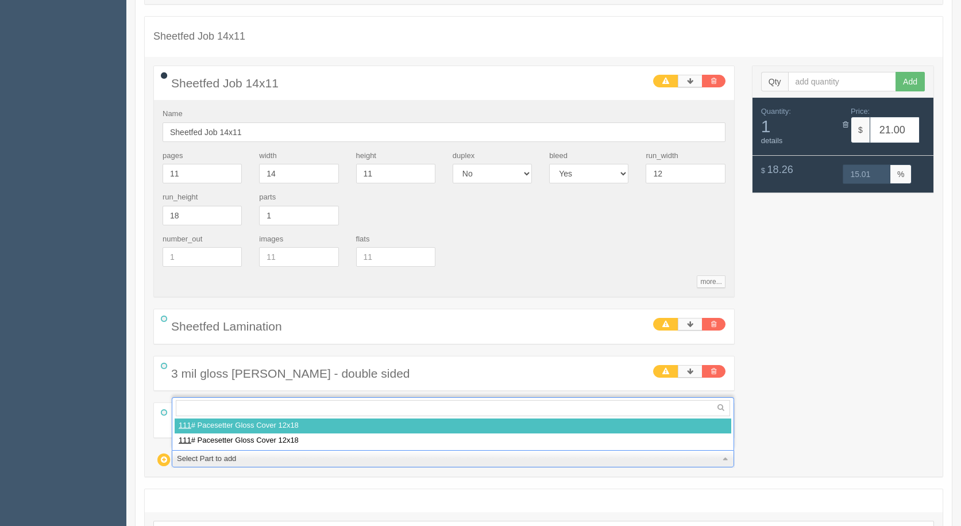
select select
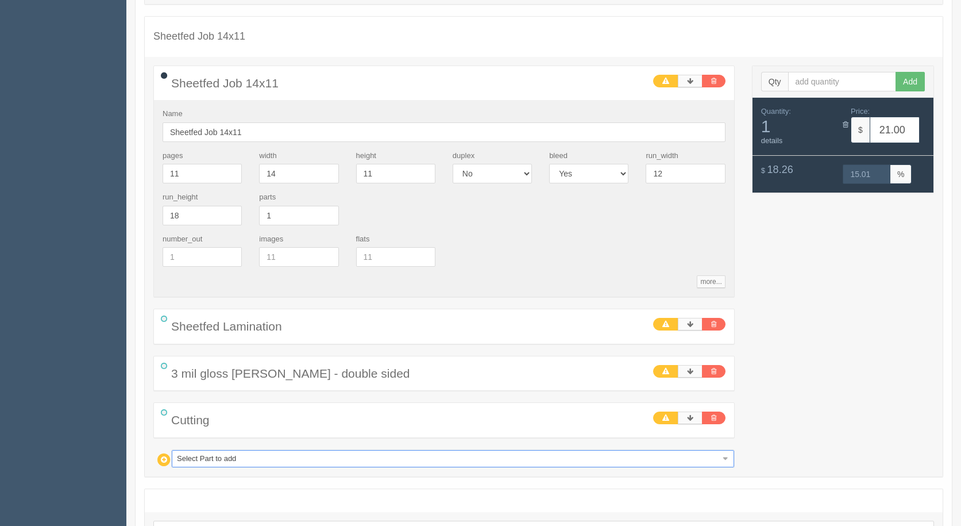
type input "26.20"
type input "25.60"
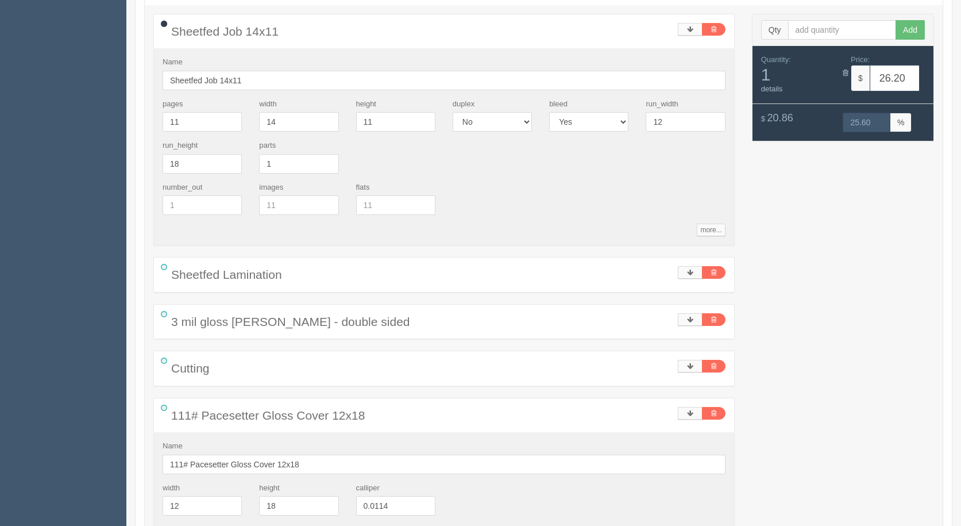
scroll to position [4911, 0]
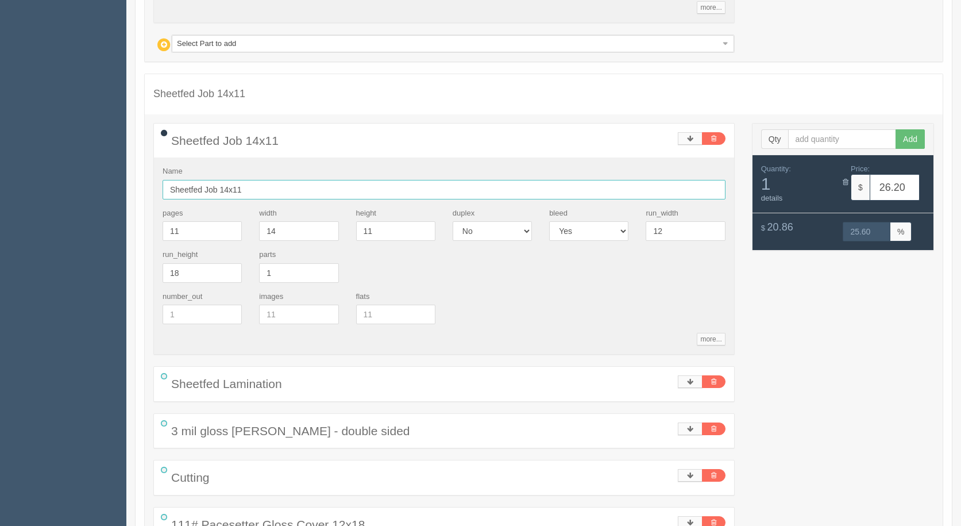
click at [222, 187] on input "Sheetfed Job 14x11" at bounding box center [444, 190] width 563 height 20
type input "Sheetfed Job 14x11"
click at [779, 199] on link "details" at bounding box center [772, 198] width 22 height 9
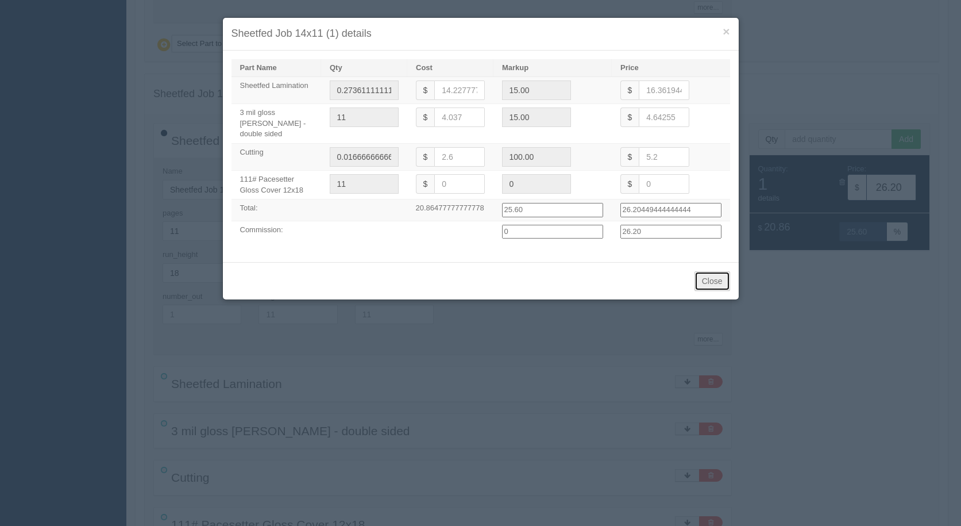
click at [720, 271] on button "Close" at bounding box center [713, 281] width 36 height 20
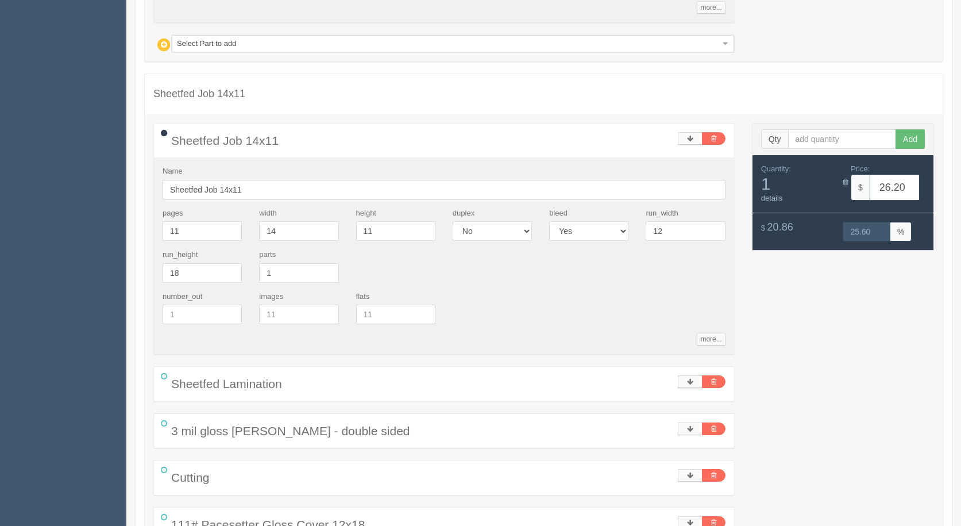
click at [766, 192] on span "1" at bounding box center [798, 183] width 74 height 19
click at [766, 196] on link "details" at bounding box center [772, 198] width 22 height 9
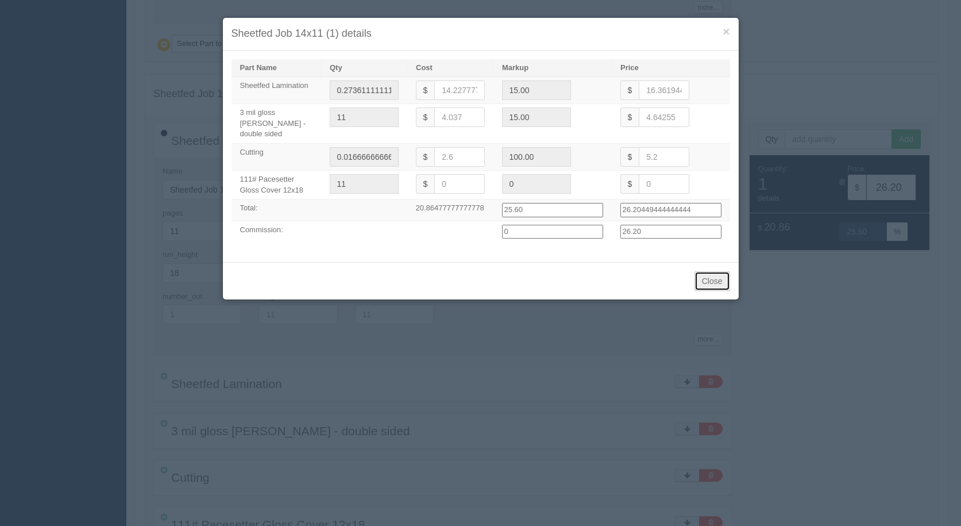
click at [715, 271] on button "Close" at bounding box center [713, 281] width 36 height 20
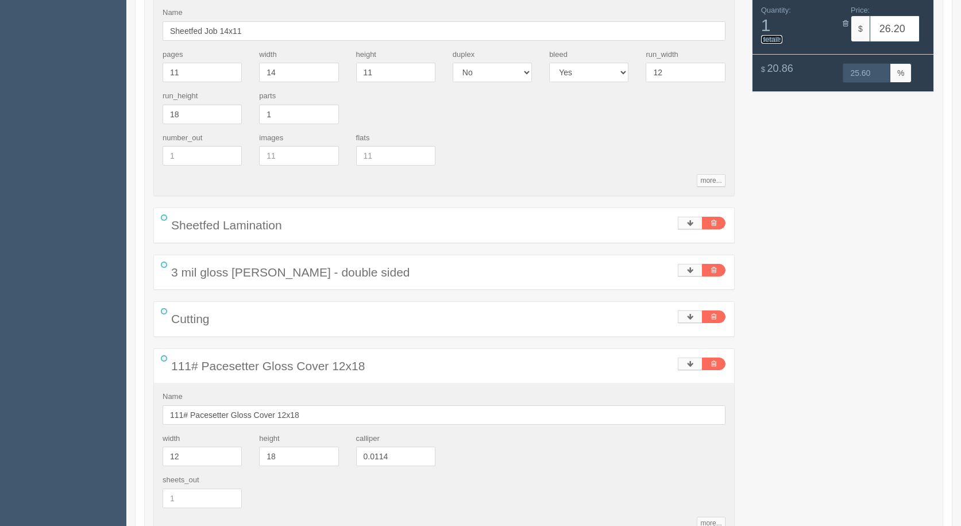
scroll to position [5199, 0]
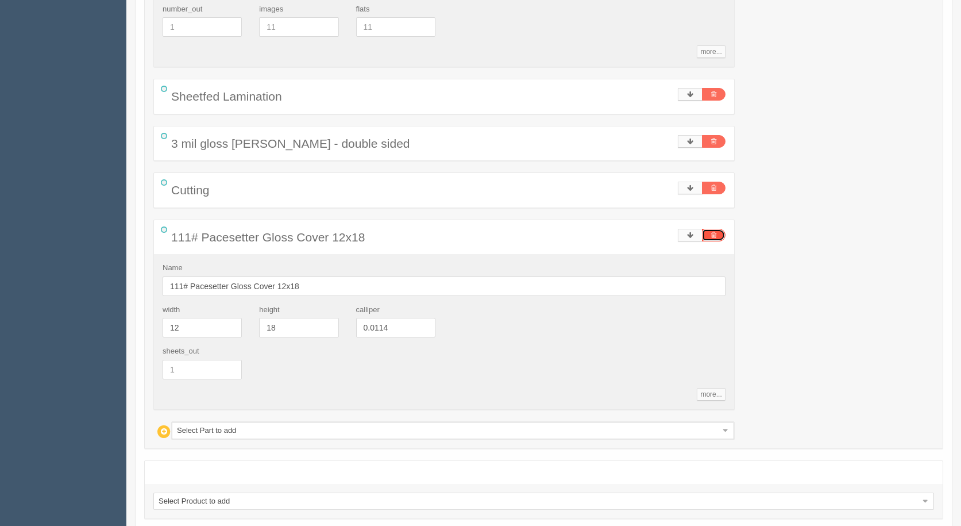
click at [714, 232] on icon at bounding box center [713, 235] width 5 height 7
type input "21.00"
type input "15.01"
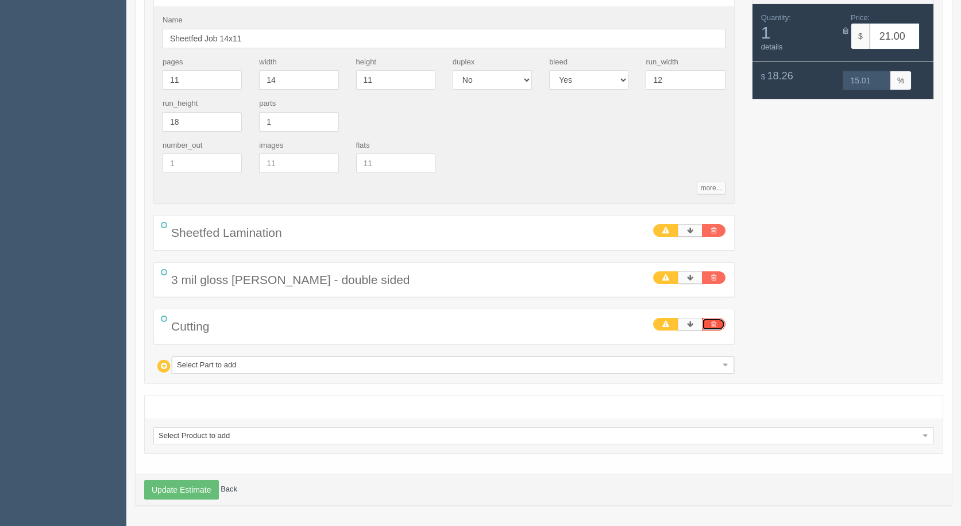
click at [711, 325] on icon at bounding box center [713, 324] width 5 height 7
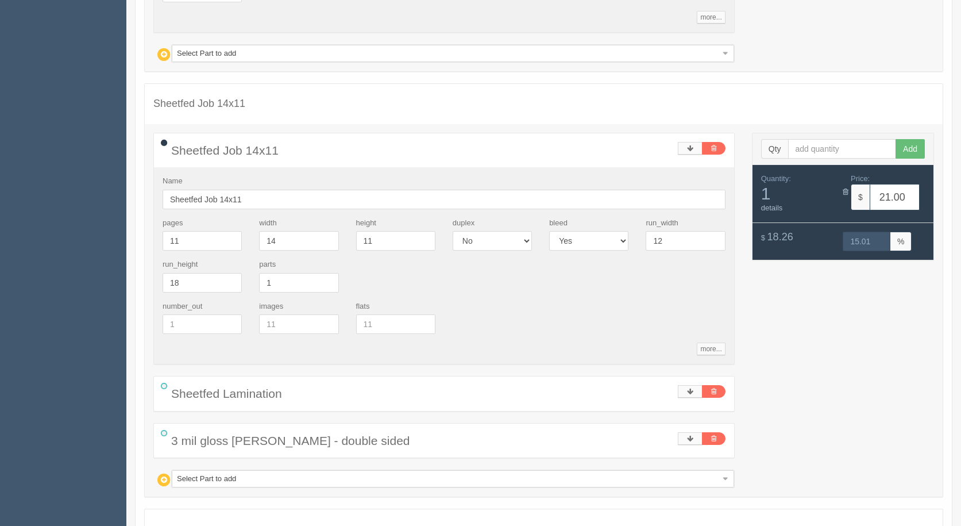
scroll to position [4900, 0]
click at [779, 207] on link "details" at bounding box center [772, 209] width 22 height 9
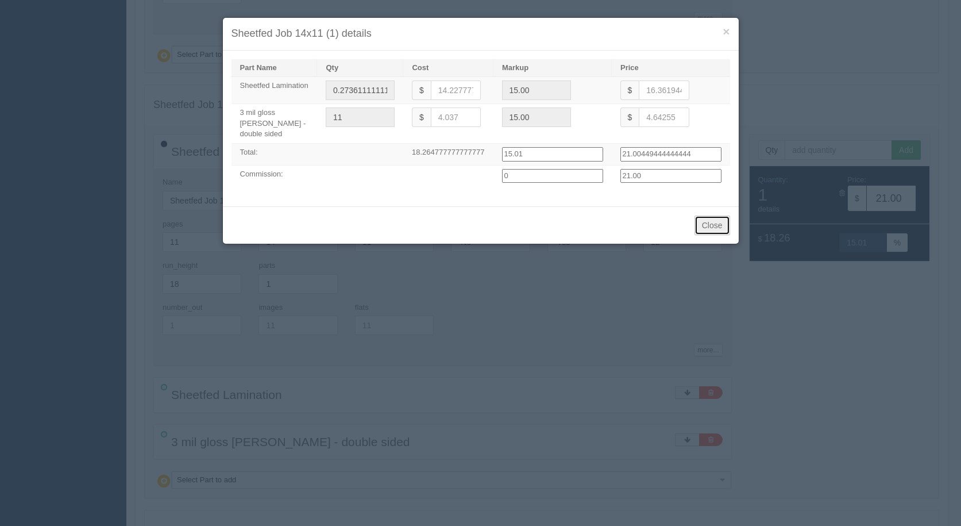
click at [715, 218] on button "Close" at bounding box center [713, 225] width 36 height 20
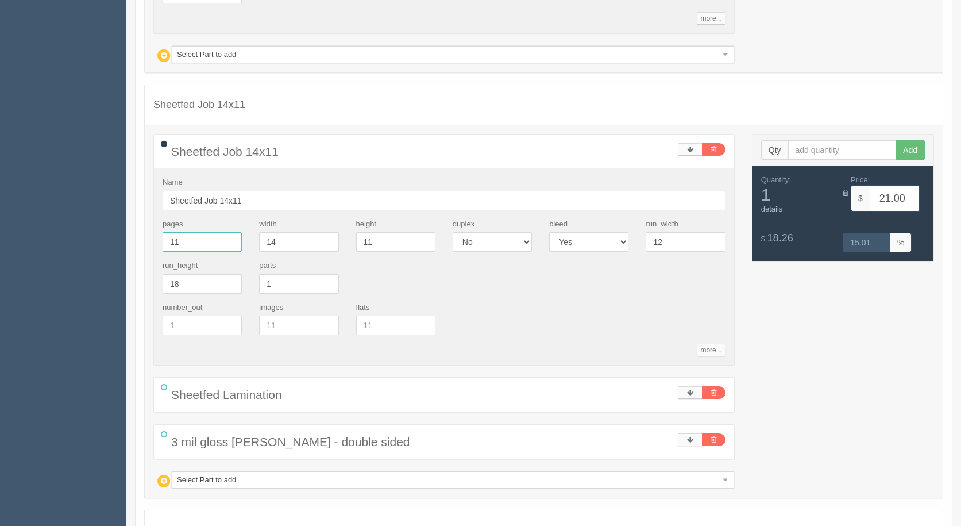
drag, startPoint x: 145, startPoint y: 246, endPoint x: 84, endPoint y: 247, distance: 61.5
type input "14"
type input "24.01"
type input "14.99"
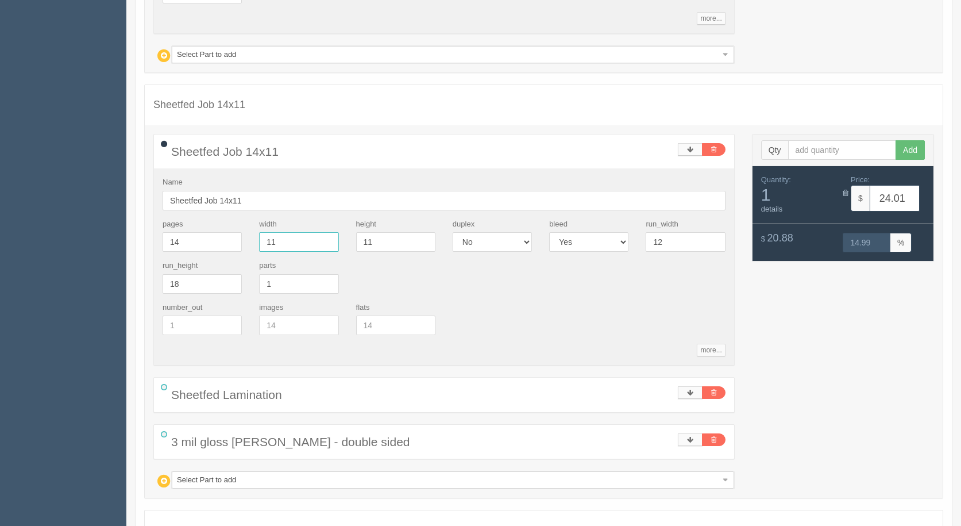
type input "11"
click at [777, 206] on link "details" at bounding box center [772, 209] width 22 height 9
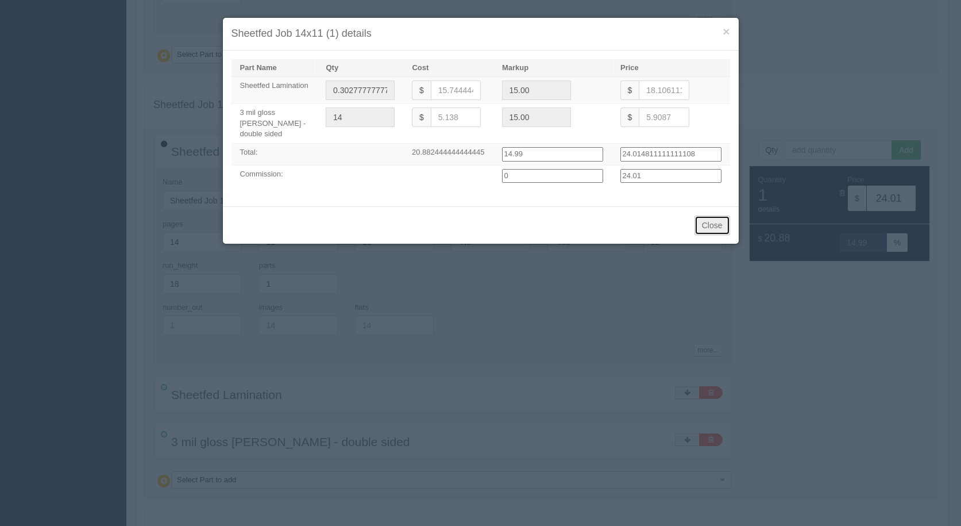
click at [714, 215] on button "Close" at bounding box center [713, 225] width 36 height 20
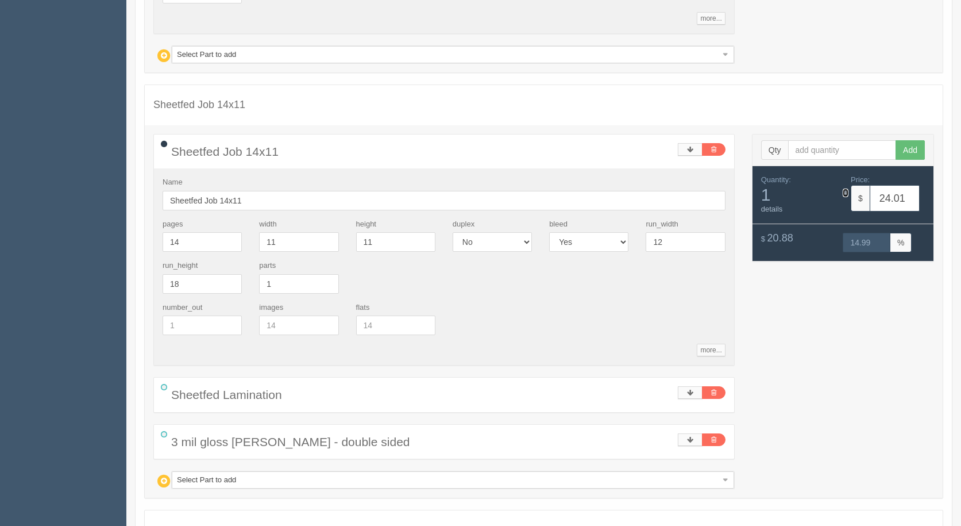
click at [845, 191] on icon at bounding box center [846, 192] width 6 height 7
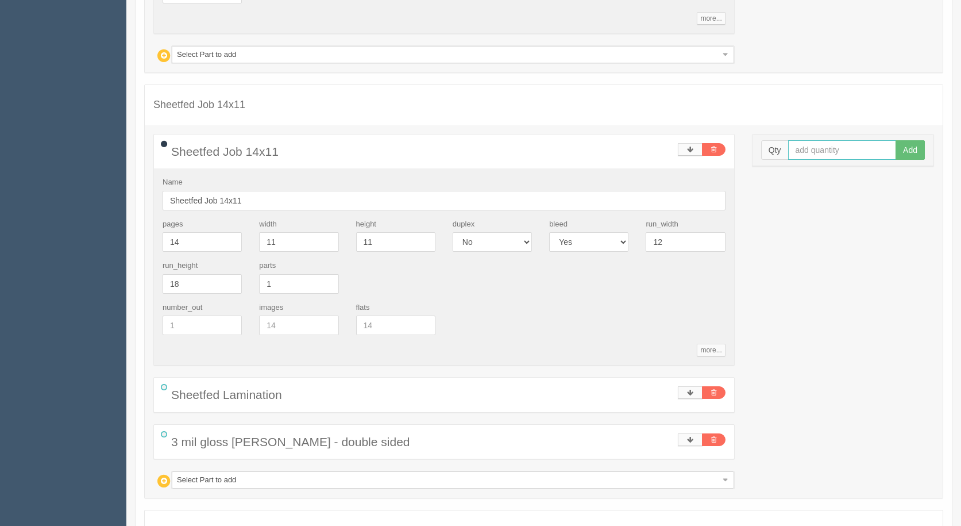
click at [823, 150] on input "text" at bounding box center [842, 150] width 109 height 20
type input "1"
click at [896, 140] on button "Add" at bounding box center [910, 150] width 29 height 20
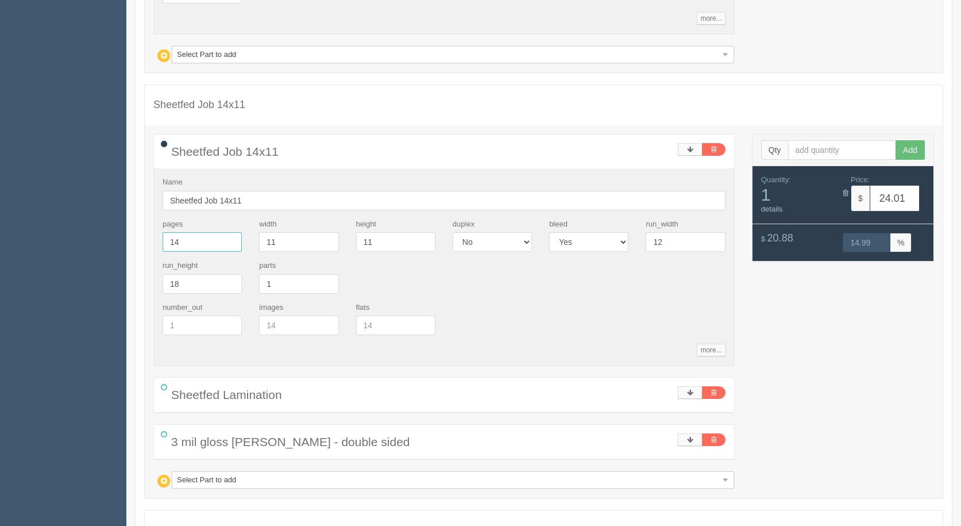
drag, startPoint x: 213, startPoint y: 246, endPoint x: 45, endPoint y: 191, distance: 176.2
type input "1"
type input "10.97"
type input "14.99"
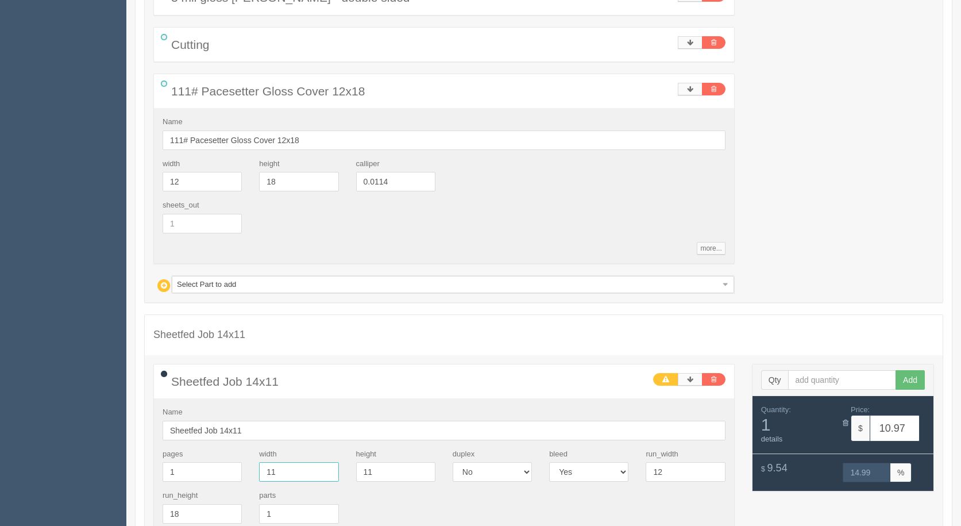
scroll to position [5015, 0]
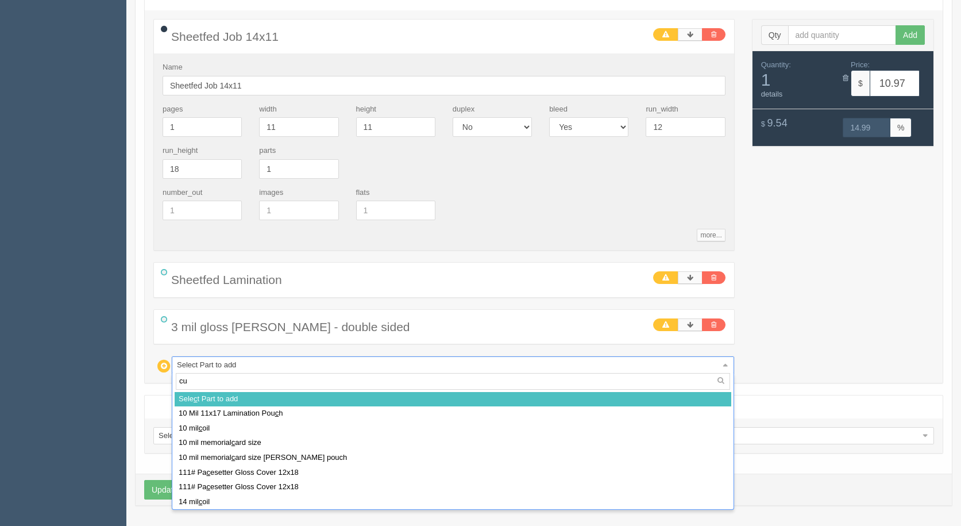
type input "cut"
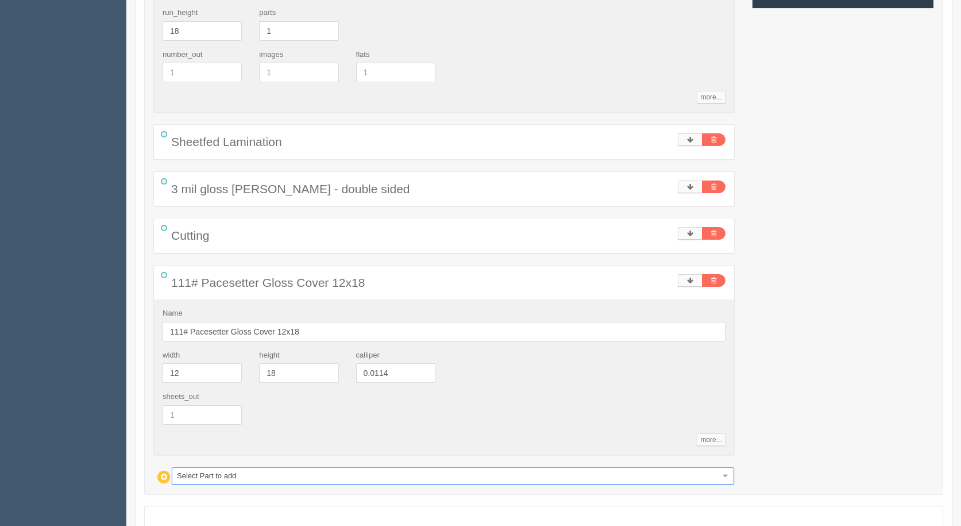
scroll to position [5264, 0]
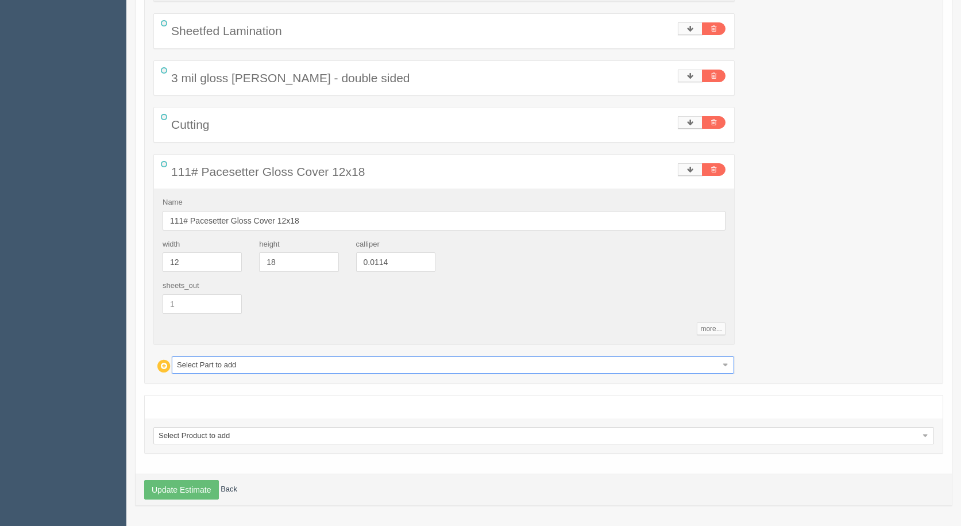
click at [192, 426] on div "Select Product to add Select Product to add Booking Job Coiling Job Perfect Bin…" at bounding box center [544, 435] width 798 height 34
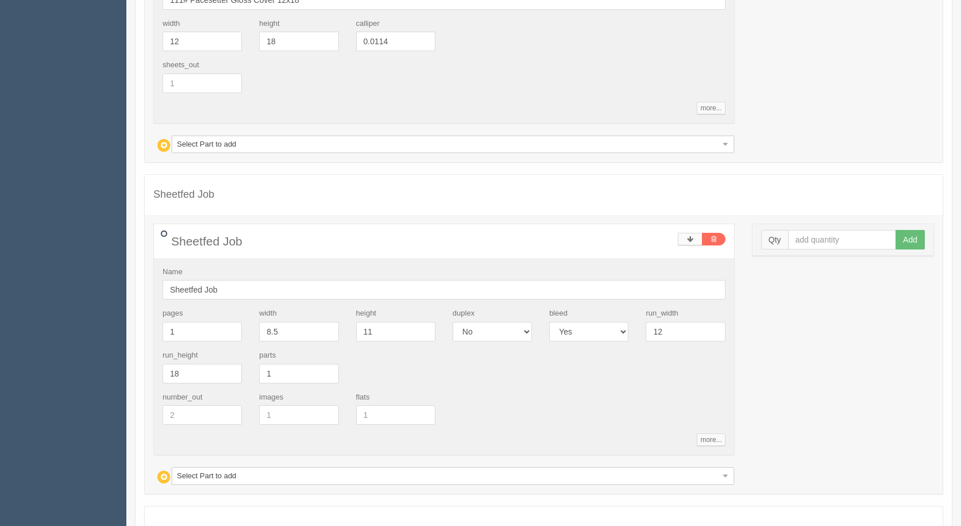
scroll to position [5596, 0]
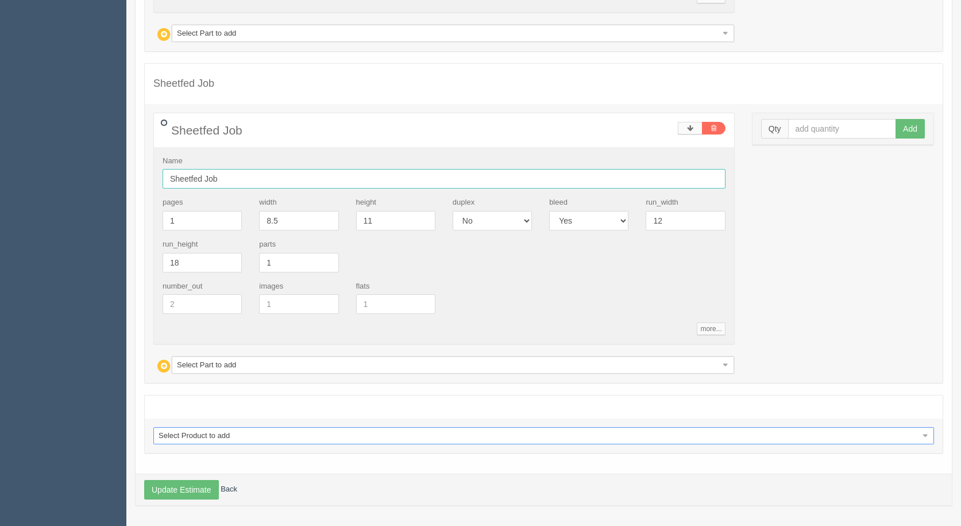
click at [256, 176] on input "Sheetfed Job" at bounding box center [444, 179] width 563 height 20
click at [241, 174] on input "Sheetfed Job11" at bounding box center [444, 179] width 563 height 20
click at [217, 177] on input "Sheetfed Job11x4.63" at bounding box center [444, 179] width 563 height 20
drag, startPoint x: 285, startPoint y: 219, endPoint x: 147, endPoint y: 181, distance: 143.2
click at [211, 202] on div "pages 1 width 8.5 height 11 duplex Yes No bleed Yes No run_width 12 run_height …" at bounding box center [444, 238] width 580 height 83
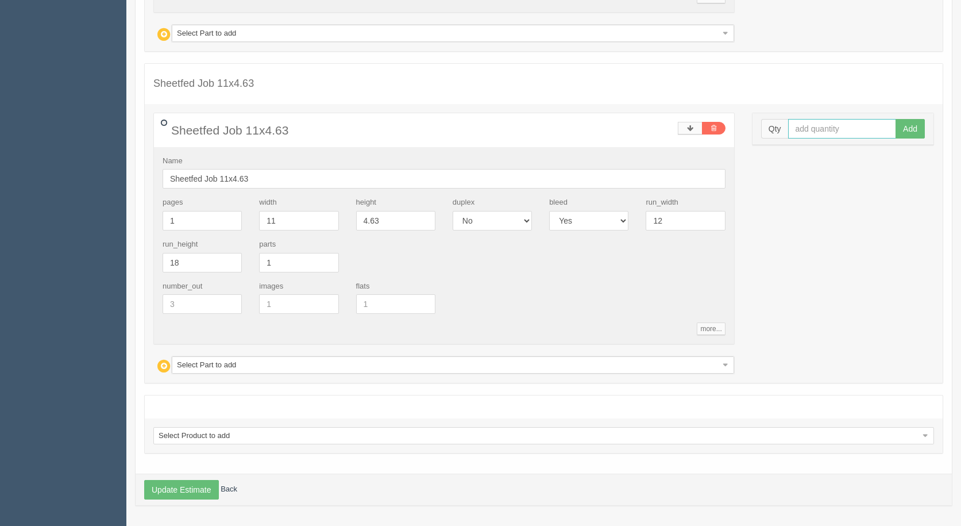
click at [824, 126] on input "text" at bounding box center [842, 129] width 109 height 20
click at [896, 119] on button "Add" at bounding box center [910, 129] width 29 height 20
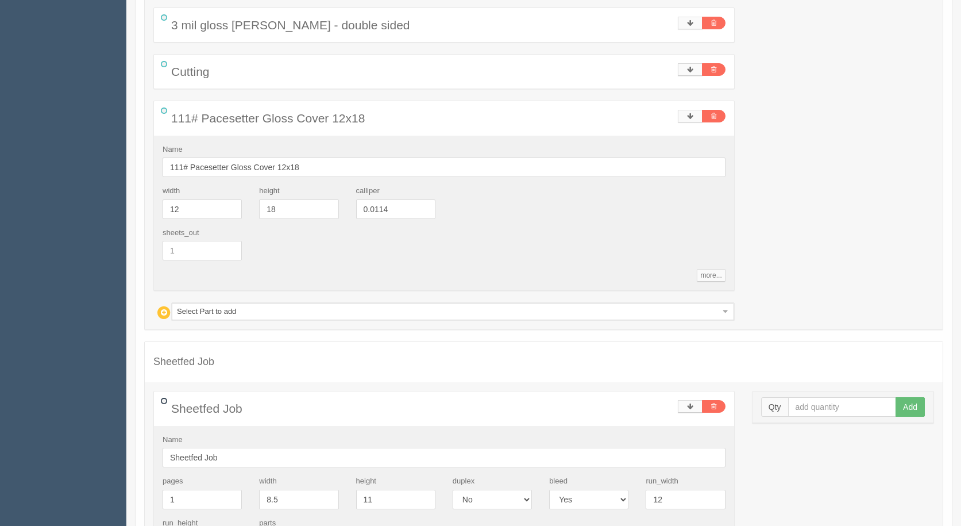
scroll to position [6228, 0]
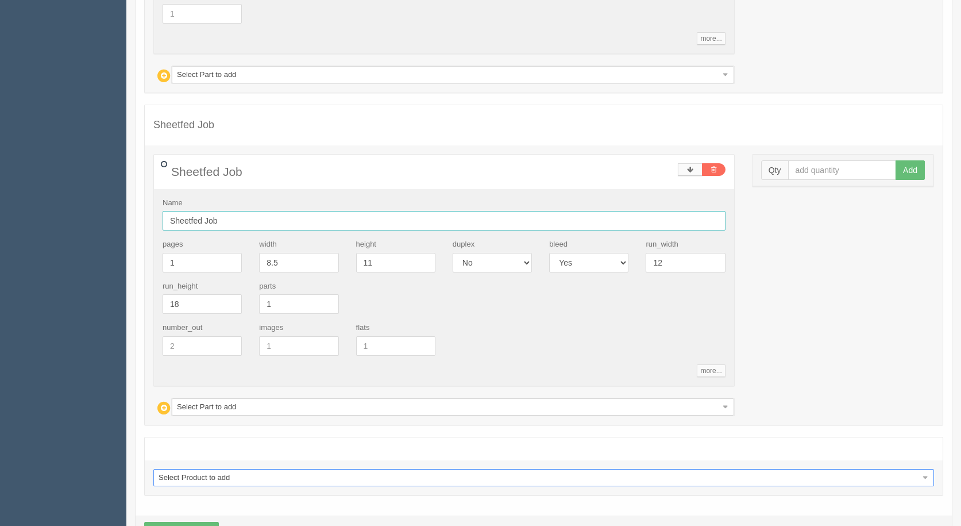
click at [232, 219] on input "Sheetfed Job" at bounding box center [444, 221] width 563 height 20
drag, startPoint x: 294, startPoint y: 265, endPoint x: 163, endPoint y: 247, distance: 131.7
click at [188, 252] on div "pages 1 width 8.5 height 11 duplex Yes No bleed Yes No run_width 12 run_height …" at bounding box center [444, 280] width 580 height 83
click at [817, 163] on input "text" at bounding box center [842, 170] width 109 height 20
click at [813, 168] on input "text" at bounding box center [842, 170] width 109 height 20
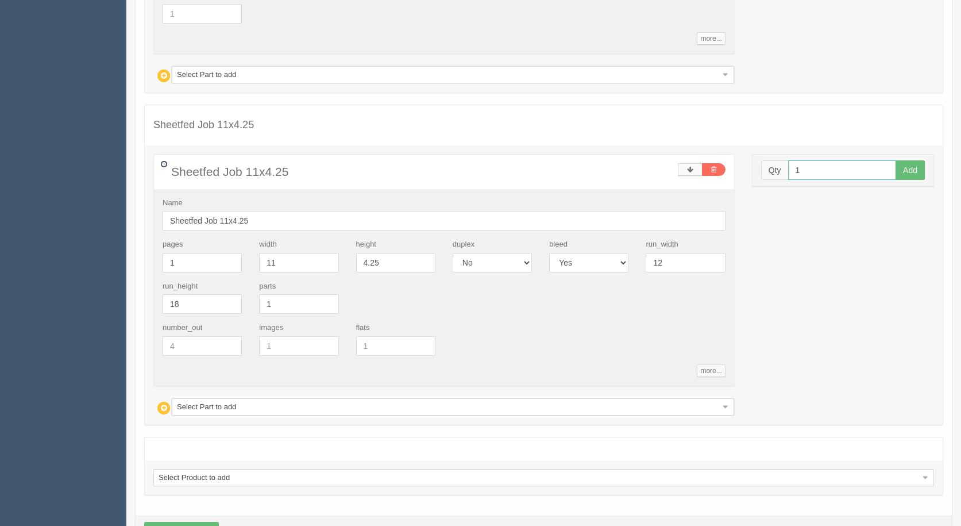
click at [896, 160] on button "Add" at bounding box center [910, 170] width 29 height 20
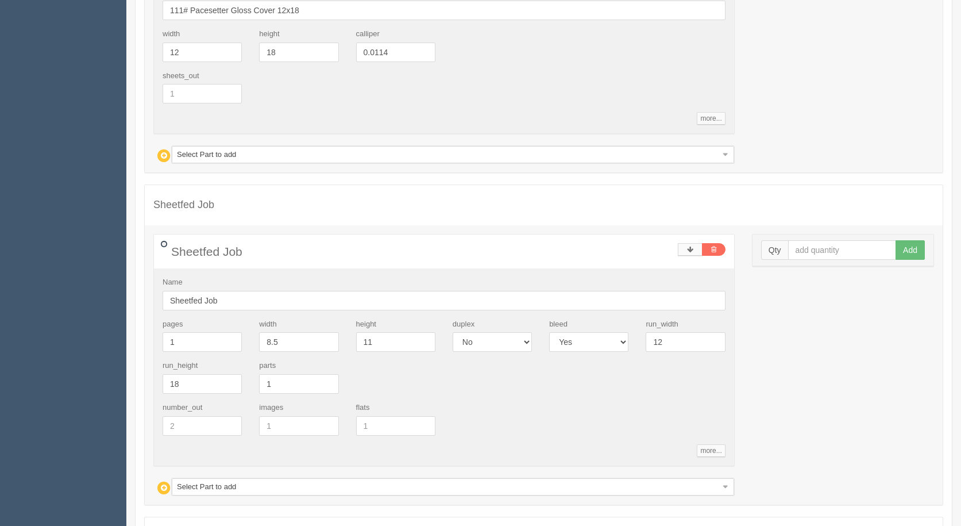
scroll to position [6841, 0]
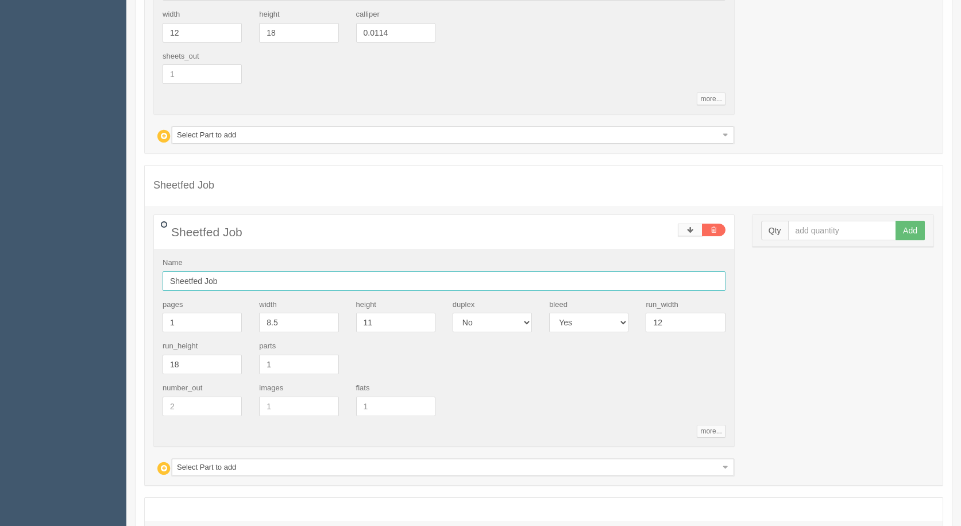
click at [264, 281] on input "Sheetfed Job" at bounding box center [444, 281] width 563 height 20
drag, startPoint x: 249, startPoint y: 317, endPoint x: 196, endPoint y: 300, distance: 55.3
click at [203, 303] on div "pages 1 width 8.5 height 11 duplex Yes No bleed Yes No run_width 12 run_height …" at bounding box center [444, 340] width 580 height 83
click at [806, 232] on input "text" at bounding box center [842, 231] width 109 height 20
click at [896, 221] on button "Add" at bounding box center [910, 231] width 29 height 20
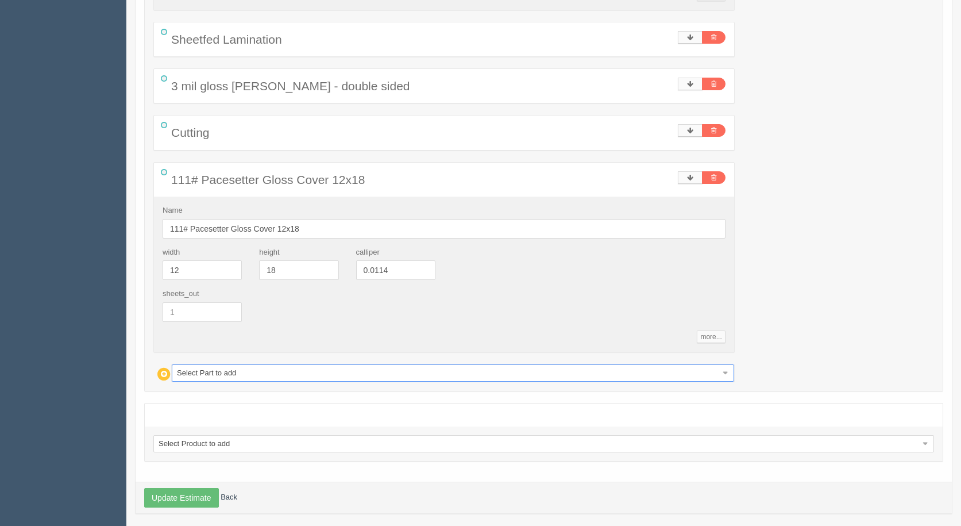
scroll to position [7285, 0]
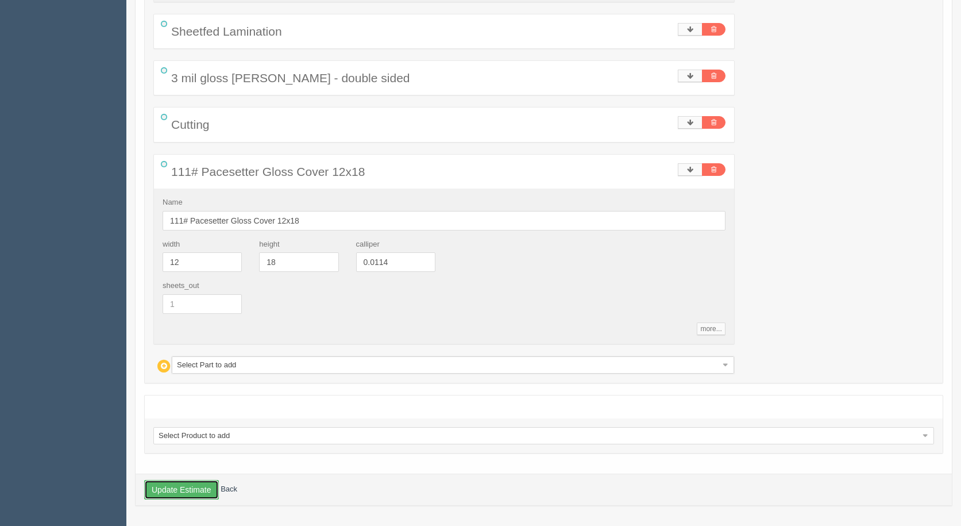
click at [175, 488] on button "Update Estimate" at bounding box center [181, 490] width 75 height 20
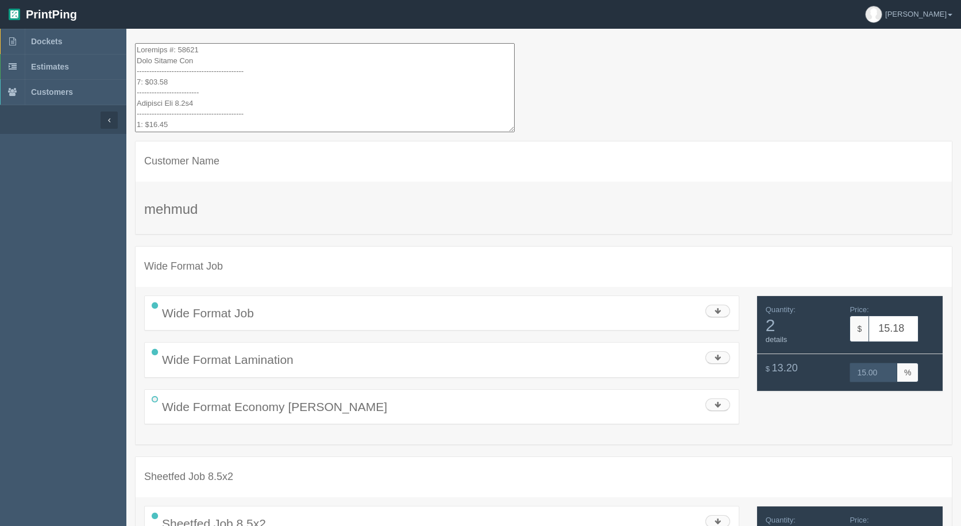
drag, startPoint x: 207, startPoint y: 112, endPoint x: 79, endPoint y: 2, distance: 169.1
